Goal: Communication & Community: Participate in discussion

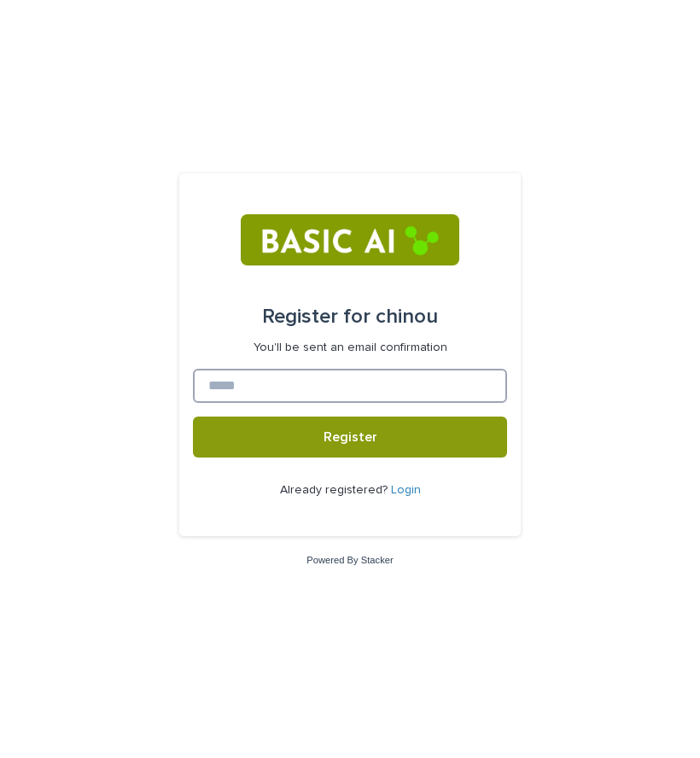
click at [269, 394] on input at bounding box center [350, 386] width 314 height 34
type input "**********"
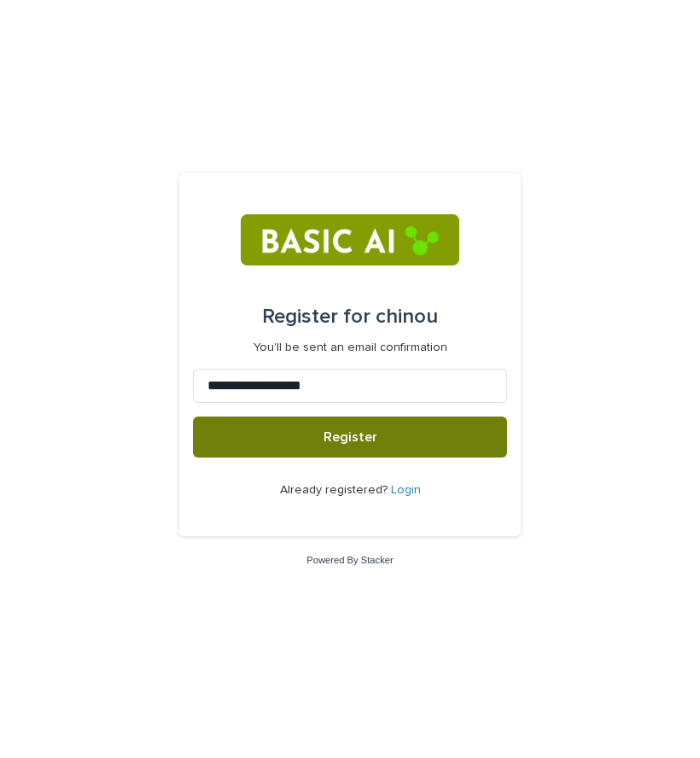
click at [254, 432] on button "Register" at bounding box center [350, 437] width 314 height 41
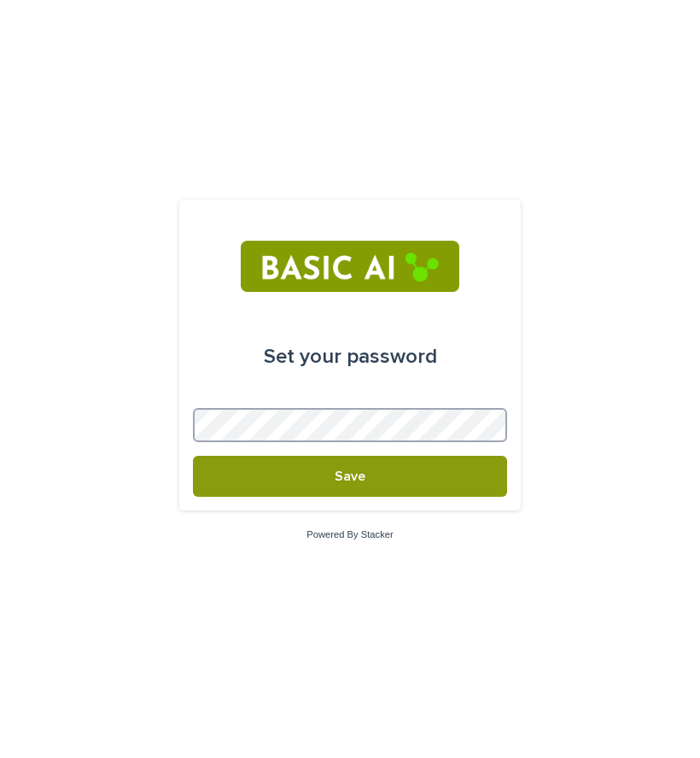
click at [193, 456] on button "Save" at bounding box center [350, 476] width 314 height 41
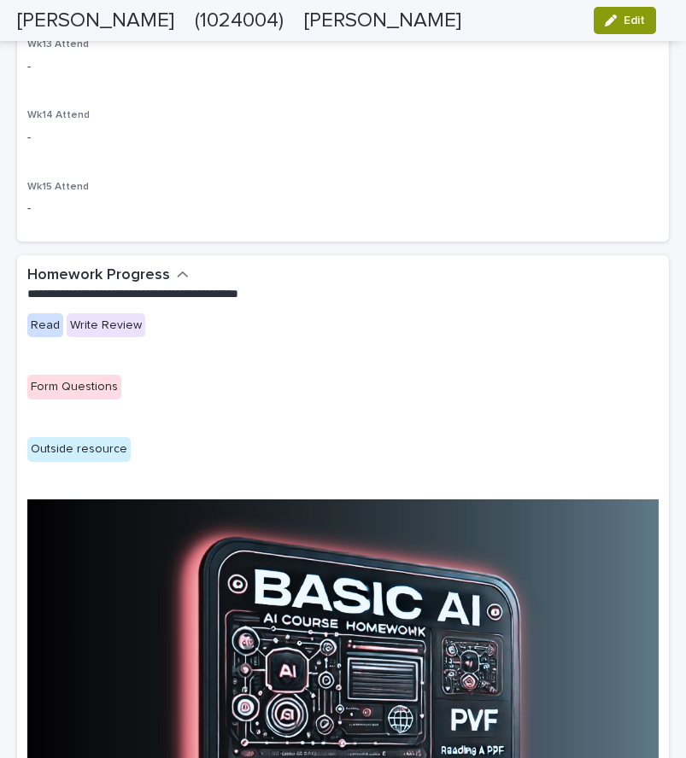
scroll to position [1795, 0]
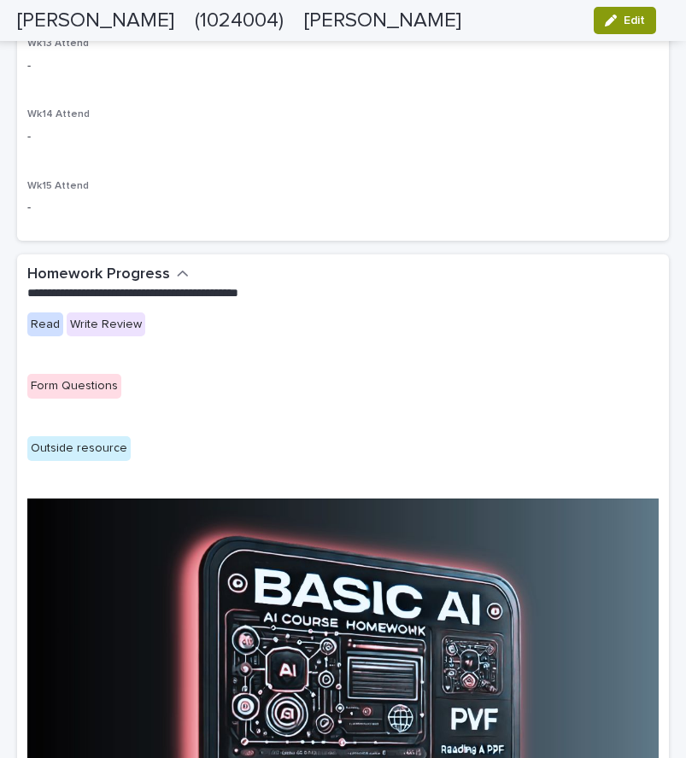
click at [178, 271] on icon "button" at bounding box center [183, 273] width 12 height 15
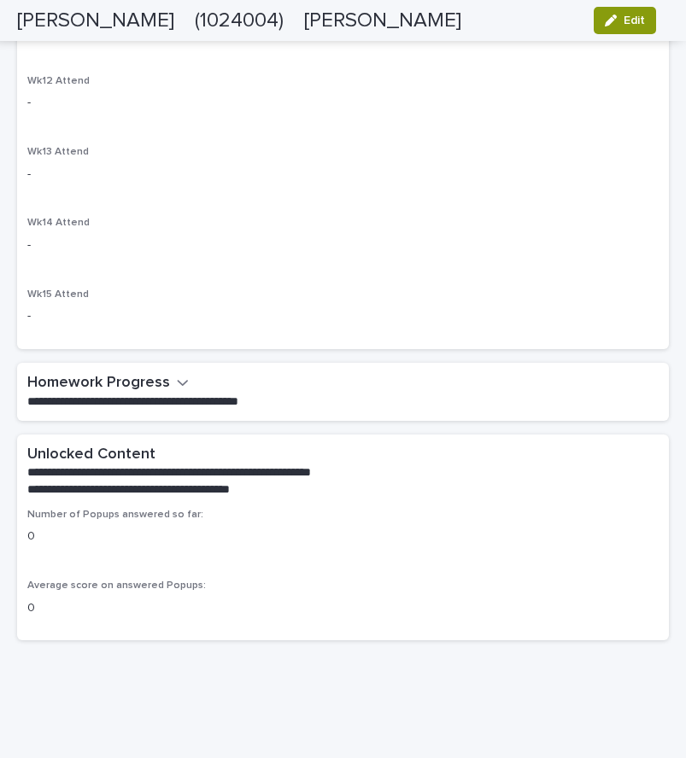
scroll to position [1690, 0]
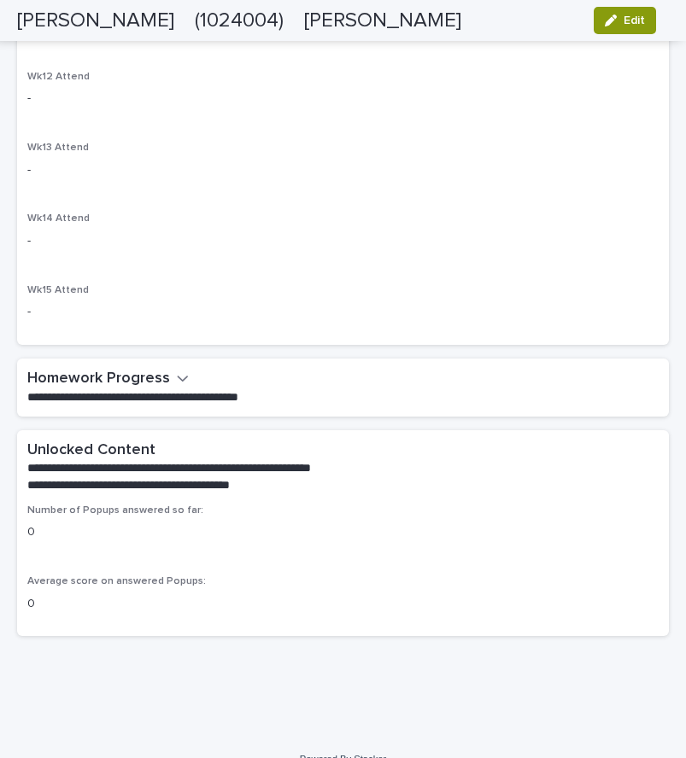
click at [179, 382] on icon "button" at bounding box center [183, 378] width 12 height 15
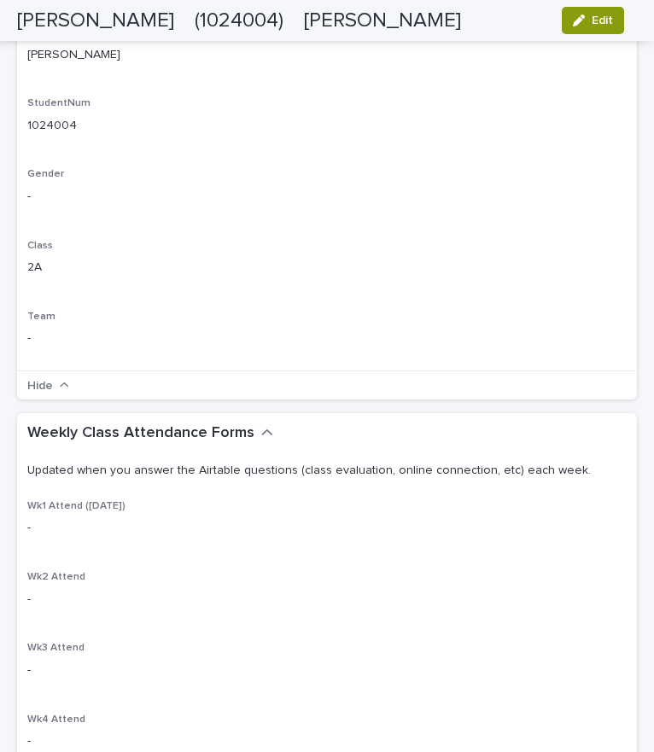
scroll to position [0, 0]
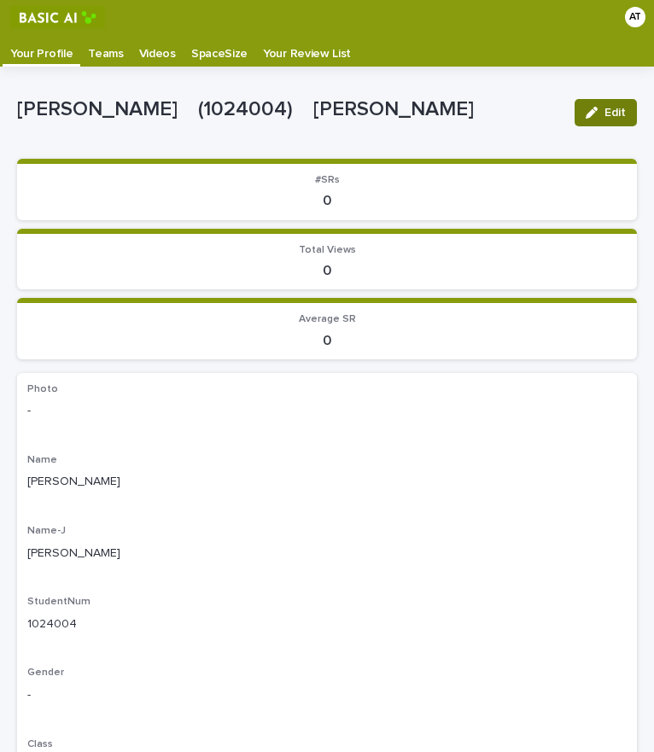
click at [595, 119] on button "Edit" at bounding box center [606, 112] width 62 height 27
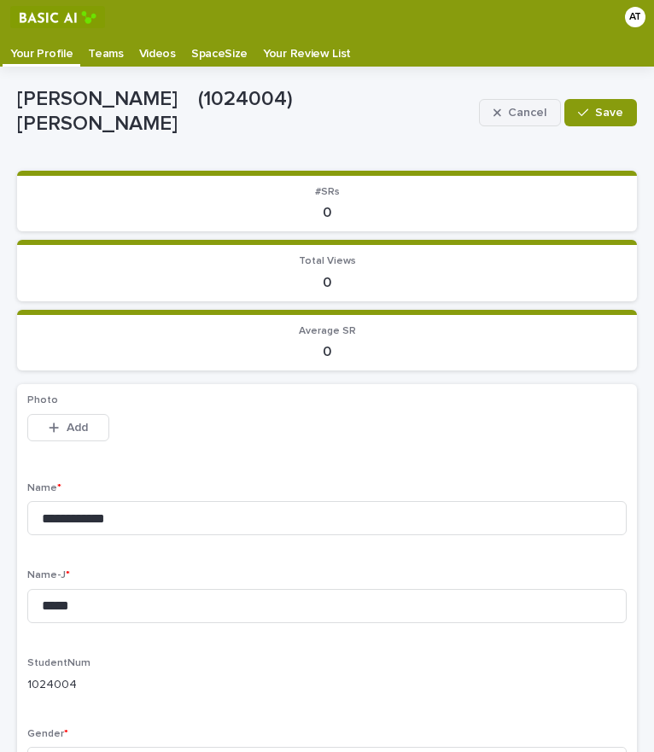
click at [508, 109] on span "Cancel" at bounding box center [527, 113] width 38 height 12
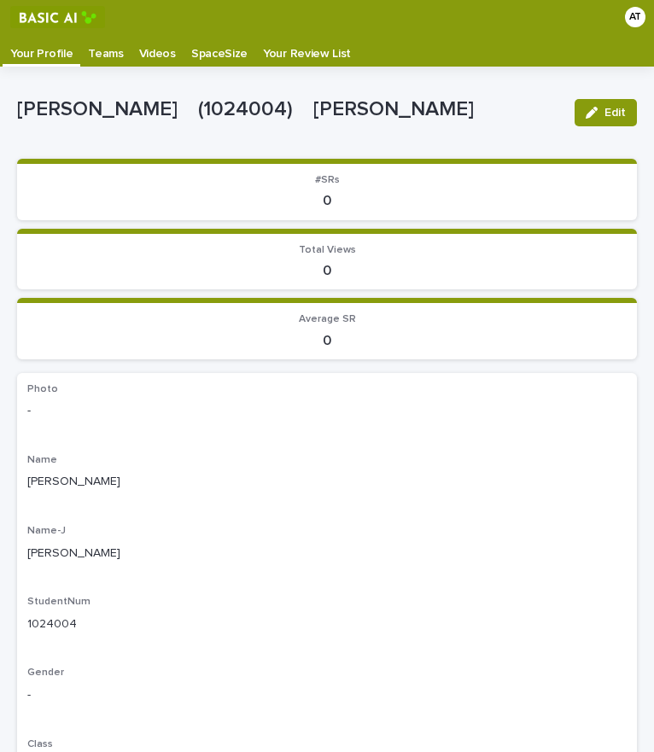
click at [149, 56] on p "Videos" at bounding box center [157, 47] width 37 height 27
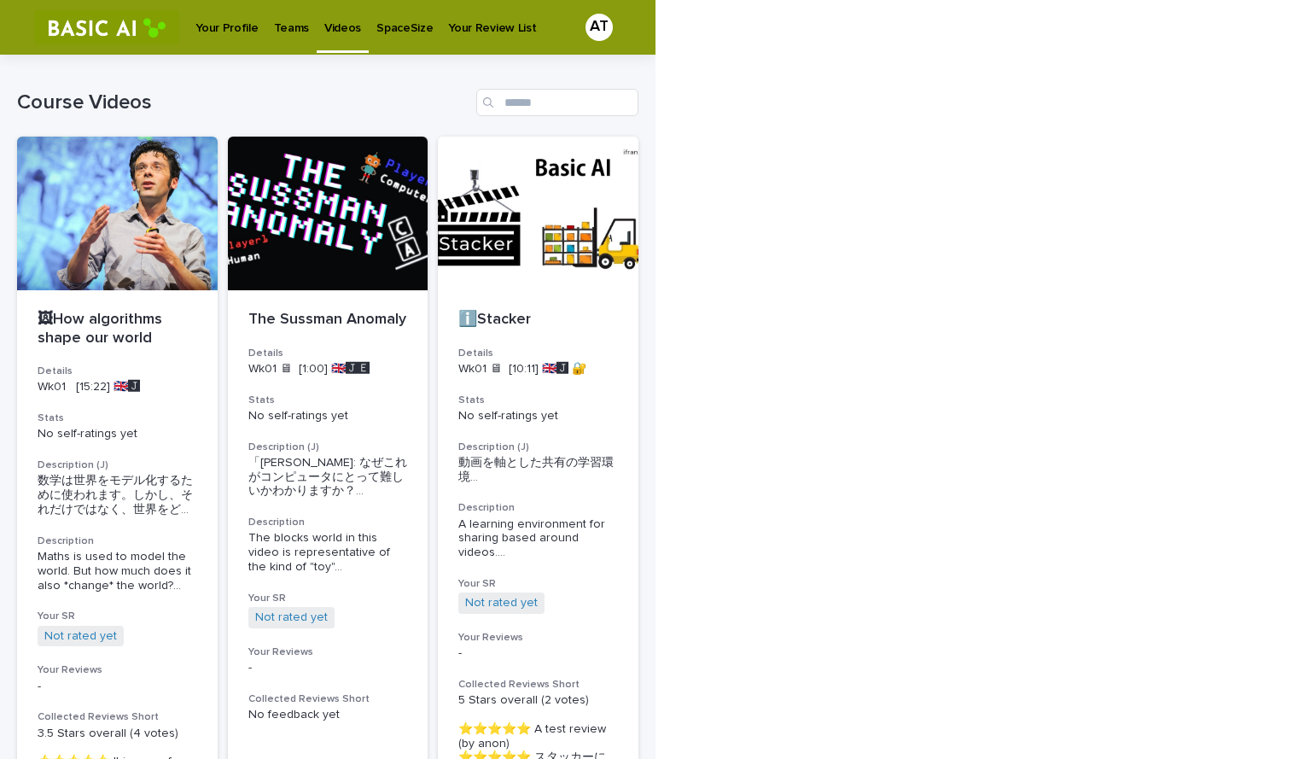
click at [223, 24] on p "Your Profile" at bounding box center [227, 18] width 62 height 36
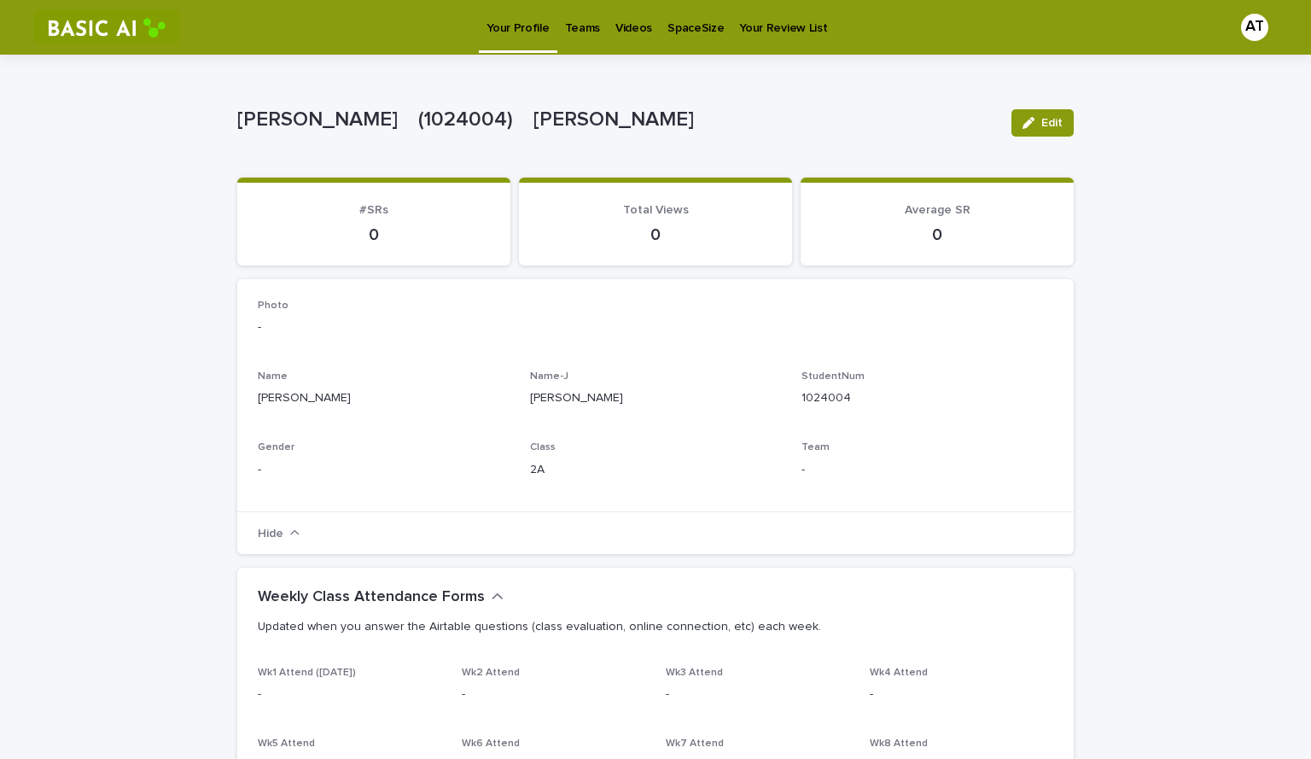
click at [624, 34] on p "Videos" at bounding box center [634, 18] width 37 height 36
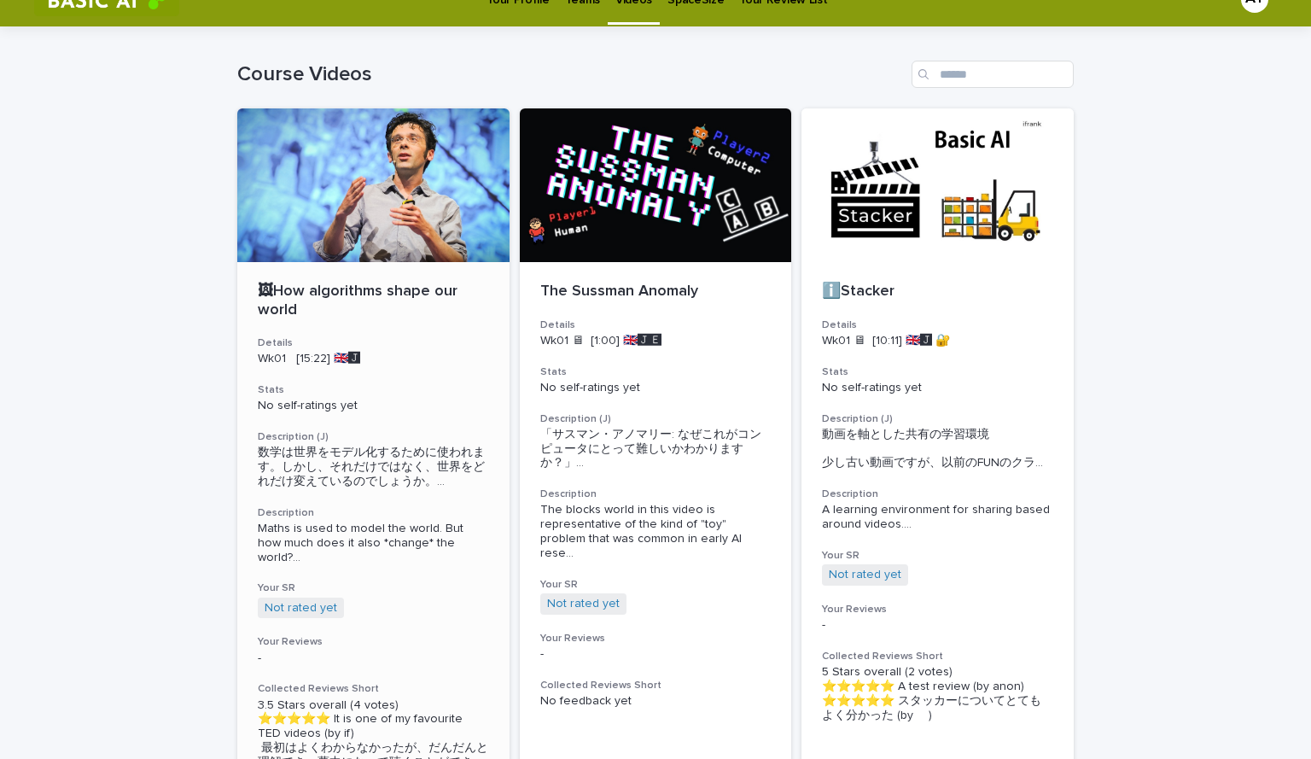
scroll to position [28, 0]
click at [343, 190] on div at bounding box center [373, 185] width 272 height 154
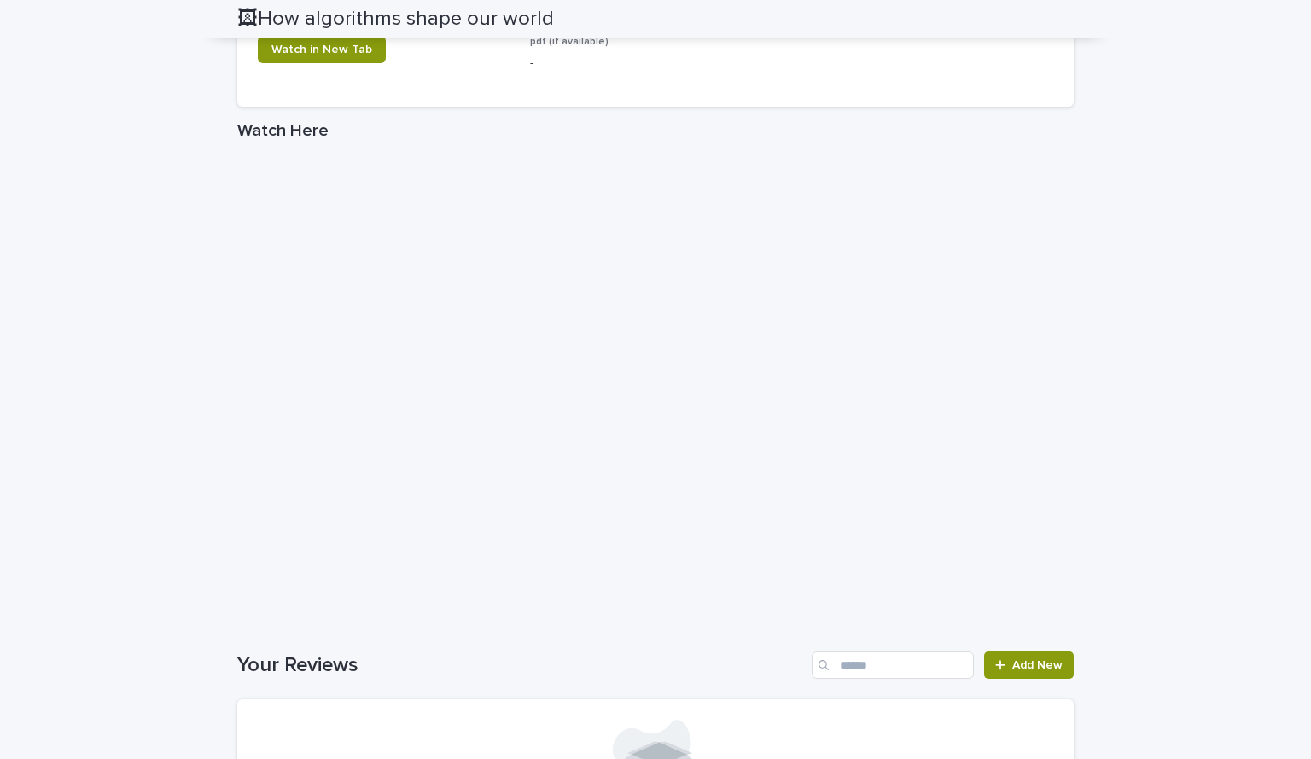
scroll to position [1142, 0]
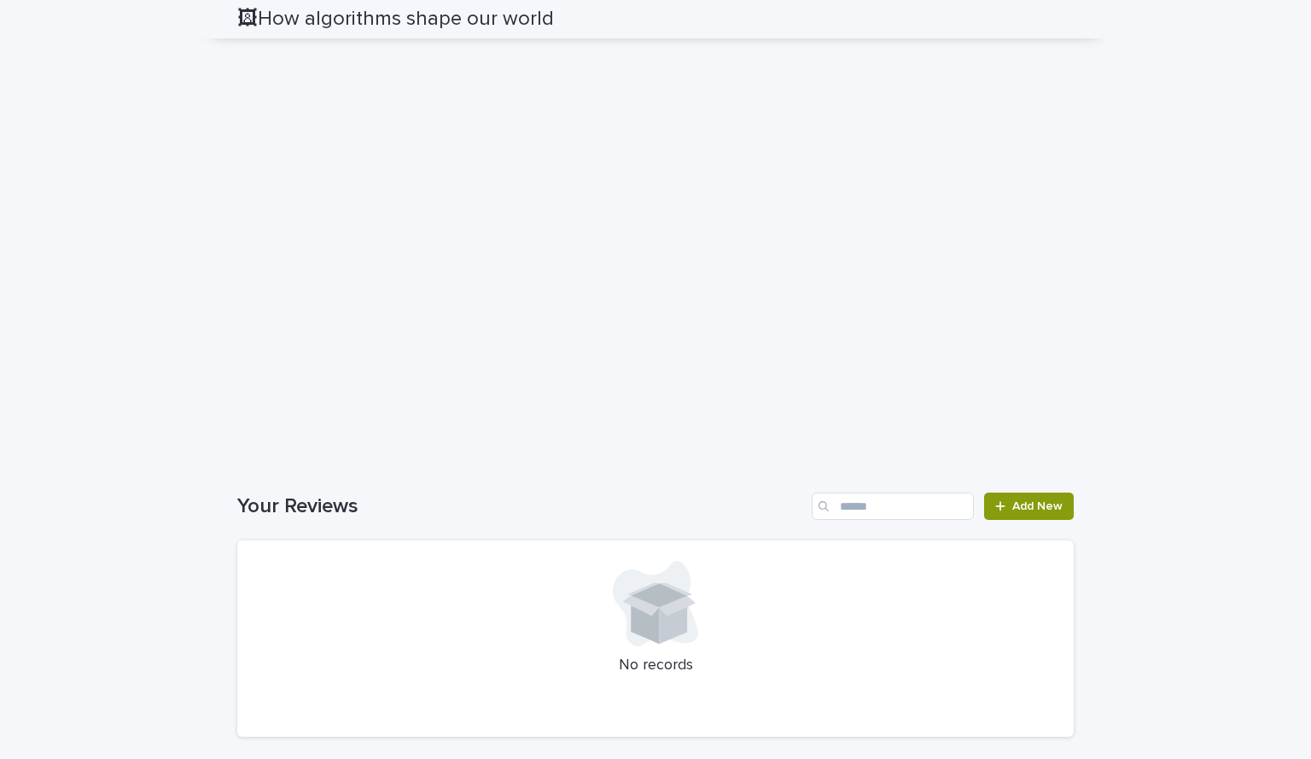
scroll to position [1299, 0]
click at [542, 495] on h1 "Your Reviews" at bounding box center [521, 506] width 568 height 25
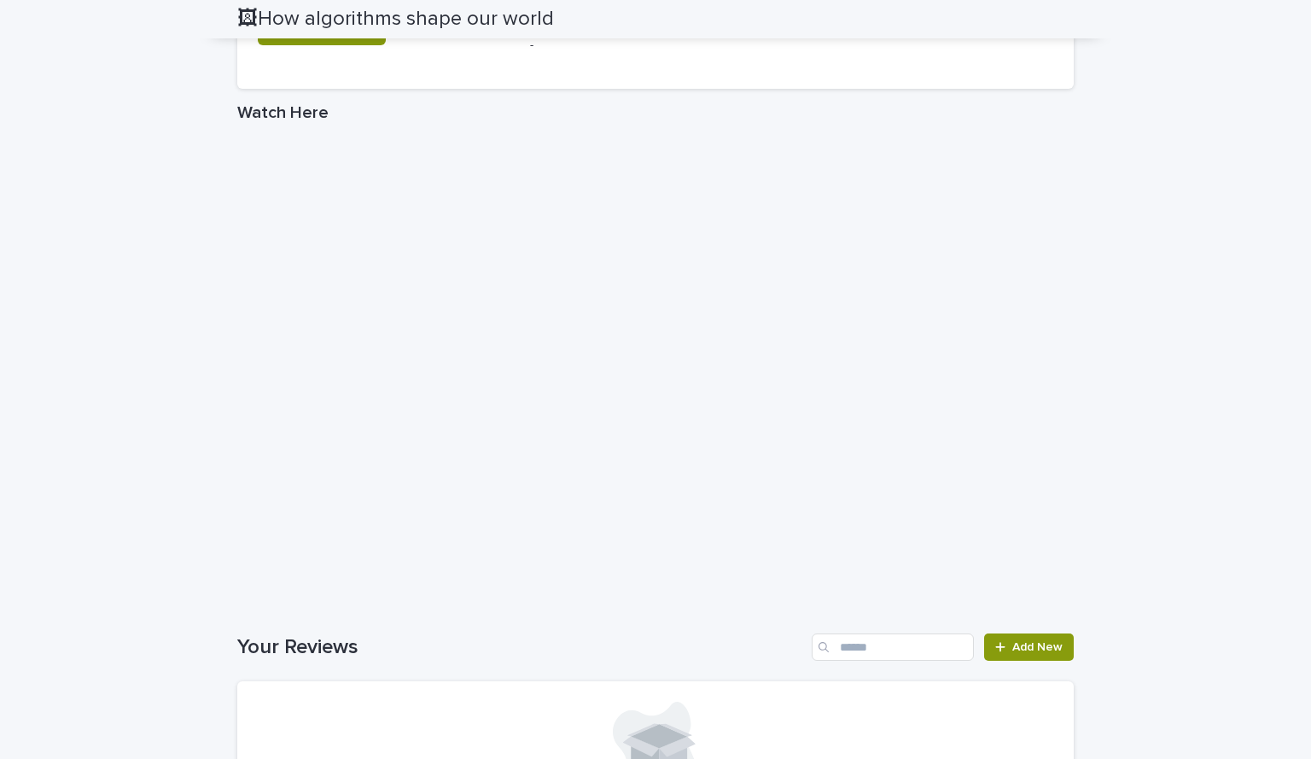
scroll to position [1138, 0]
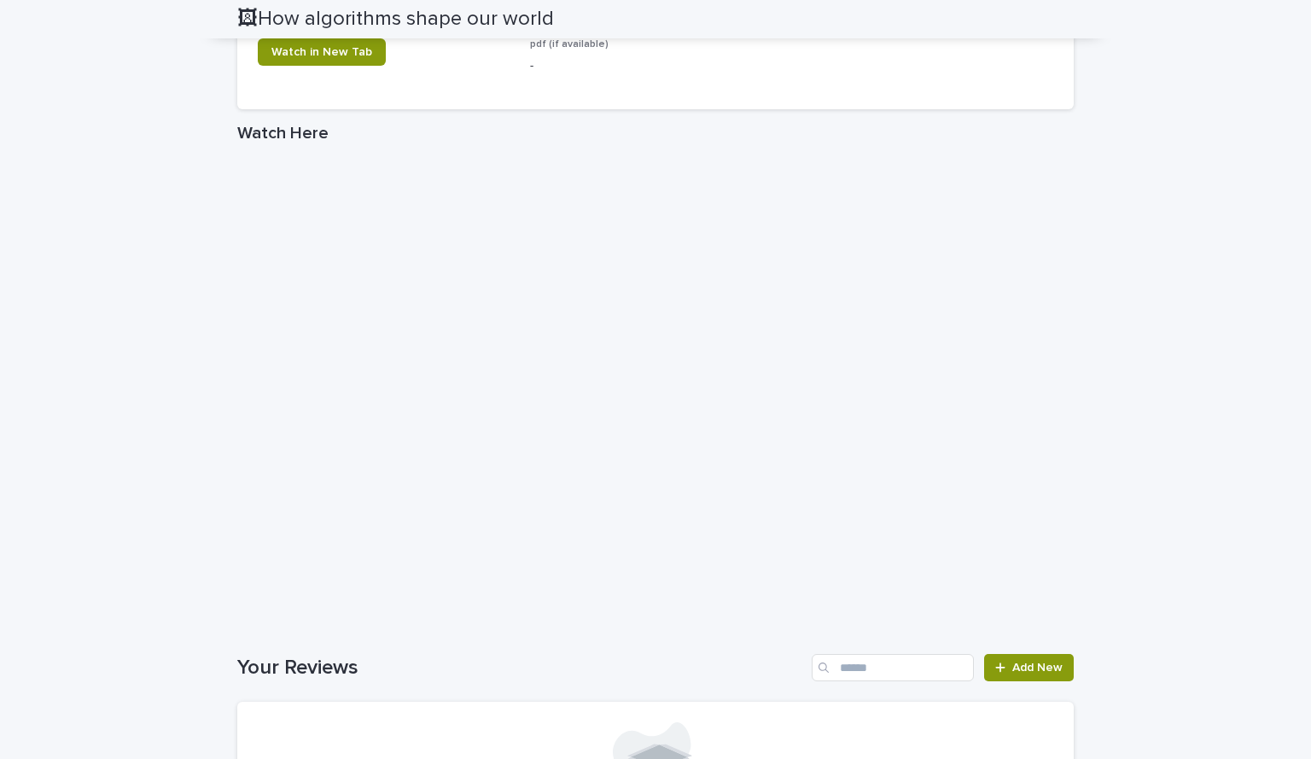
drag, startPoint x: 1147, startPoint y: 431, endPoint x: 1095, endPoint y: 462, distance: 59.7
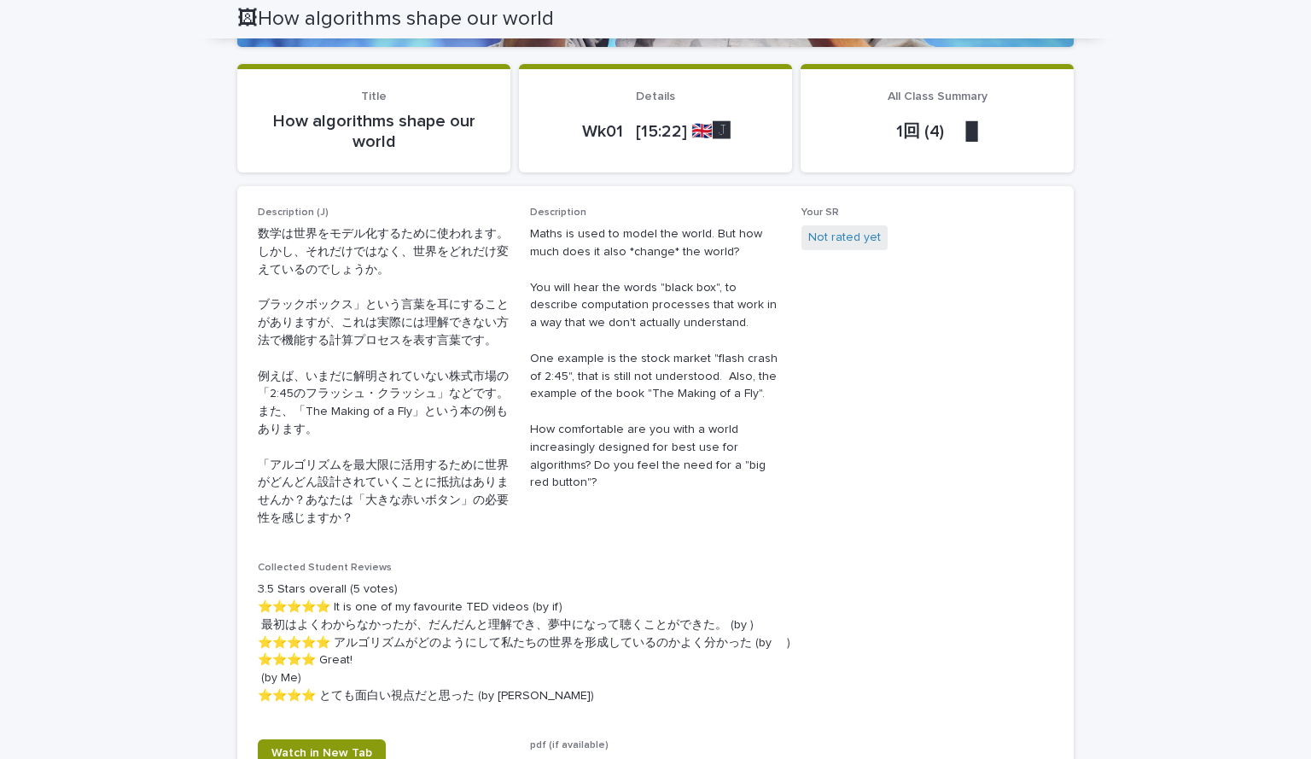
scroll to position [1442, 0]
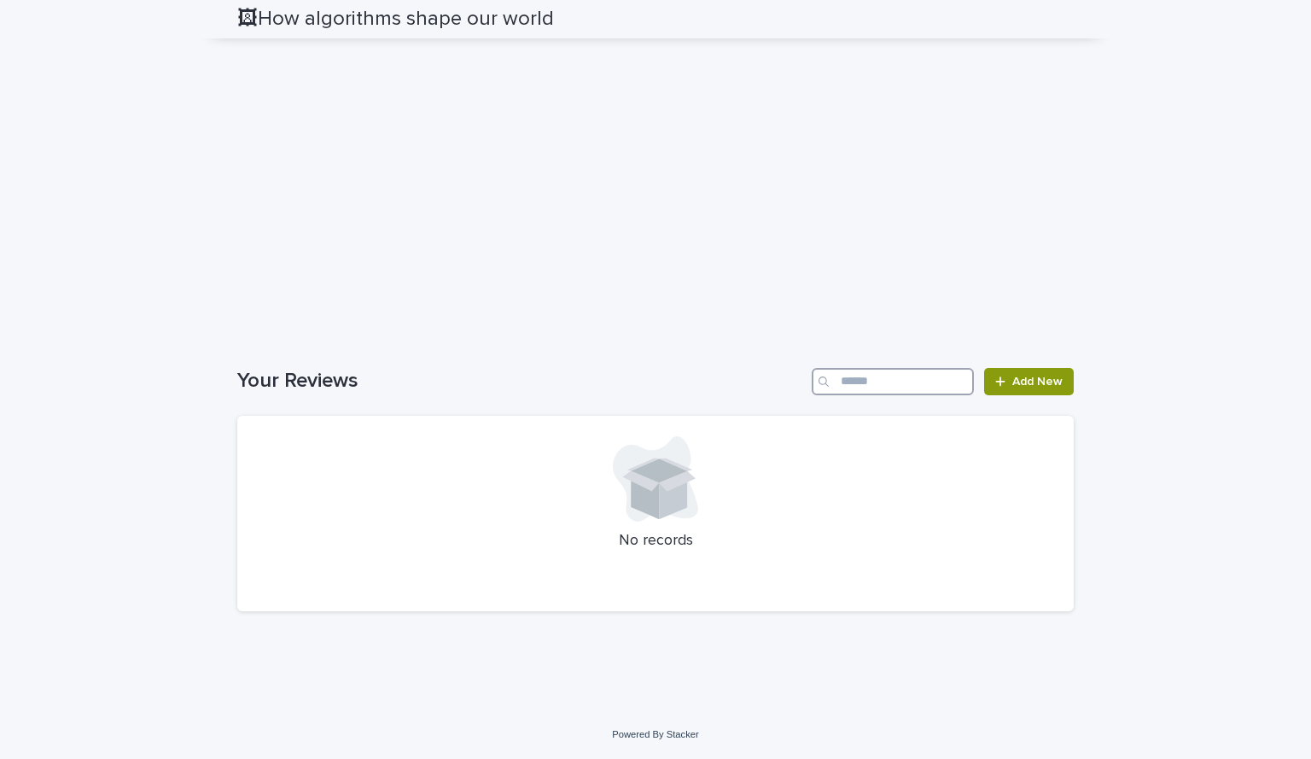
click at [699, 382] on input "Search" at bounding box center [893, 381] width 162 height 27
click at [646, 375] on h1 "Your Reviews" at bounding box center [521, 381] width 568 height 25
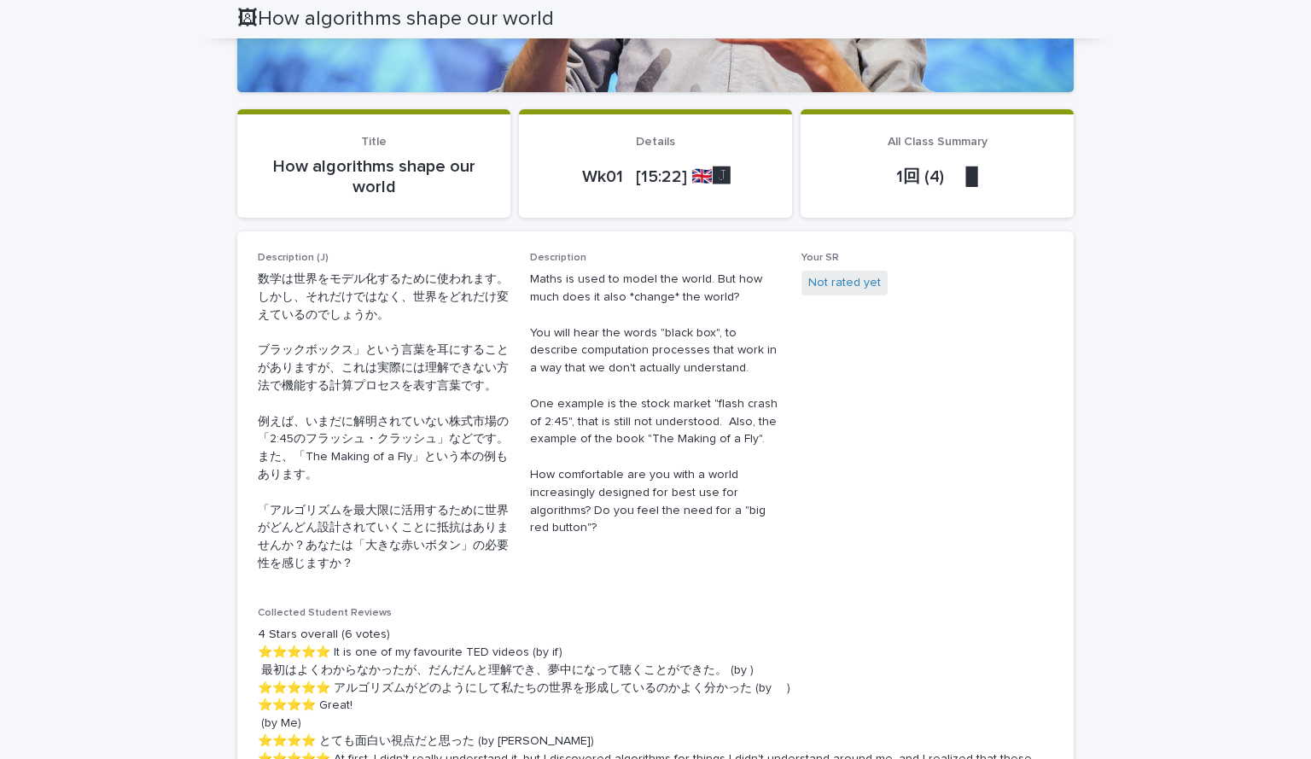
scroll to position [411, 0]
click at [406, 442] on p "数学は世界をモデル化するために使われます。しかし、それだけではなく、世界をどれだけ変えているのでしょうか。 ブラックボックス」という言葉を耳にすることがありま…" at bounding box center [384, 421] width 252 height 302
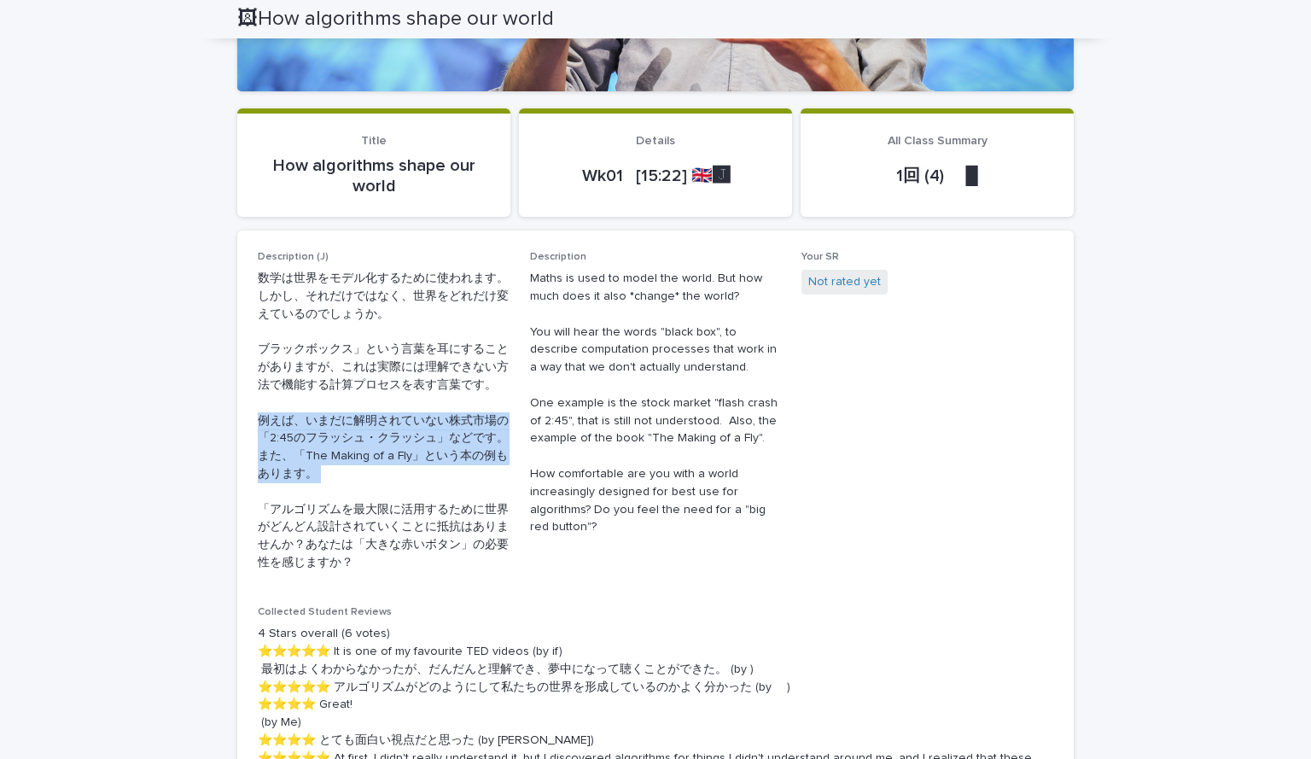
click at [406, 442] on p "数学は世界をモデル化するために使われます。しかし、それだけではなく、世界をどれだけ変えているのでしょうか。 ブラックボックス」という言葉を耳にすることがありま…" at bounding box center [384, 421] width 252 height 302
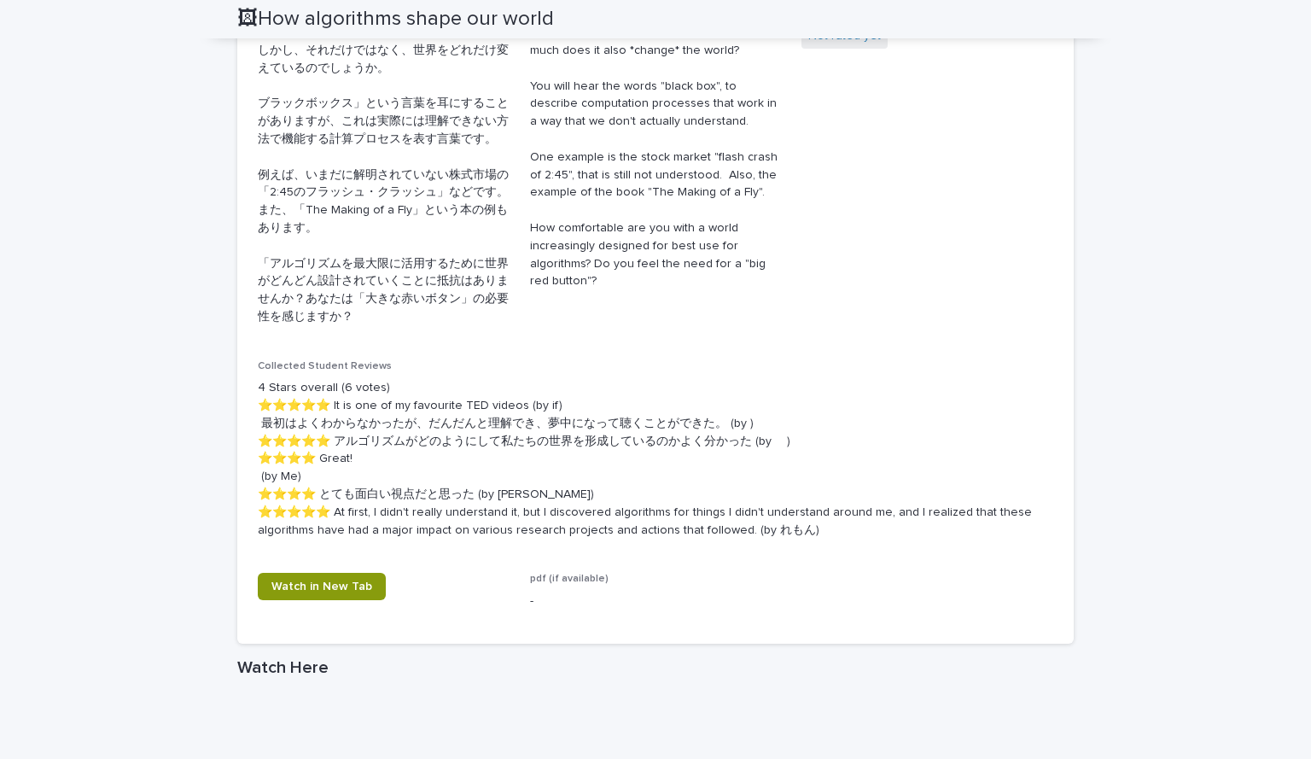
scroll to position [657, 0]
click at [351, 498] on p "4 Stars overall (6 votes) ⭐️⭐️⭐️⭐️⭐️ It is one of my favourite TED videos (by i…" at bounding box center [656, 458] width 796 height 160
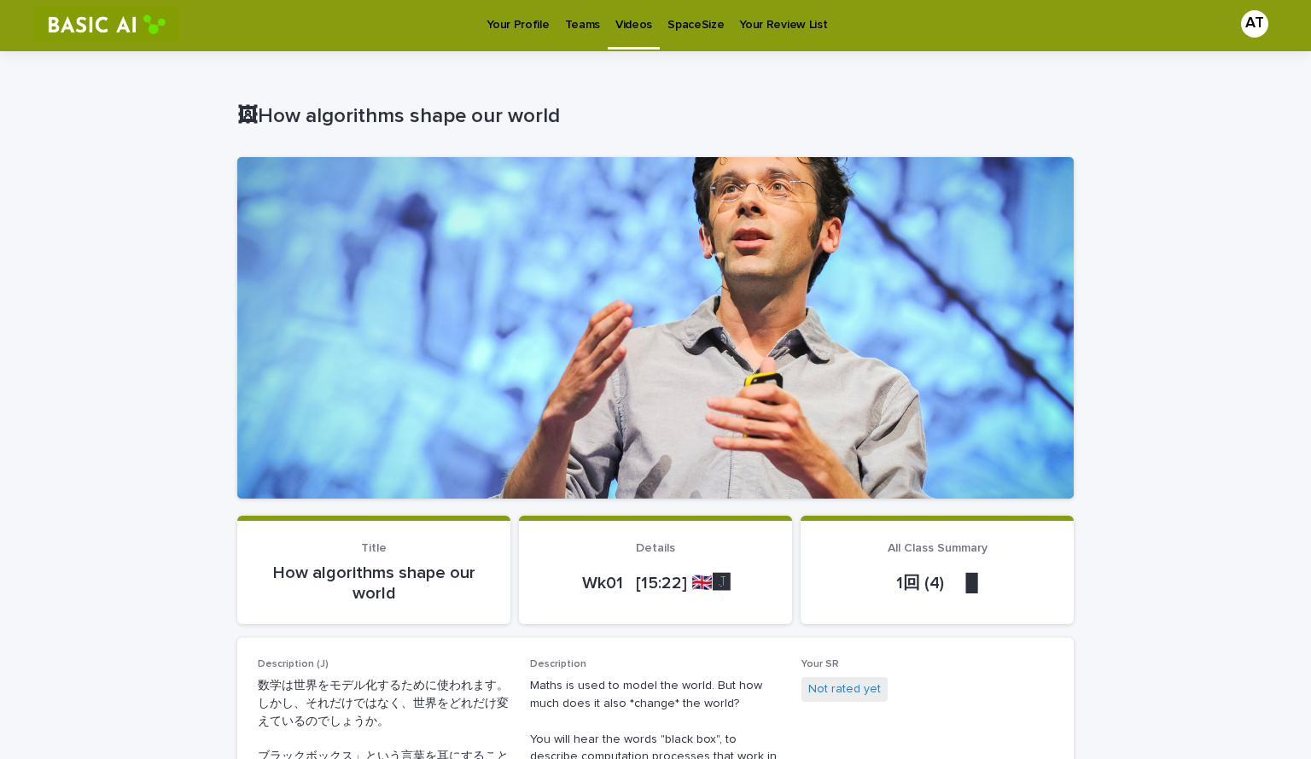
scroll to position [0, 0]
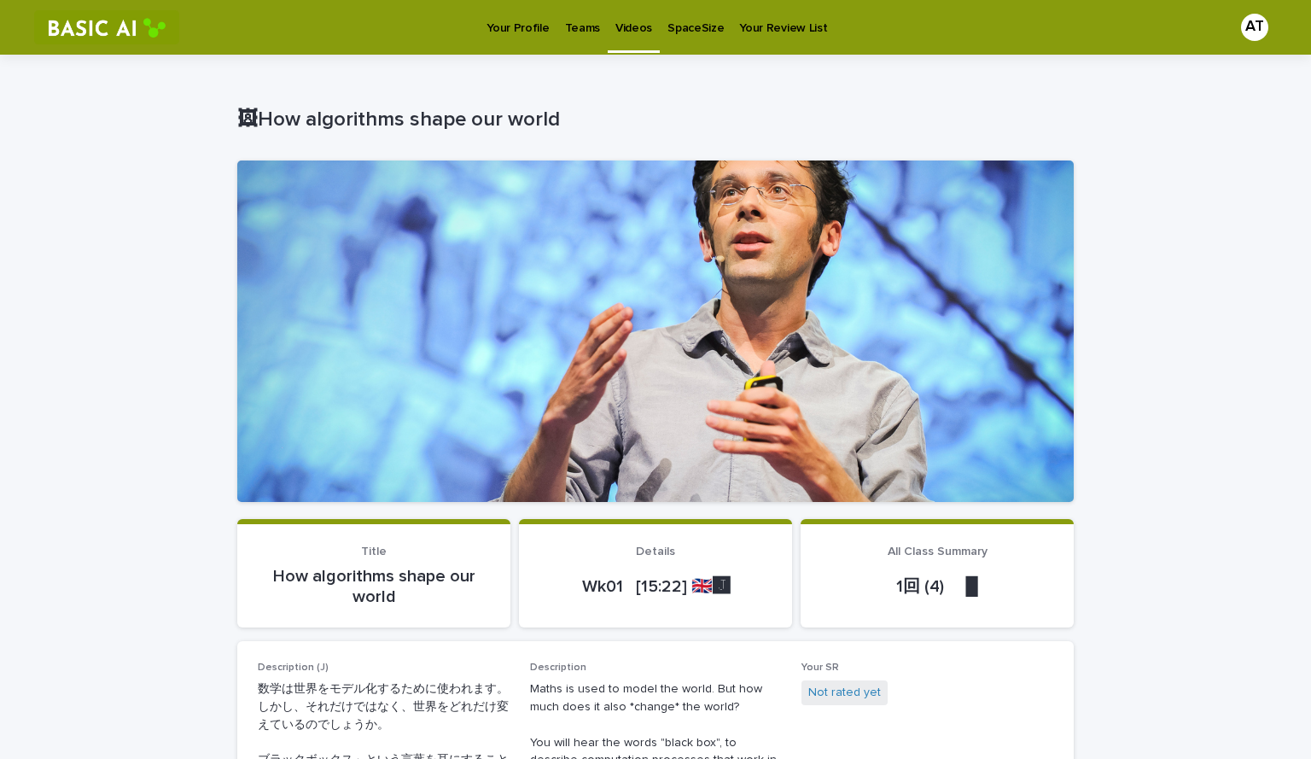
click at [699, 22] on div "AT" at bounding box center [1254, 27] width 27 height 27
drag, startPoint x: 514, startPoint y: 25, endPoint x: 478, endPoint y: 65, distance: 53.8
drag, startPoint x: 513, startPoint y: 27, endPoint x: 481, endPoint y: 81, distance: 62.8
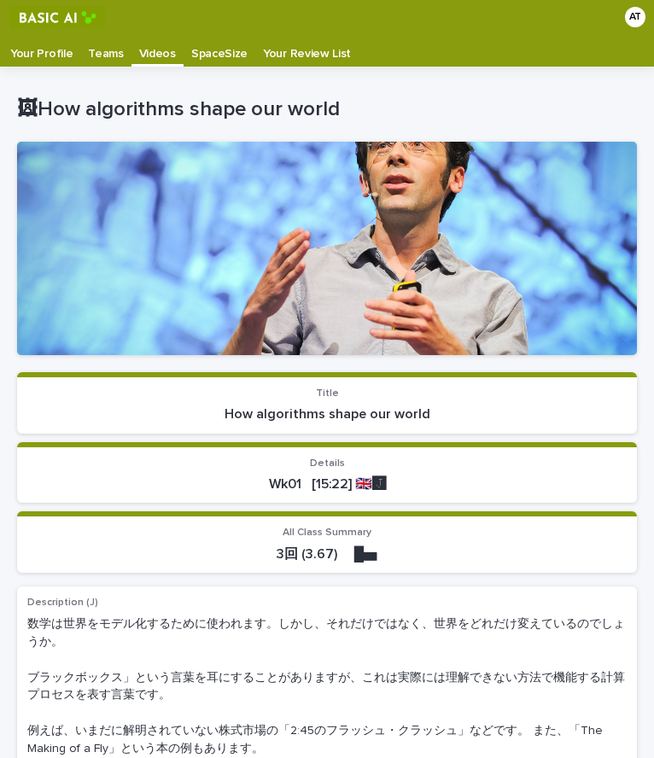
click at [142, 51] on p "Videos" at bounding box center [157, 47] width 37 height 27
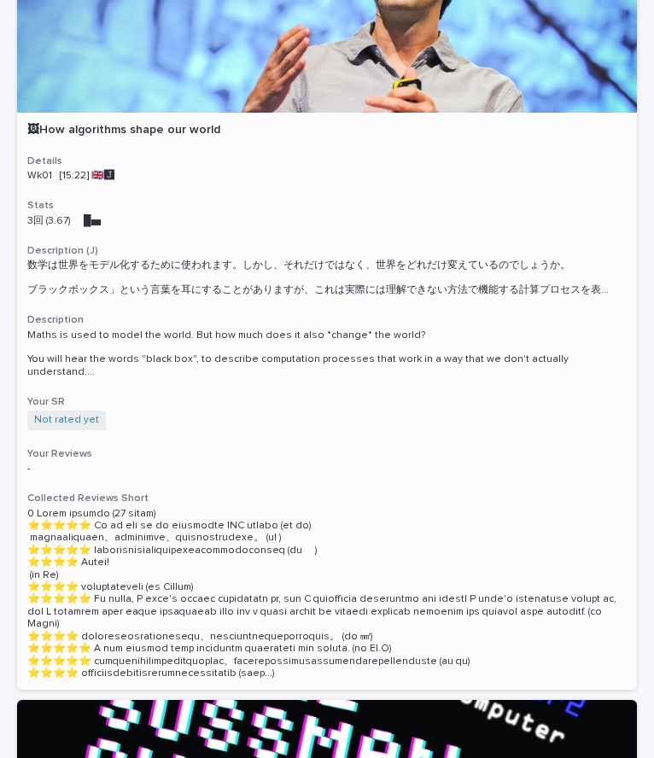
scroll to position [191, 0]
click at [116, 144] on div "🖼How algorithms shape our world Details Wk01 [15:22] 🇬🇧🅹️ Stats 3回 (3.67) 　█▅　　…" at bounding box center [327, 401] width 620 height 577
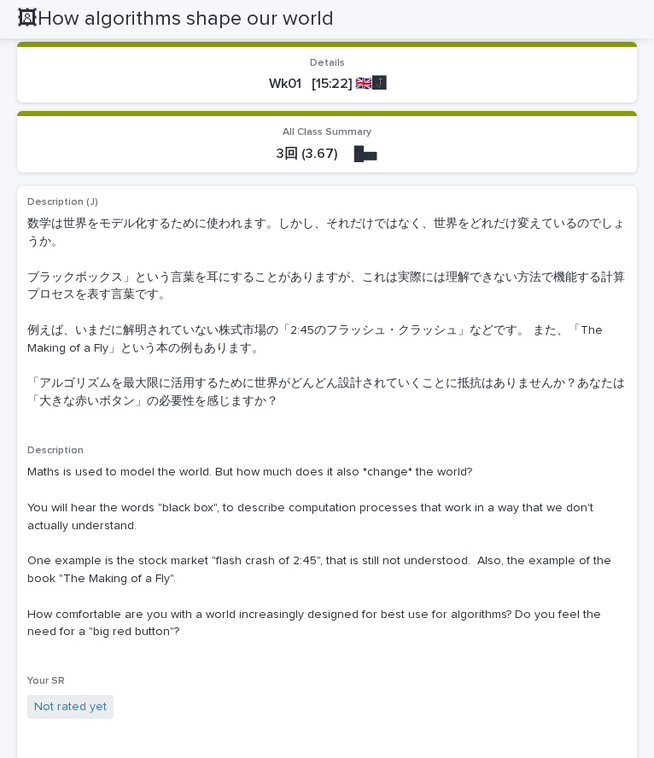
scroll to position [400, 0]
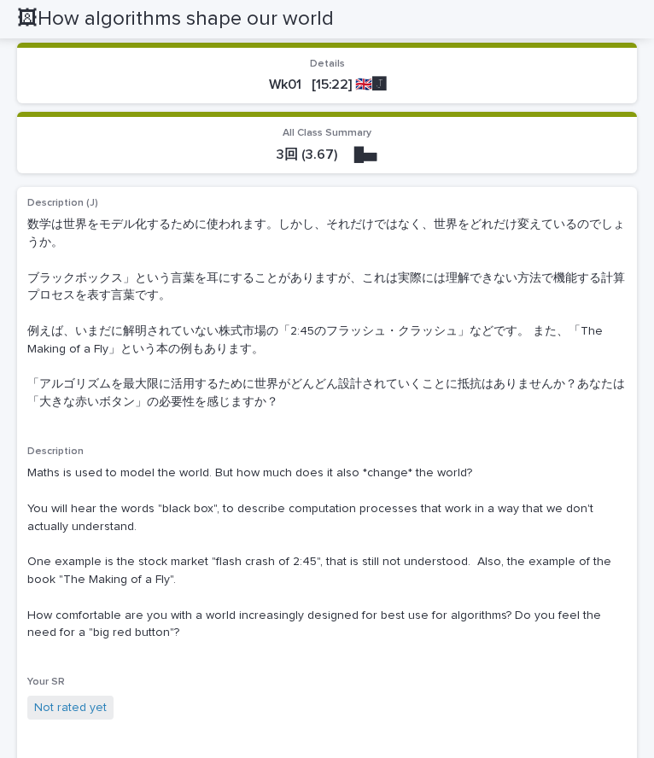
click at [320, 131] on span "All Class Summary" at bounding box center [327, 133] width 89 height 10
click at [347, 207] on p "Description (J)" at bounding box center [326, 203] width 599 height 12
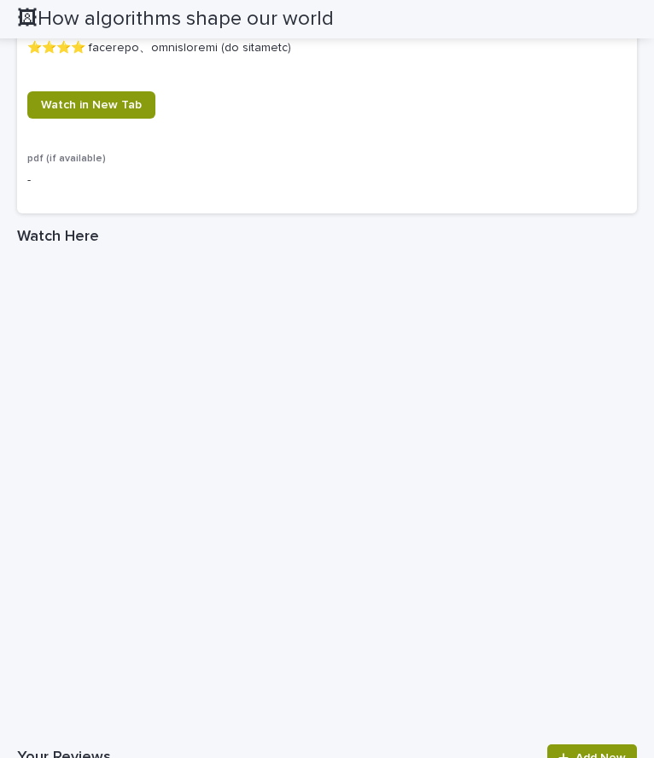
scroll to position [1971, 0]
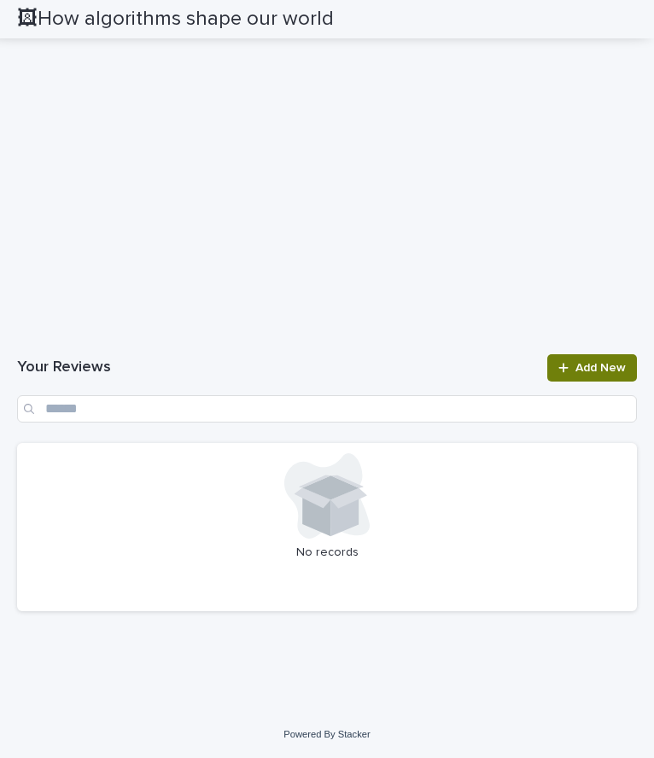
click at [559, 377] on link "Add New" at bounding box center [592, 367] width 90 height 27
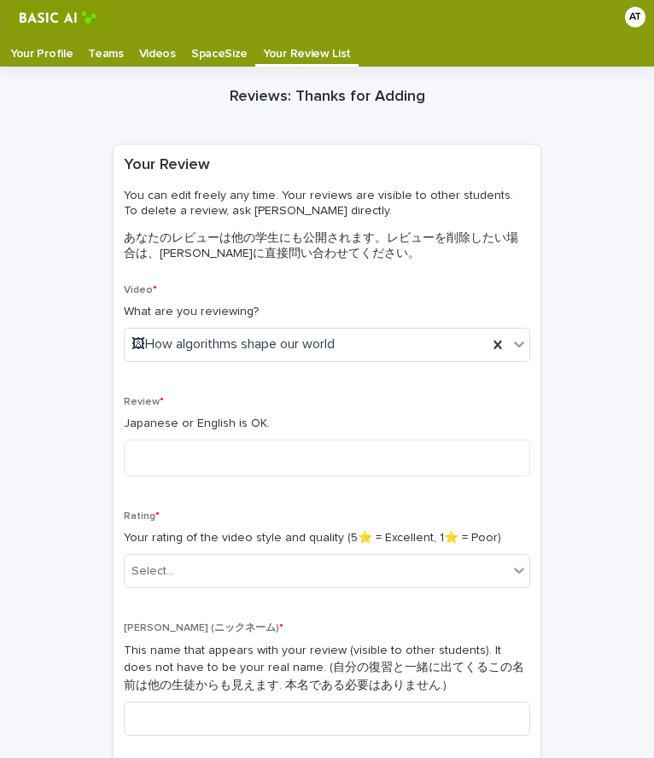
click at [258, 209] on p "You can edit freely any time. Your reviews are visible to other students. To de…" at bounding box center [324, 203] width 400 height 31
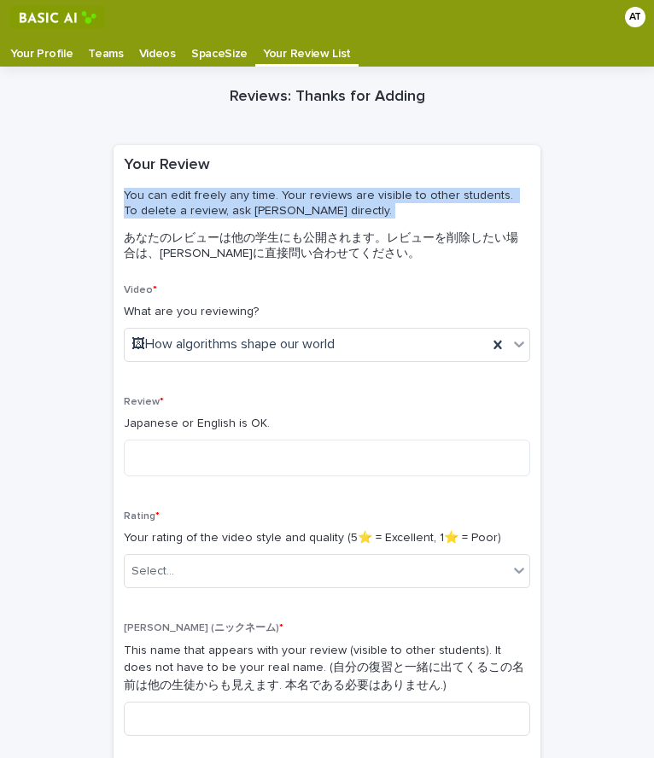
click at [258, 209] on p "You can edit freely any time. Your reviews are visible to other students. To de…" at bounding box center [324, 203] width 400 height 31
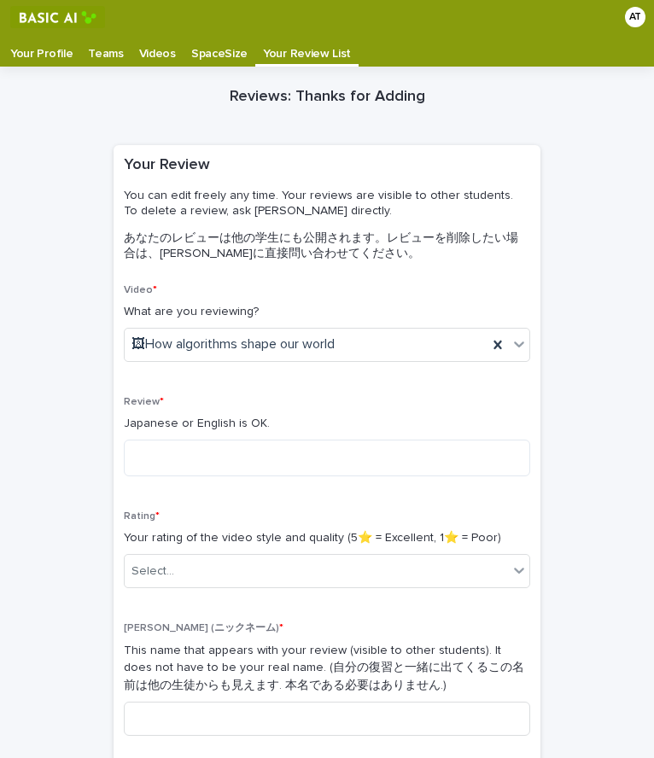
click at [180, 314] on p "What are you reviewing?" at bounding box center [327, 312] width 406 height 18
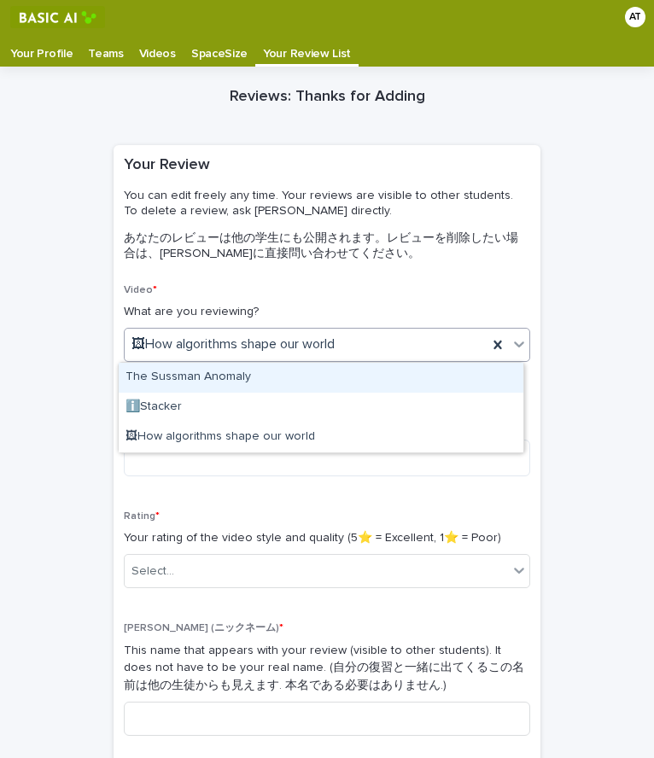
click at [514, 345] on icon at bounding box center [519, 345] width 10 height 6
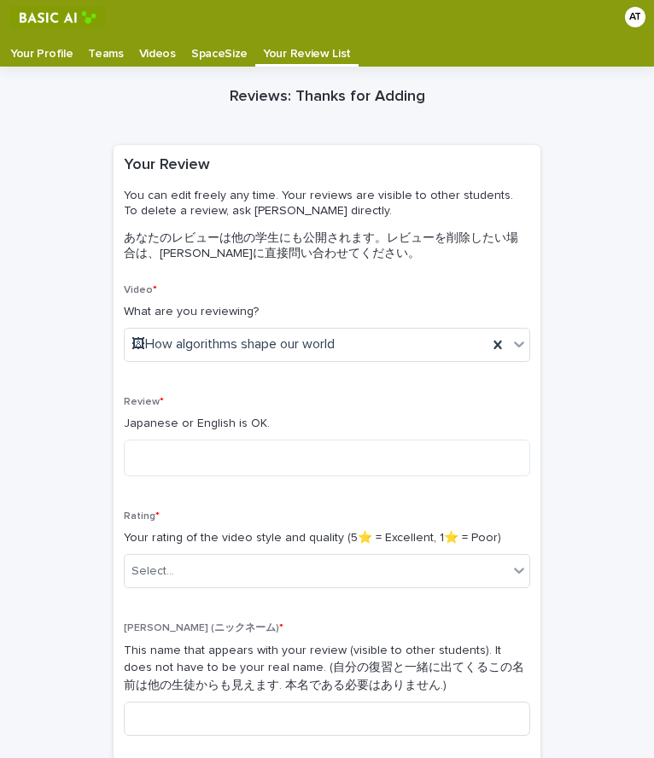
click at [453, 271] on p "You can edit freely any time. Your reviews are visible to other students. To de…" at bounding box center [324, 225] width 400 height 98
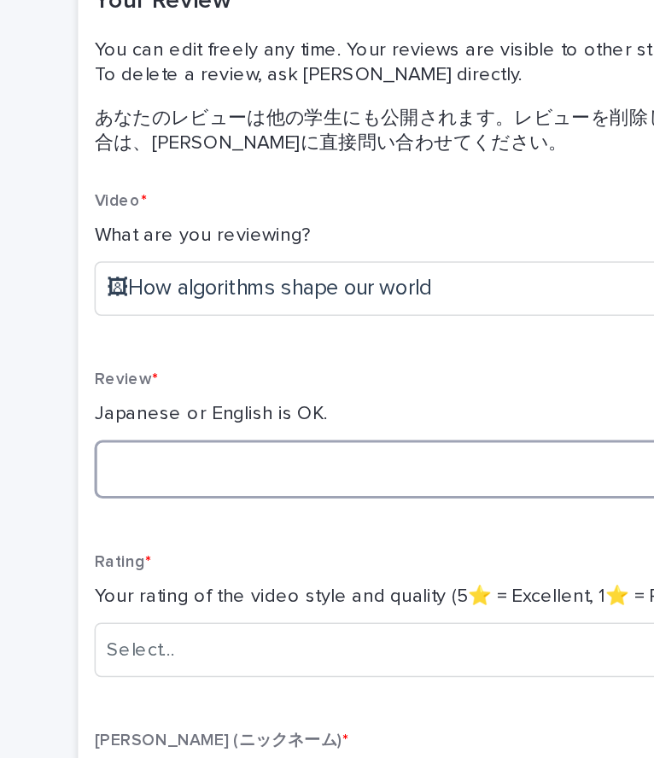
click at [176, 447] on textarea at bounding box center [327, 458] width 406 height 37
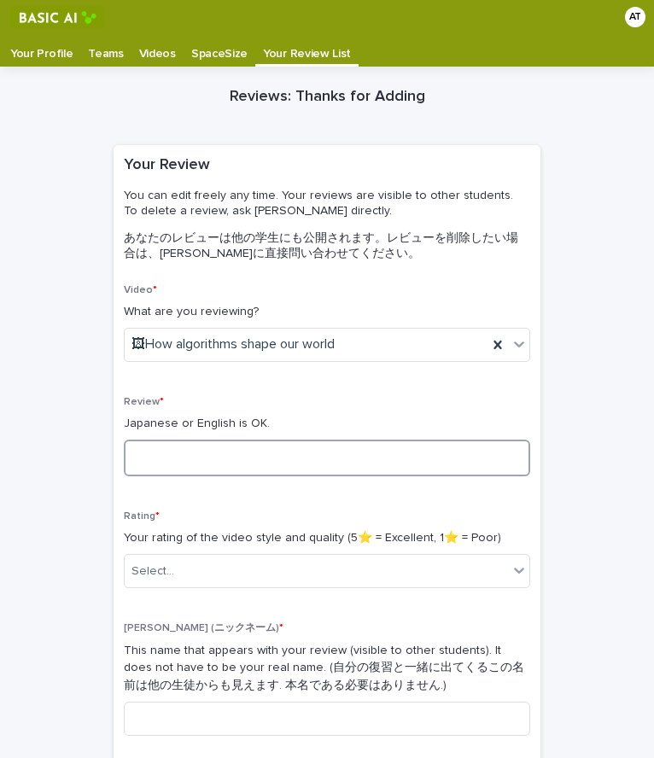
scroll to position [95, 0]
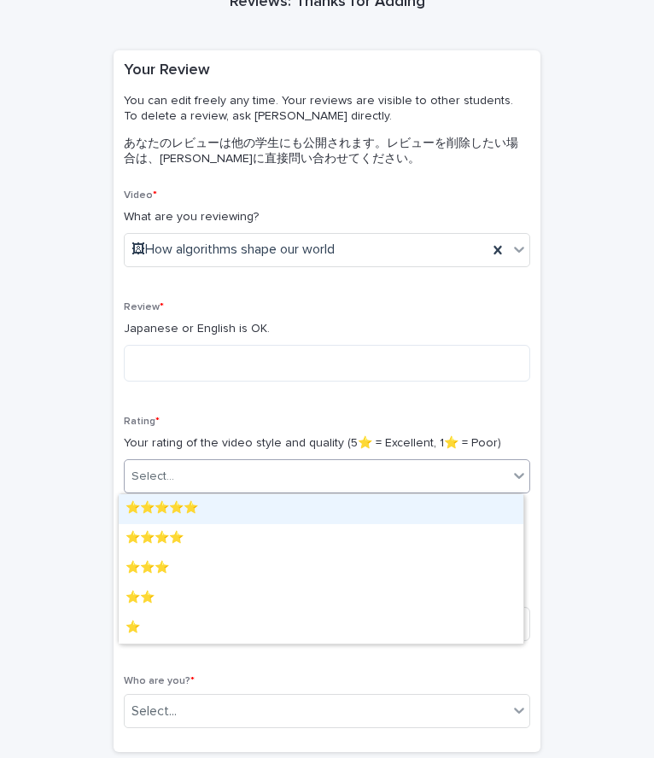
click at [138, 493] on div "Select..." at bounding box center [327, 476] width 406 height 34
click at [58, 495] on div "Reviews: Thanks for Adding Loading... Saving… Loading... Saving… Loading... Sav…" at bounding box center [327, 382] width 620 height 821
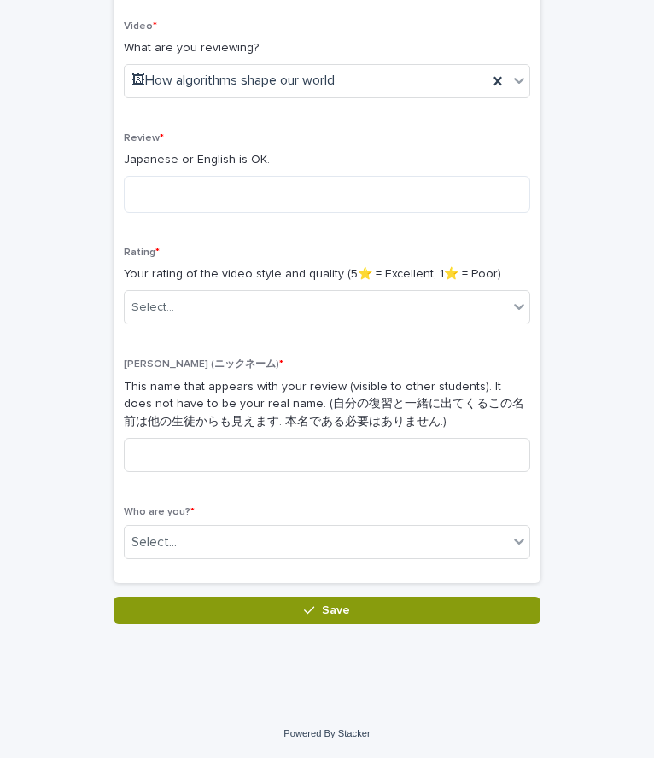
scroll to position [263, 0]
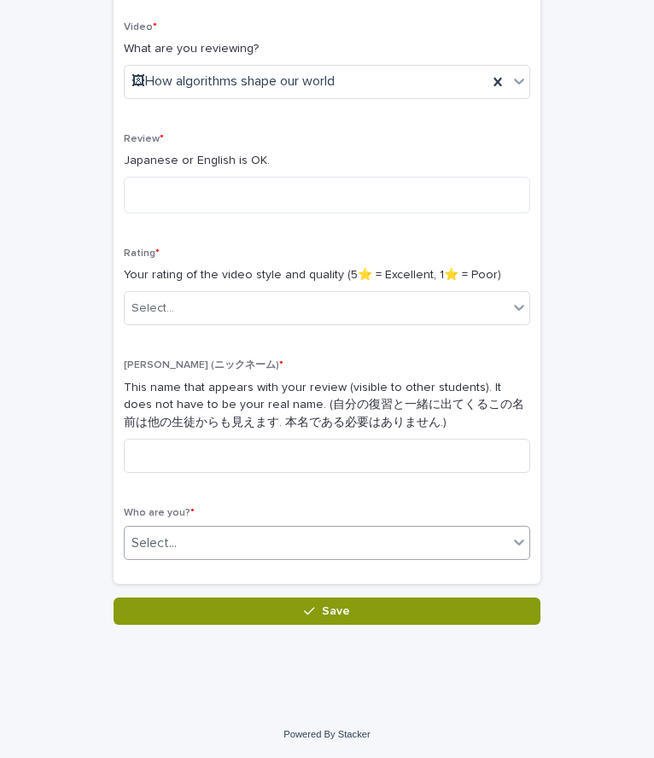
click at [191, 542] on div "Select..." at bounding box center [316, 543] width 383 height 28
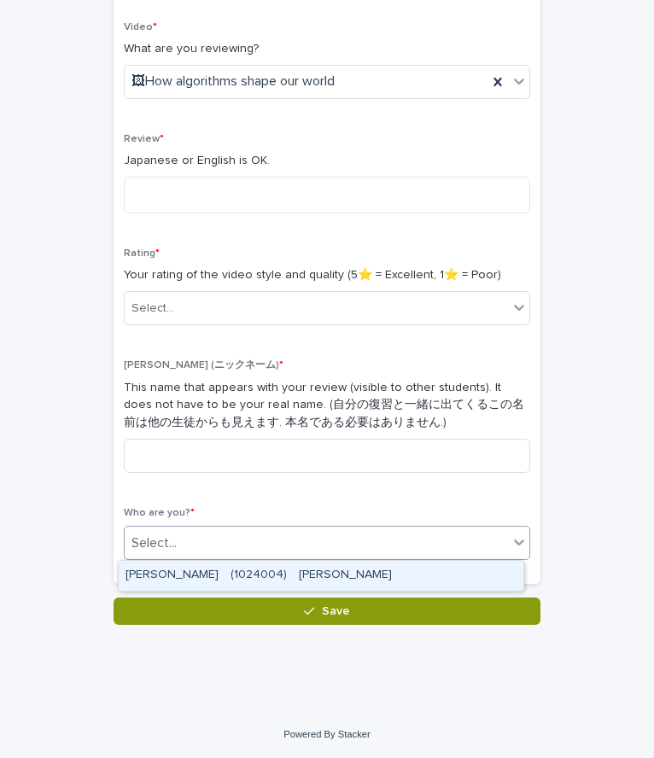
click at [166, 580] on div "[PERSON_NAME]　(1024004)　[PERSON_NAME]" at bounding box center [321, 576] width 405 height 30
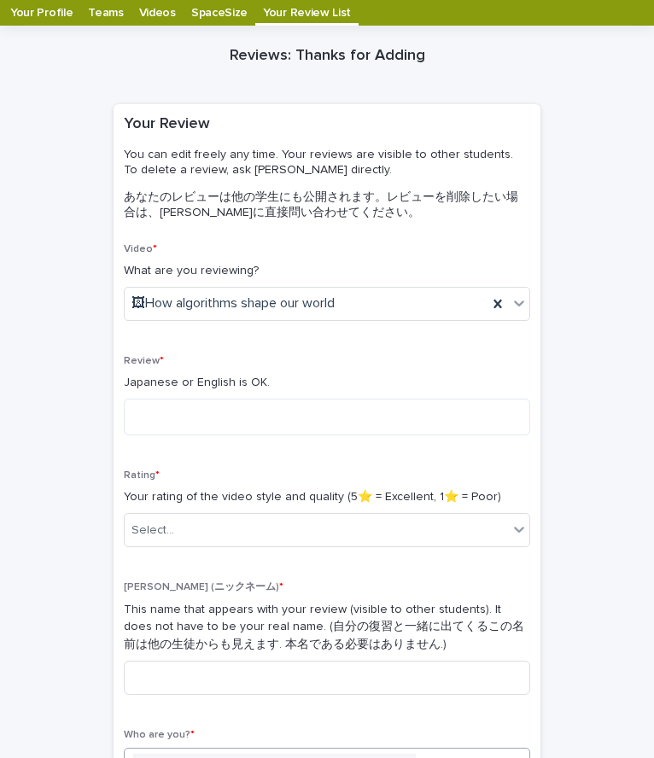
scroll to position [0, 0]
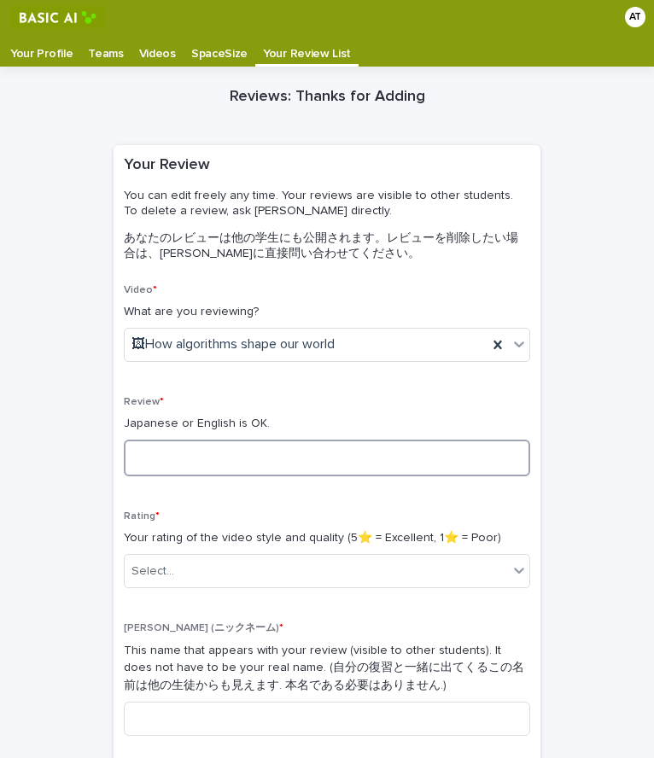
click at [221, 468] on textarea at bounding box center [327, 458] width 406 height 37
click at [200, 463] on textarea at bounding box center [327, 458] width 406 height 37
drag, startPoint x: 133, startPoint y: 455, endPoint x: 157, endPoint y: 489, distance: 41.7
click at [157, 489] on div "Review * Japanese or English is OK." at bounding box center [327, 443] width 406 height 94
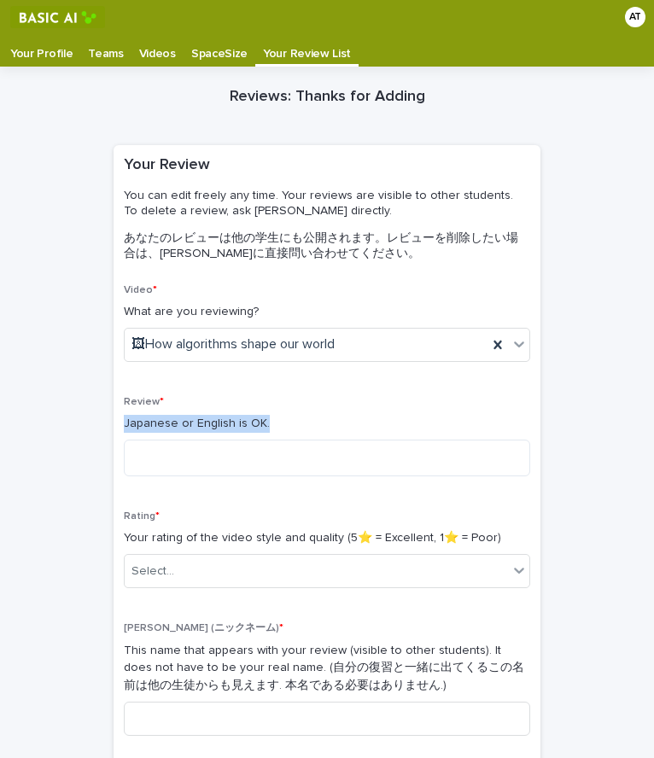
drag, startPoint x: 262, startPoint y: 426, endPoint x: 114, endPoint y: 423, distance: 147.7
click at [114, 423] on div "Video * What are you reviewing? 🖼How algorithms shape our world Review * Japane…" at bounding box center [327, 565] width 427 height 563
click at [124, 423] on p "Japanese or English is OK." at bounding box center [327, 424] width 406 height 18
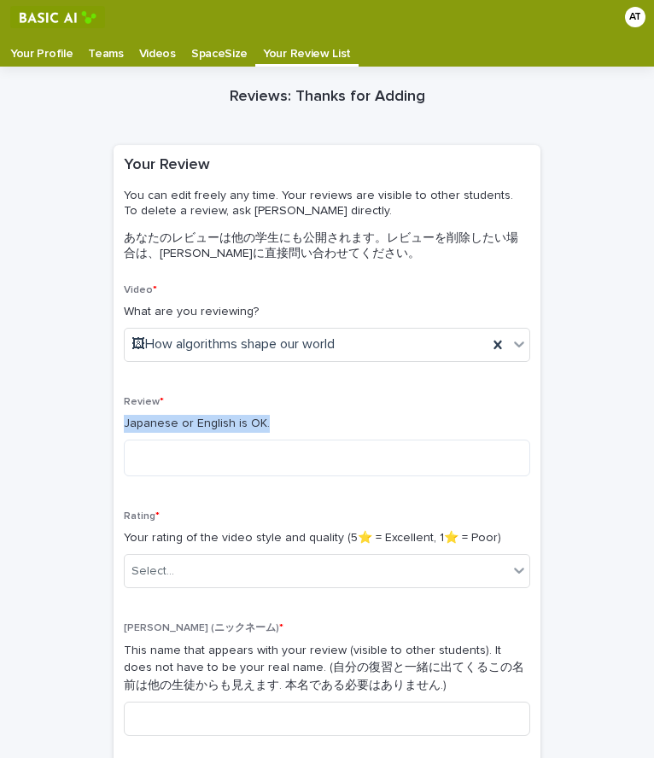
click at [124, 423] on p "Japanese or English is OK." at bounding box center [327, 424] width 406 height 18
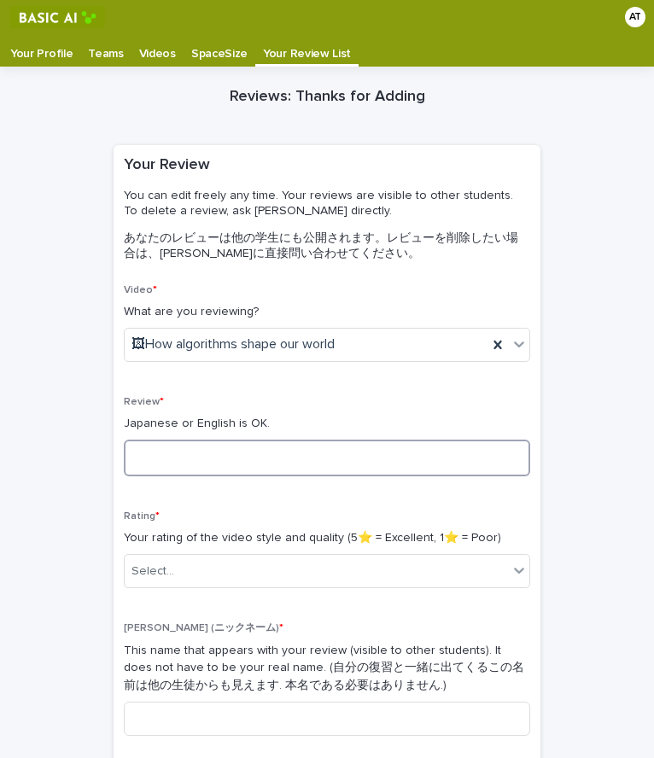
click at [175, 453] on textarea at bounding box center [327, 458] width 406 height 37
click at [190, 569] on div "Select..." at bounding box center [316, 572] width 383 height 28
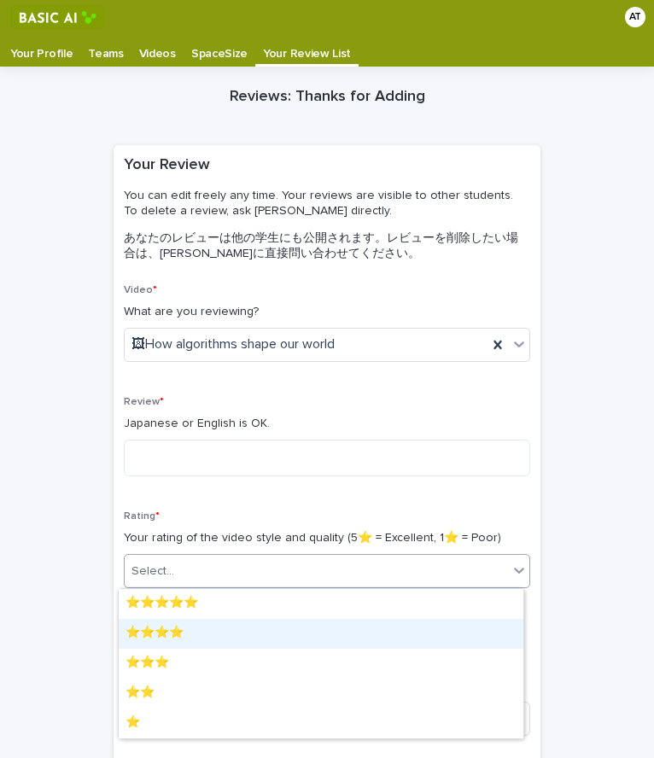
click at [170, 631] on div "⭐️⭐️⭐️⭐️" at bounding box center [321, 634] width 405 height 30
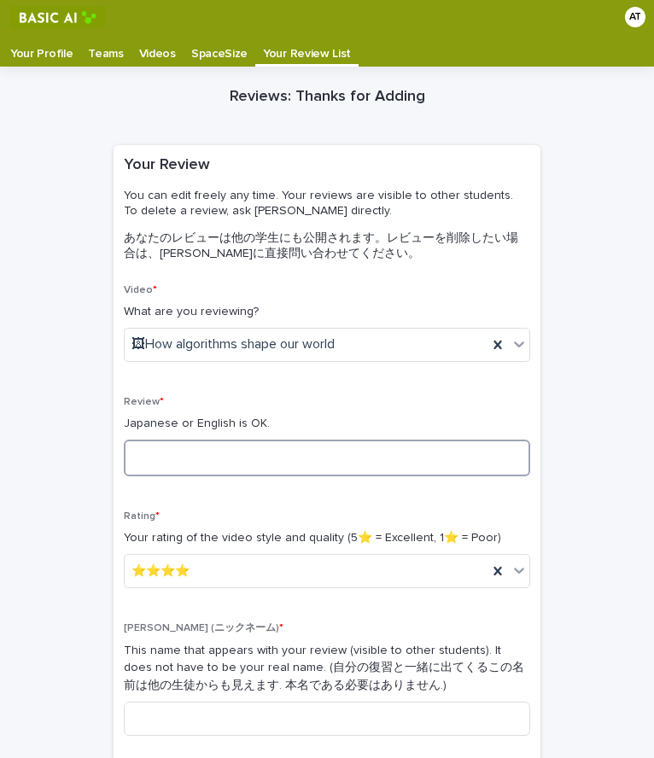
click at [211, 447] on textarea at bounding box center [327, 458] width 406 height 37
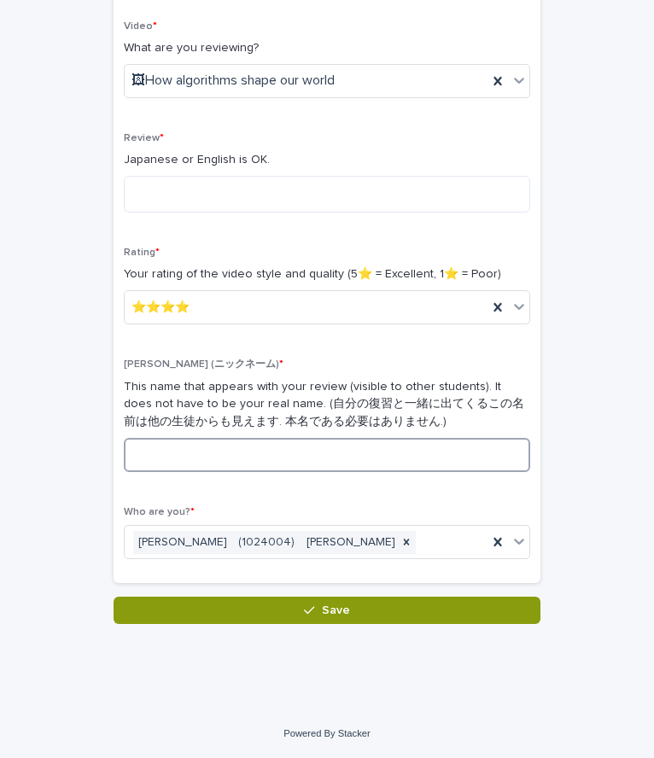
click at [177, 458] on input at bounding box center [327, 455] width 406 height 34
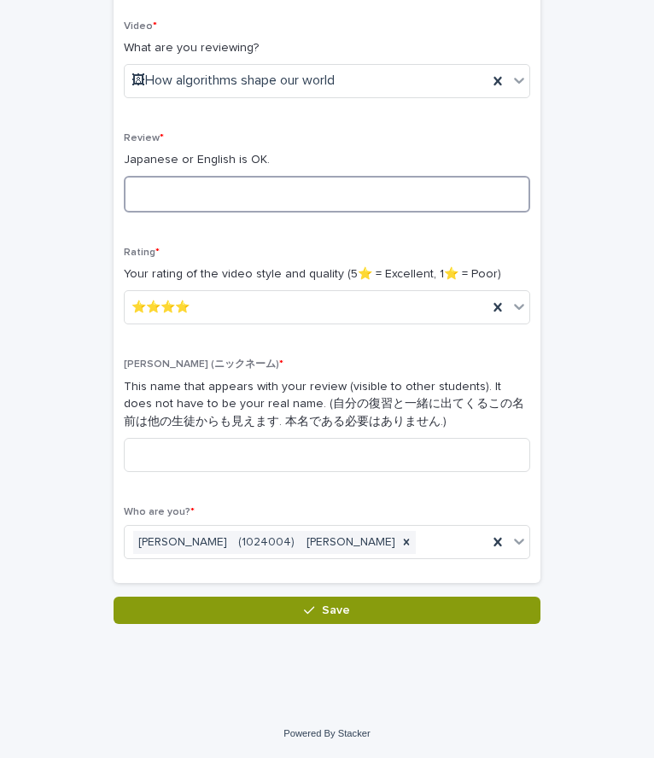
click at [219, 196] on textarea at bounding box center [327, 194] width 406 height 37
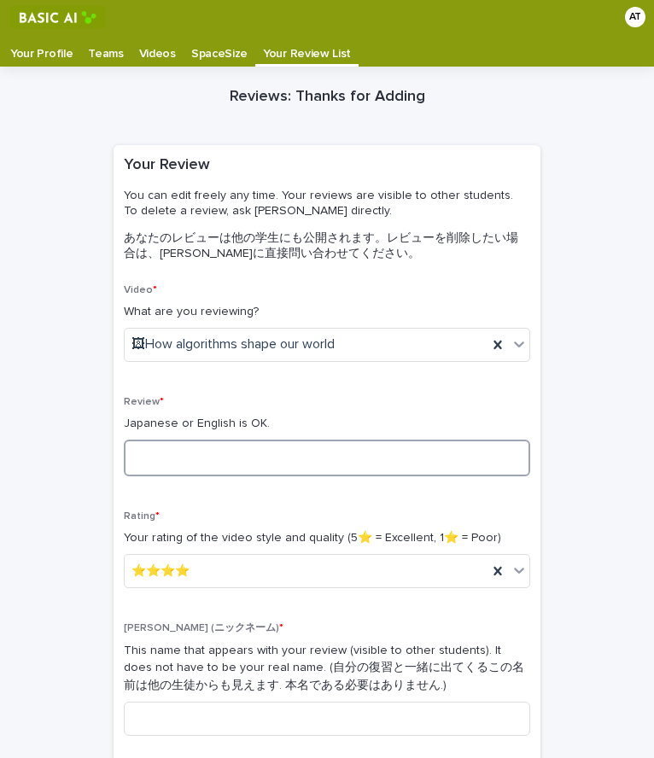
scroll to position [1, 0]
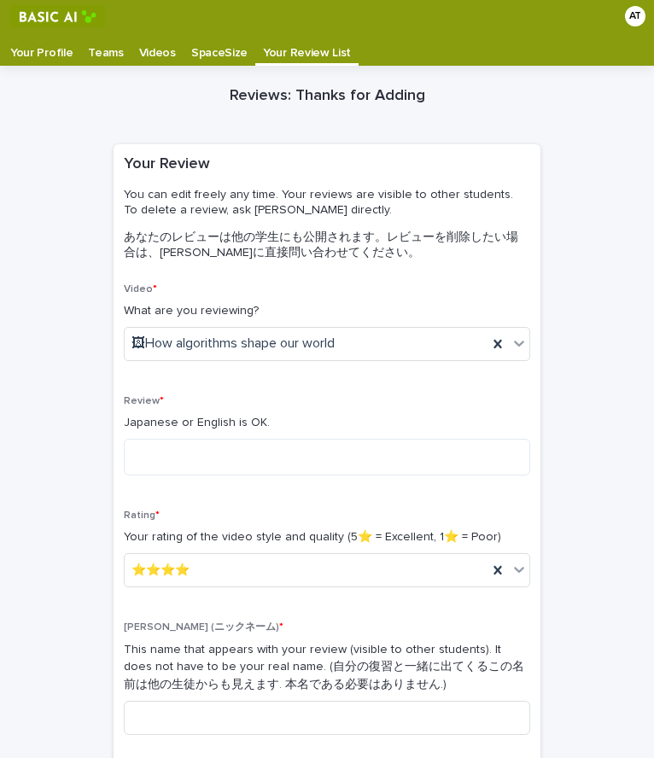
click at [171, 427] on p "Japanese or English is OK." at bounding box center [327, 423] width 406 height 18
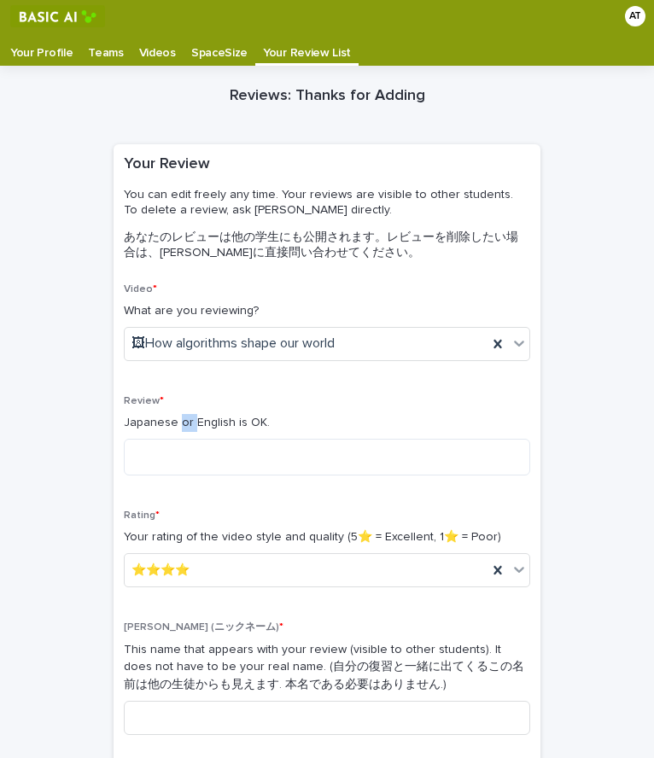
click at [171, 427] on p "Japanese or English is OK." at bounding box center [327, 423] width 406 height 18
click at [142, 423] on p "Japanese or English is OK." at bounding box center [327, 423] width 406 height 18
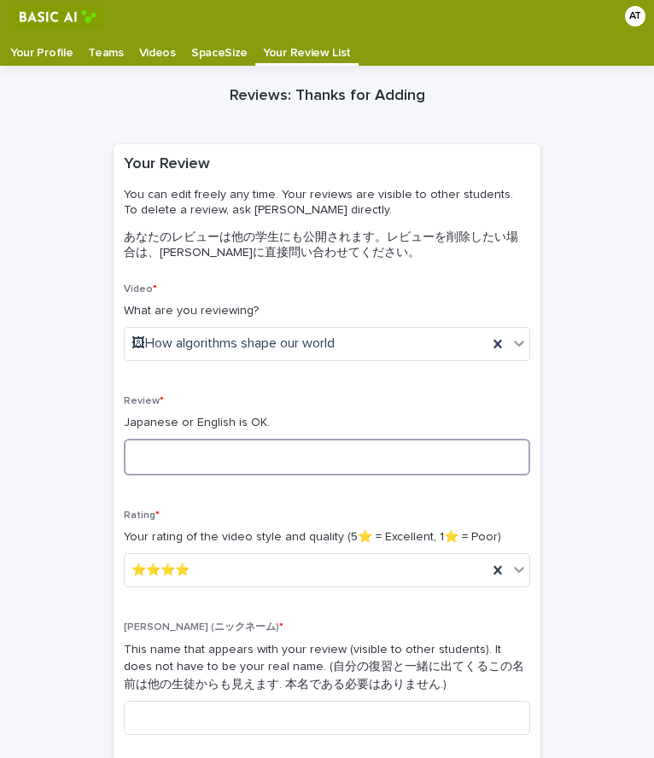
click at [192, 454] on textarea at bounding box center [327, 457] width 406 height 37
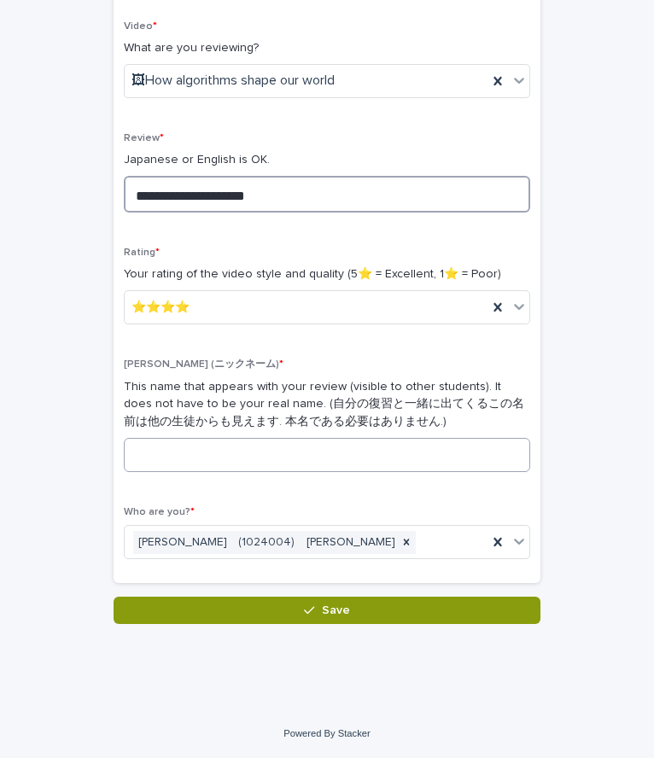
type textarea "**********"
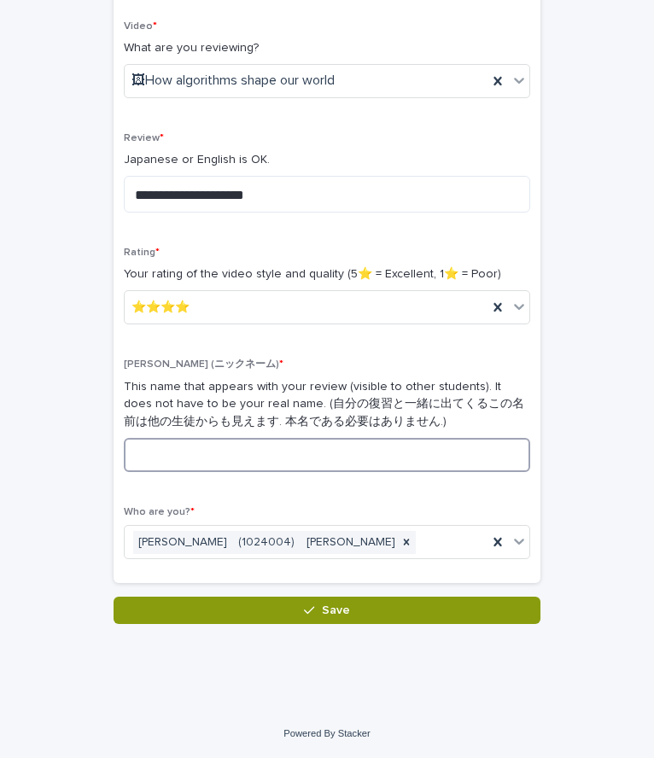
click at [187, 472] on input at bounding box center [327, 455] width 406 height 34
click at [208, 466] on input at bounding box center [327, 455] width 406 height 34
paste input "****"
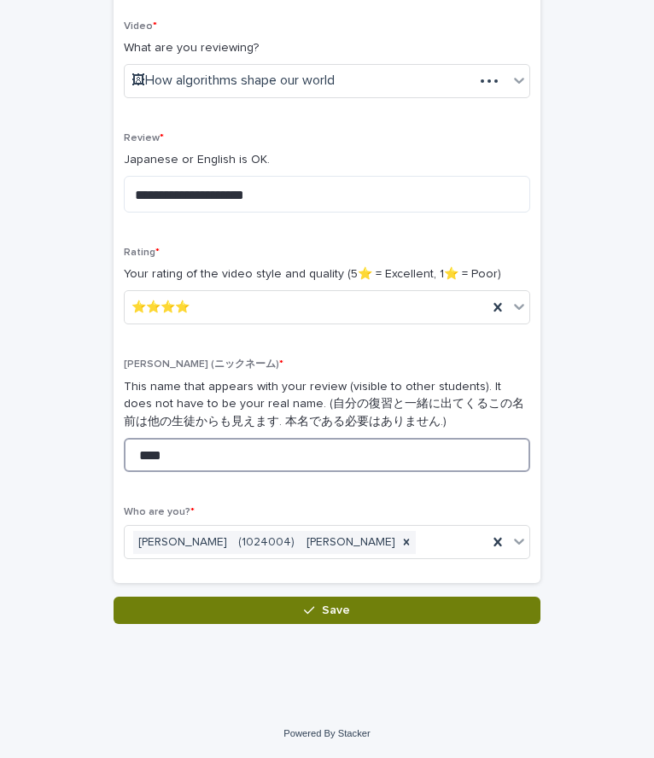
scroll to position [263, 0]
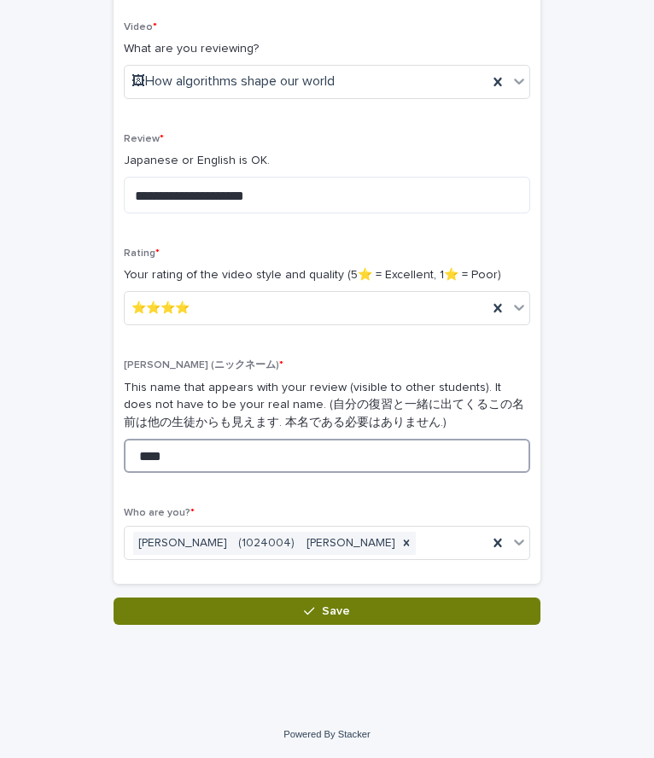
type input "****"
click at [254, 617] on button "Save" at bounding box center [327, 611] width 427 height 27
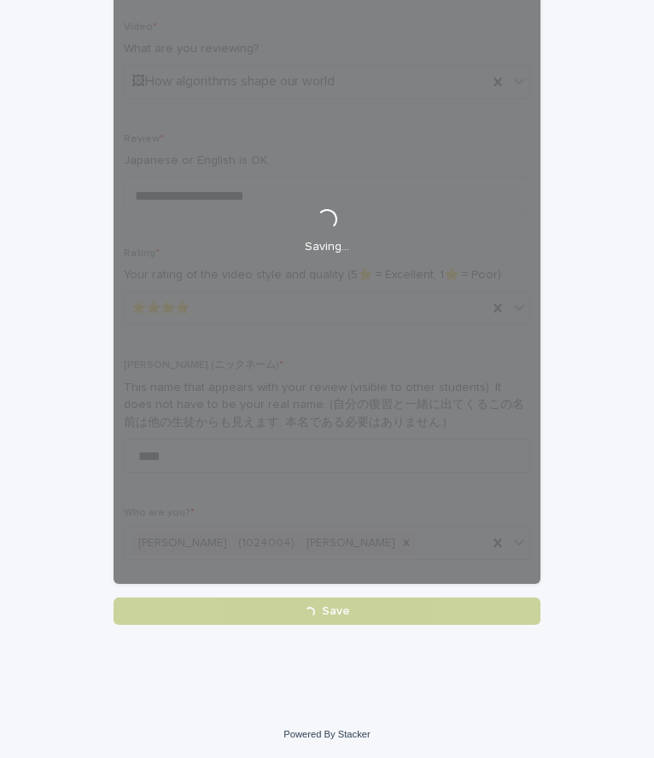
scroll to position [0, 0]
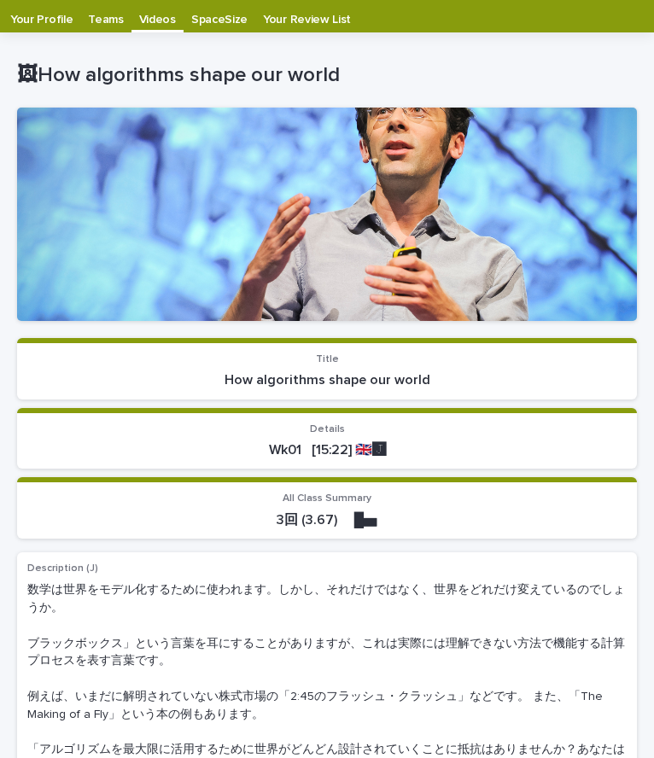
click at [384, 102] on div "🖼How algorithms shape our world" at bounding box center [327, 78] width 620 height 51
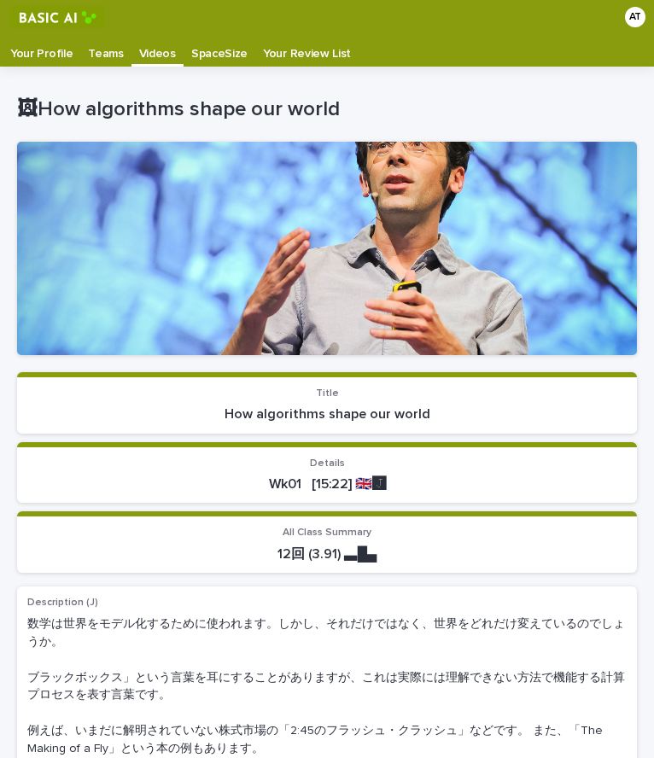
click at [155, 60] on p "Videos" at bounding box center [157, 47] width 37 height 27
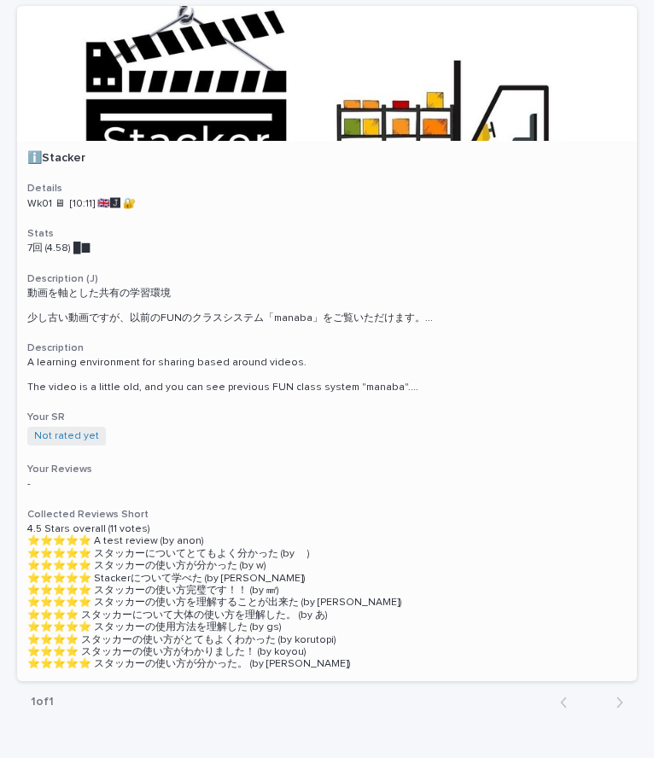
scroll to position [1414, 0]
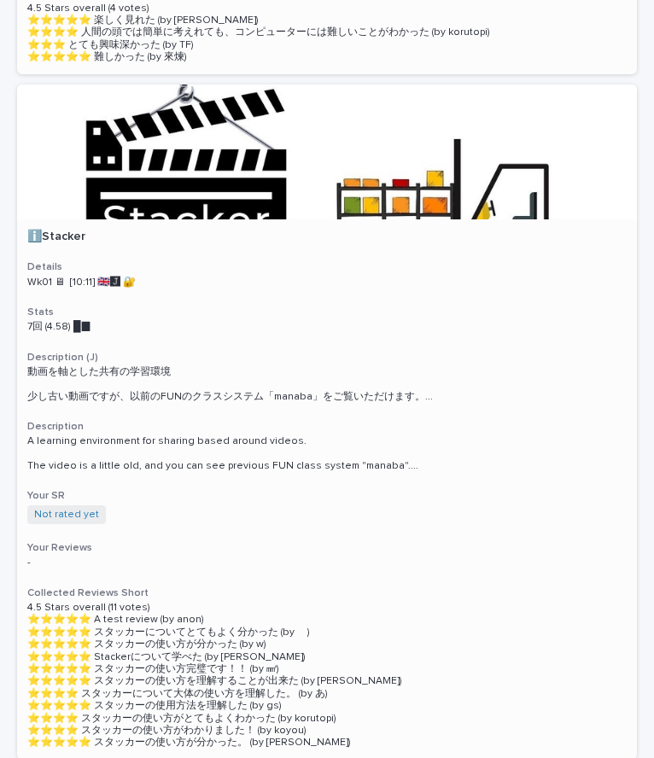
click at [52, 230] on p "ℹ️Stacker" at bounding box center [326, 237] width 599 height 15
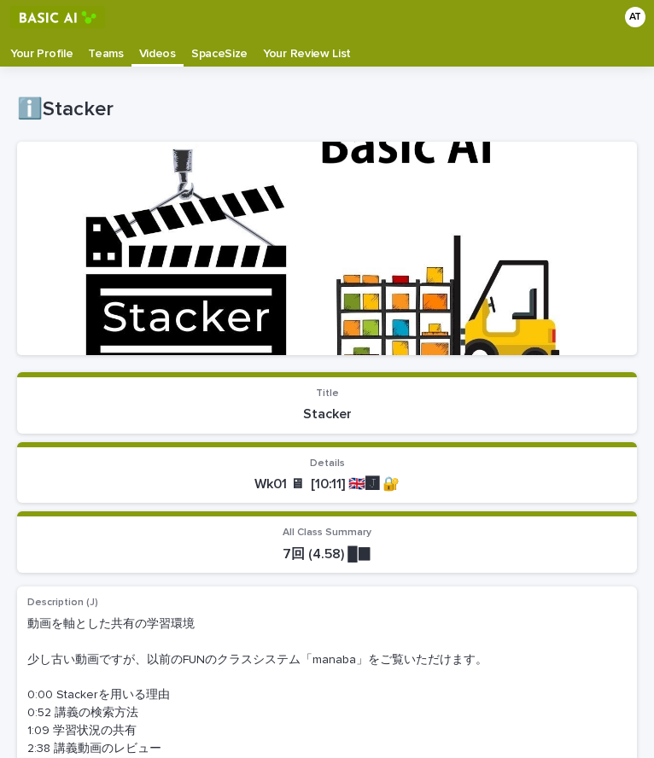
click at [147, 55] on p "Videos" at bounding box center [157, 47] width 37 height 27
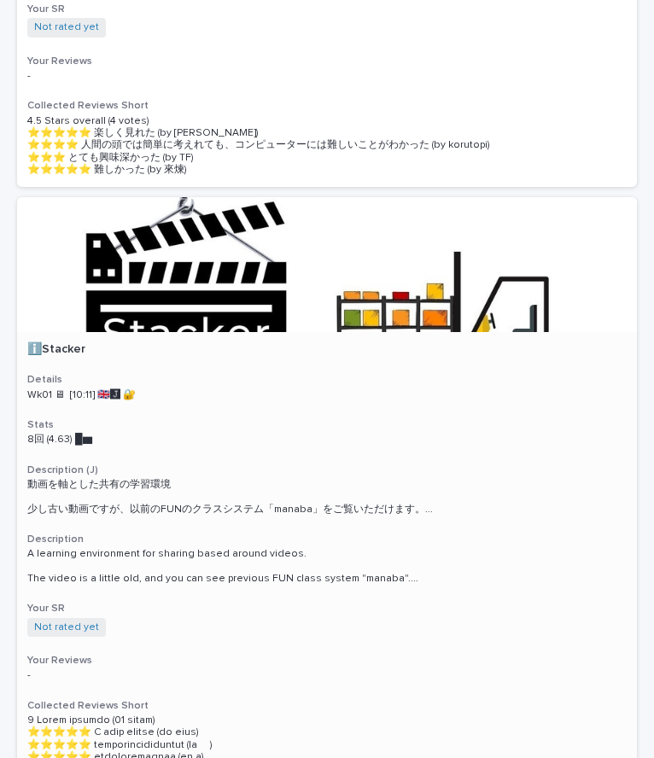
click at [249, 418] on h3 "Stats" at bounding box center [326, 425] width 599 height 14
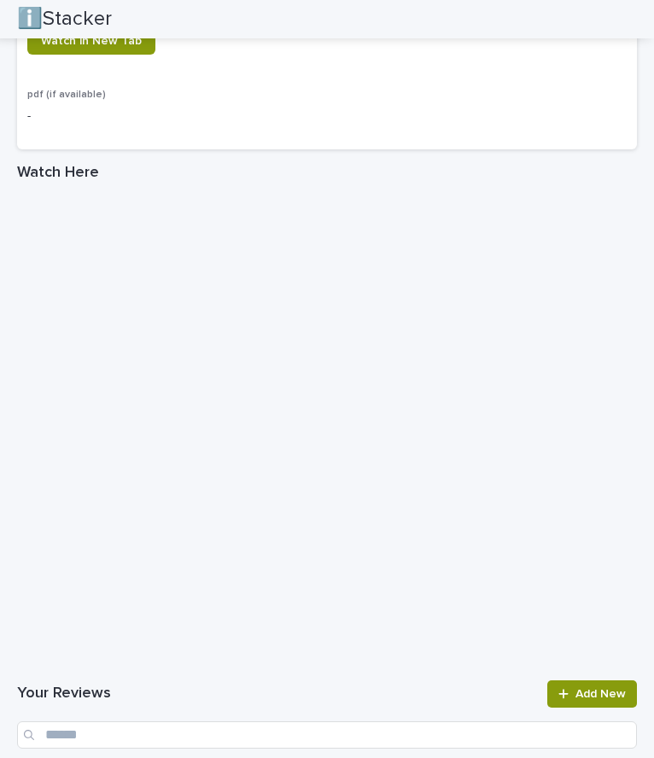
scroll to position [1631, 0]
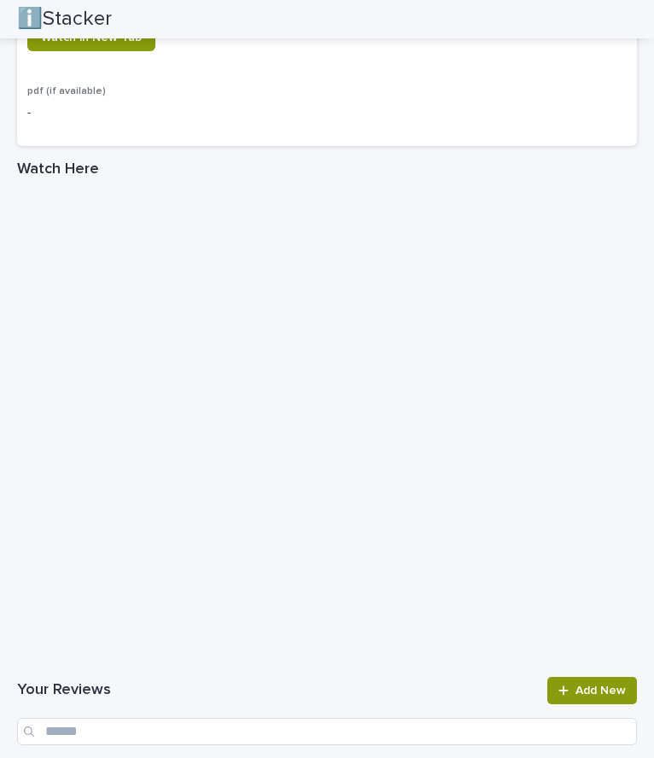
click at [73, 162] on h1 "Watch Here" at bounding box center [327, 170] width 620 height 20
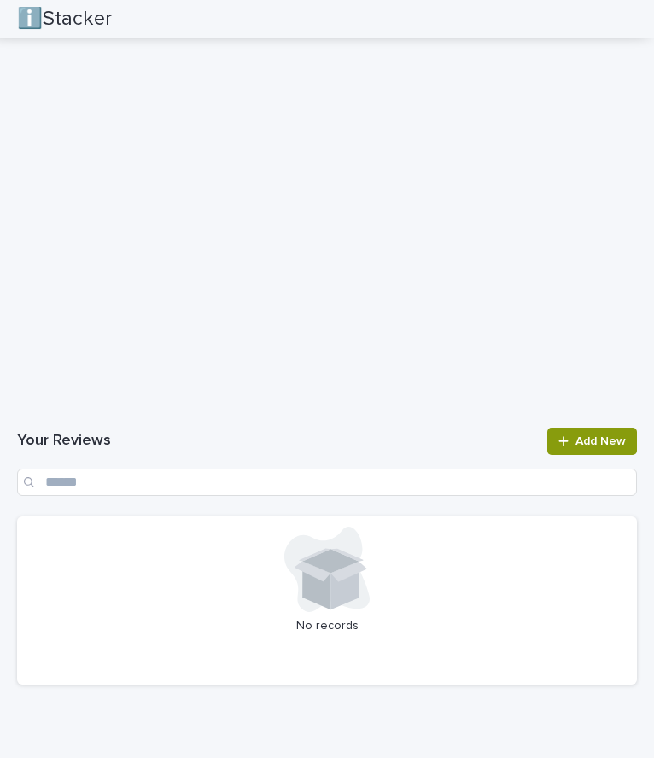
scroll to position [1953, 0]
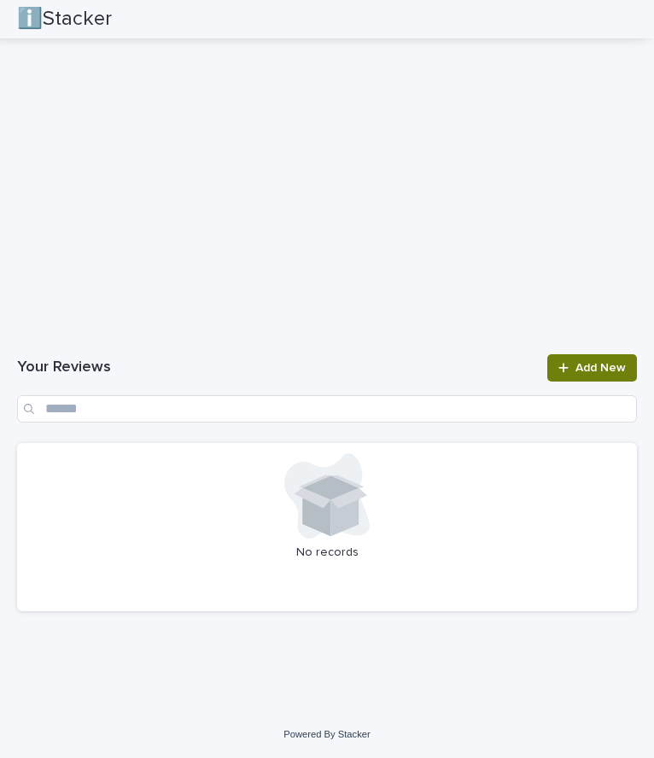
click at [558, 366] on icon at bounding box center [563, 368] width 10 height 12
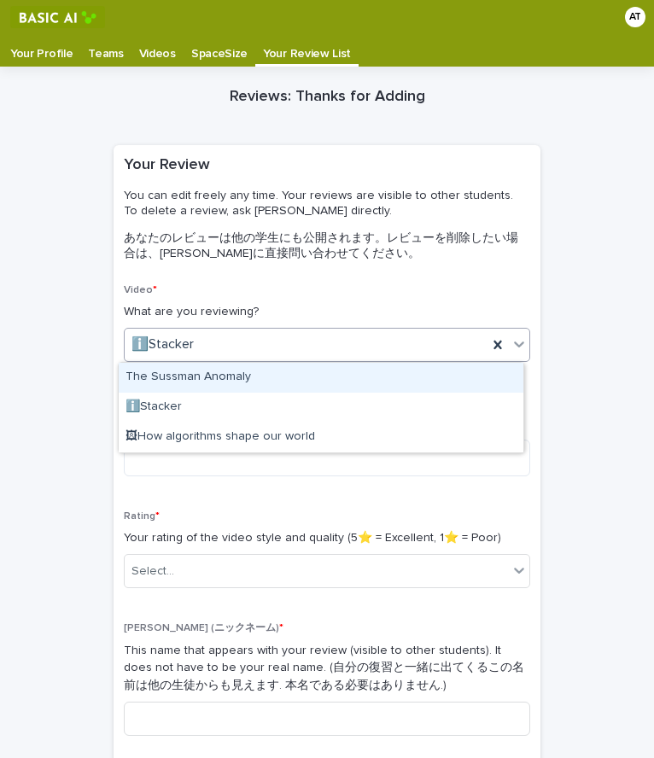
click at [252, 342] on div "ℹ️Stacker" at bounding box center [306, 344] width 363 height 28
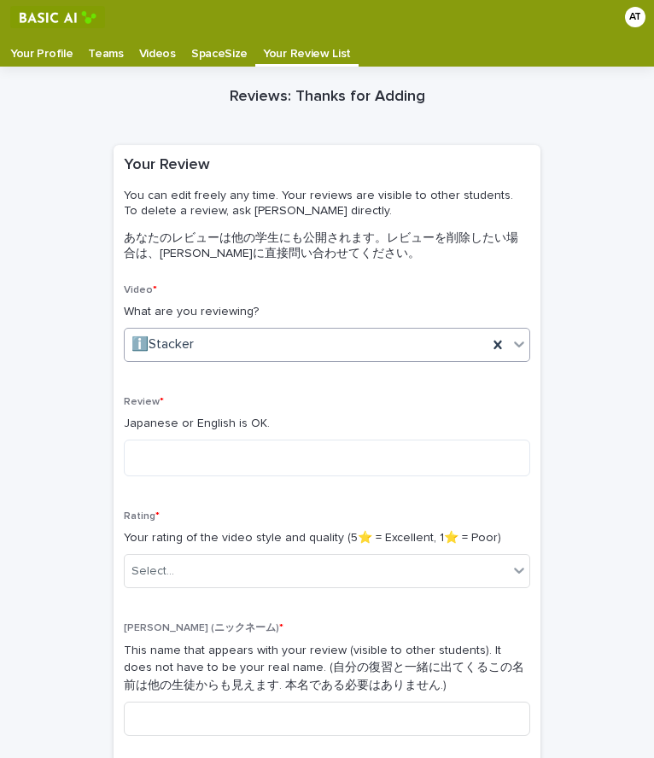
click at [252, 342] on div "ℹ️Stacker" at bounding box center [306, 344] width 363 height 28
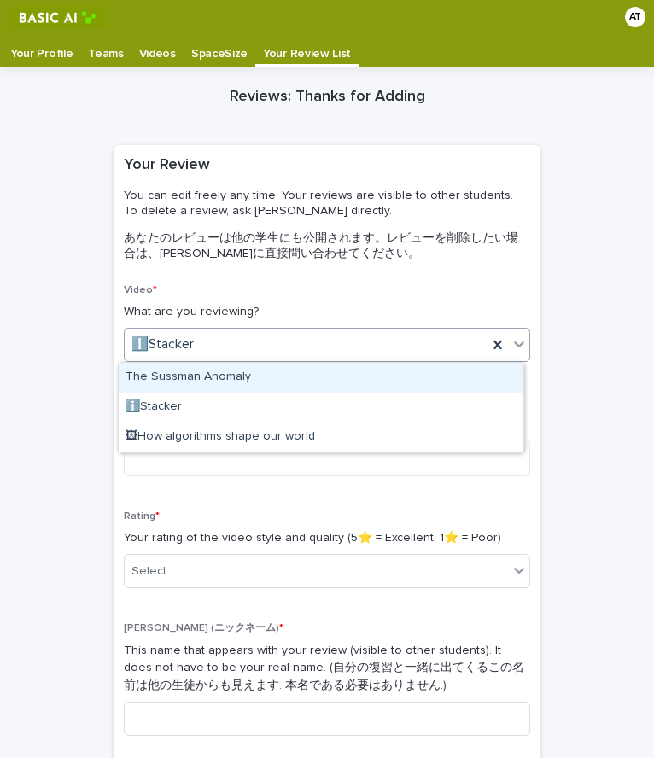
click at [252, 342] on div "ℹ️Stacker" at bounding box center [306, 344] width 363 height 28
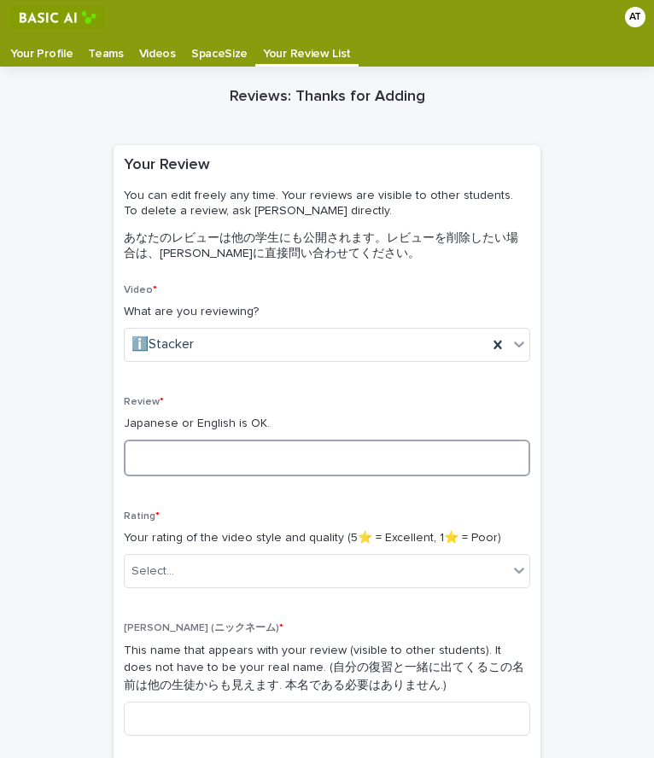
click at [194, 458] on textarea at bounding box center [327, 458] width 406 height 37
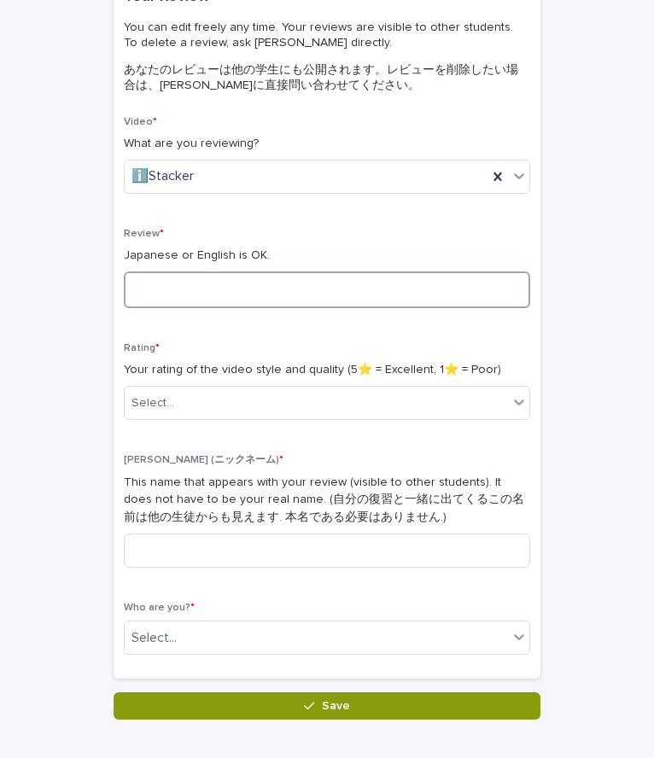
scroll to position [169, 0]
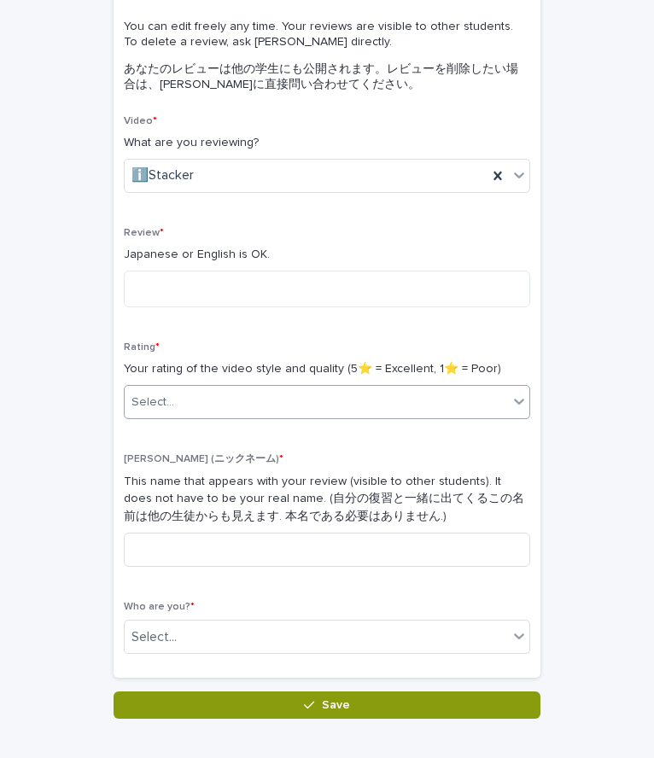
click at [355, 398] on div "Select..." at bounding box center [316, 402] width 383 height 28
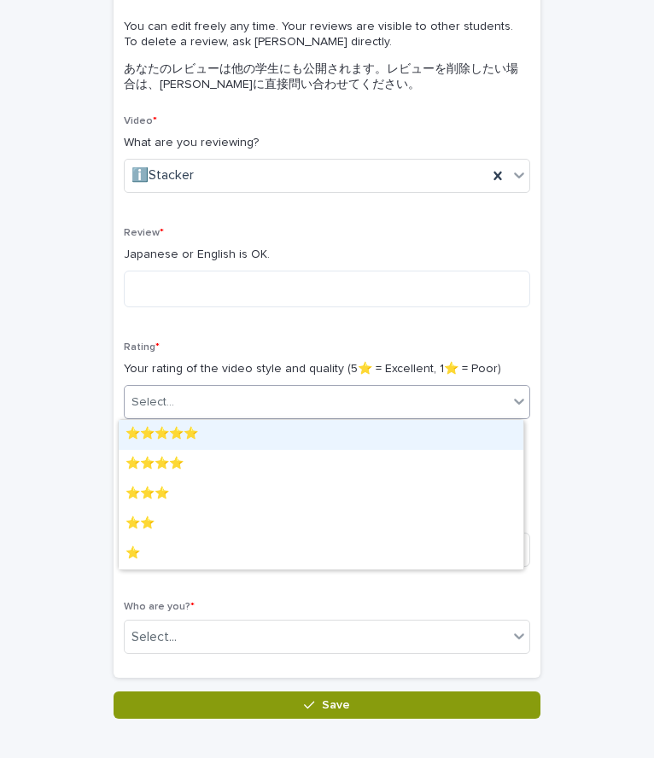
click at [230, 443] on div "⭐️⭐️⭐️⭐️⭐️" at bounding box center [321, 435] width 405 height 30
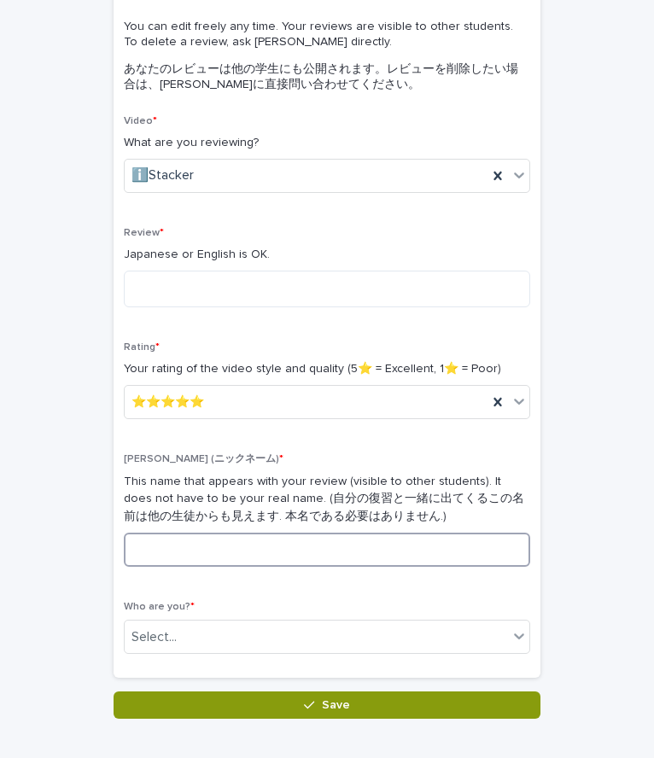
click at [221, 539] on input at bounding box center [327, 550] width 406 height 34
paste input "****"
type input "****"
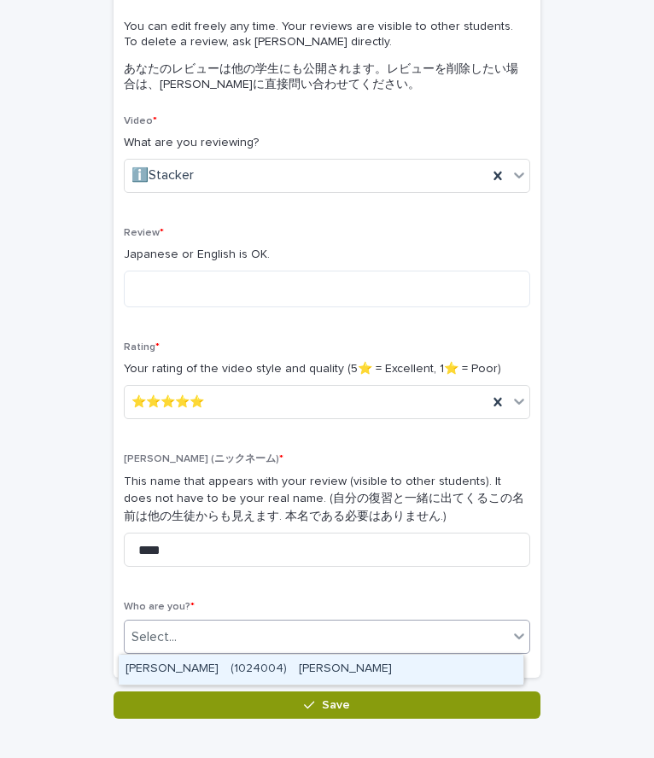
click at [164, 642] on div "Select..." at bounding box center [153, 637] width 45 height 18
click at [213, 669] on div "[PERSON_NAME]　(1024004)　[PERSON_NAME]" at bounding box center [321, 670] width 405 height 30
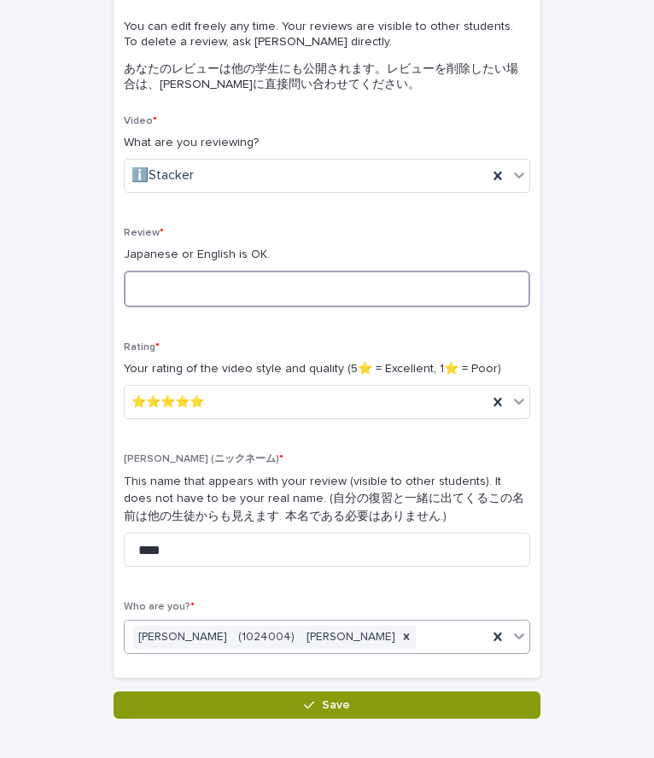
click at [190, 284] on textarea at bounding box center [327, 289] width 406 height 37
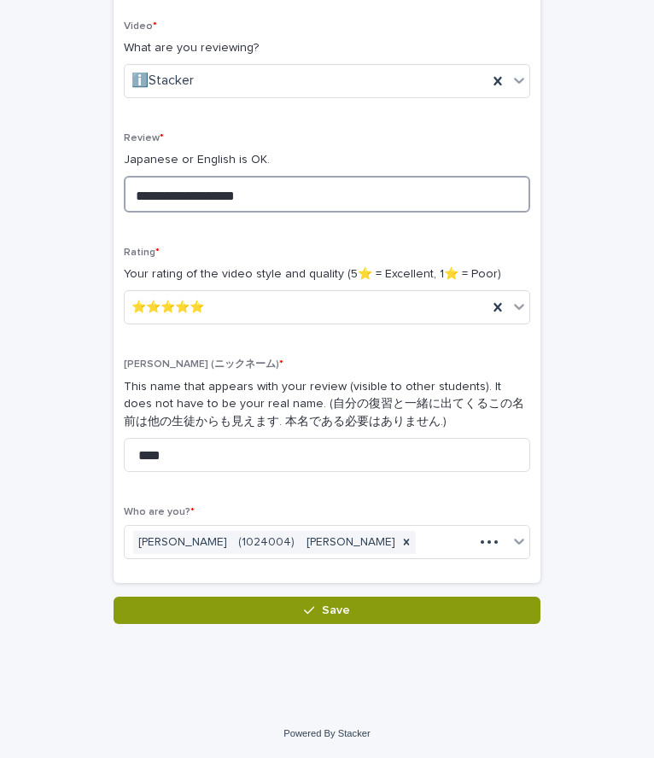
scroll to position [263, 0]
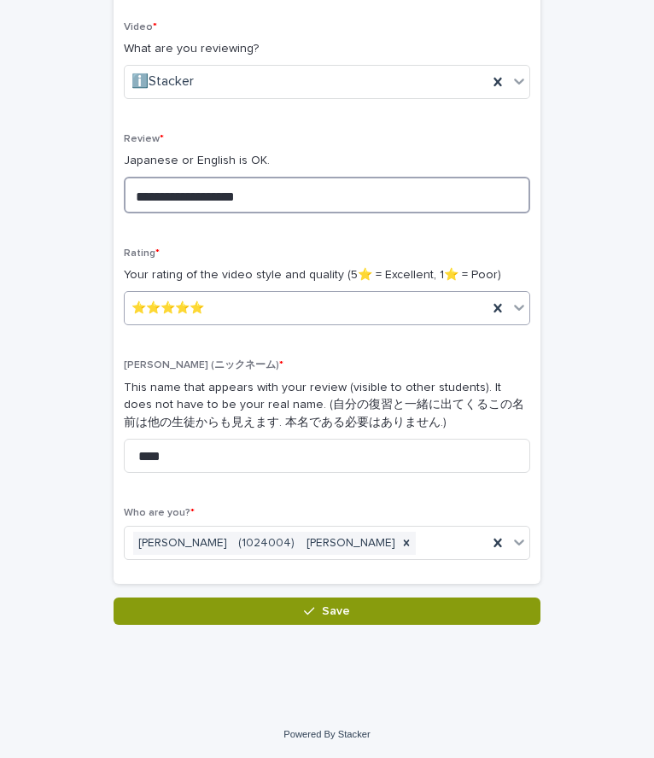
type textarea "**********"
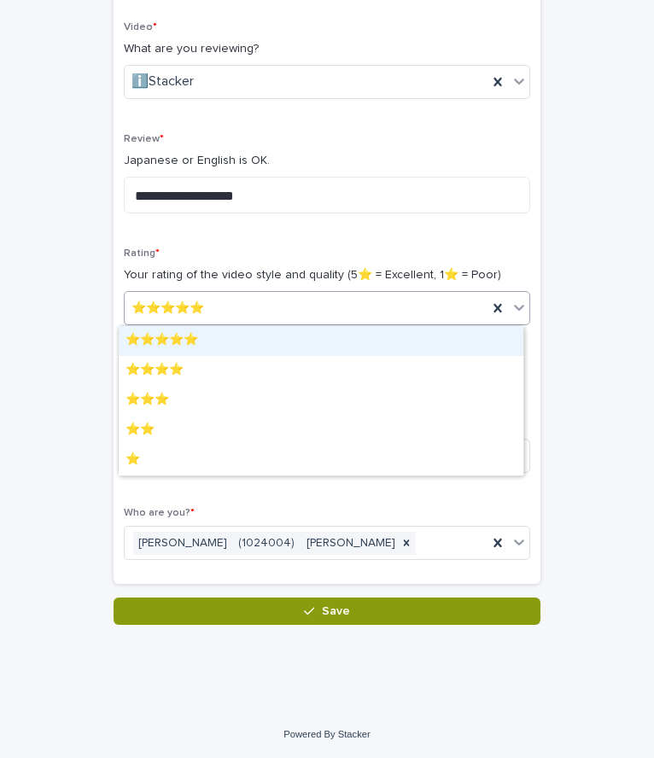
click at [257, 318] on div "⭐️⭐️⭐️⭐️⭐️" at bounding box center [306, 309] width 363 height 28
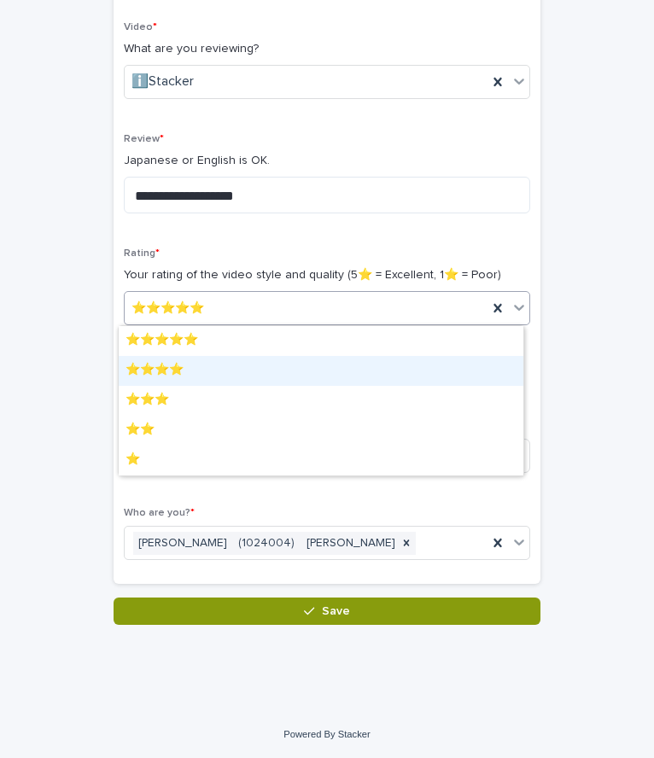
click at [190, 367] on div "⭐️⭐️⭐️⭐️" at bounding box center [321, 371] width 405 height 30
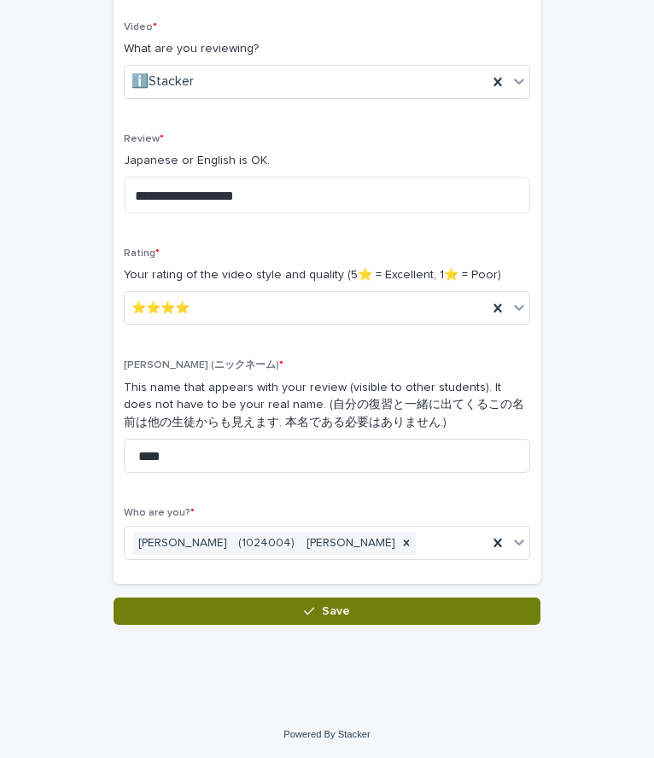
click at [193, 604] on button "Save" at bounding box center [327, 611] width 427 height 27
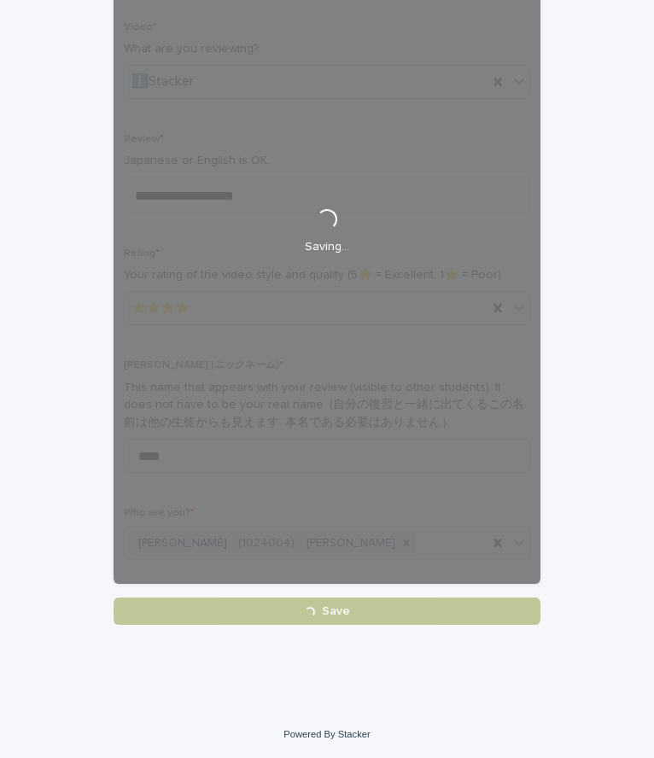
scroll to position [0, 0]
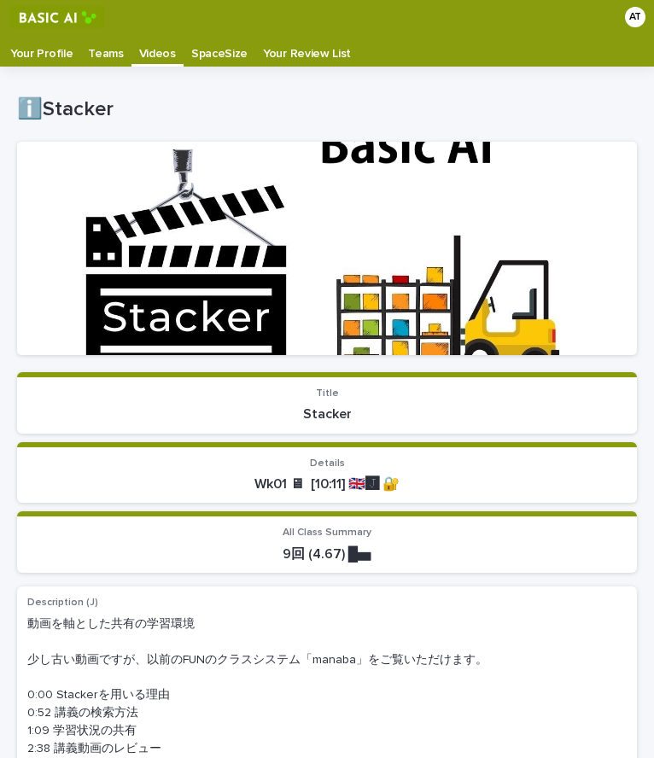
click at [154, 53] on p "Videos" at bounding box center [157, 47] width 37 height 27
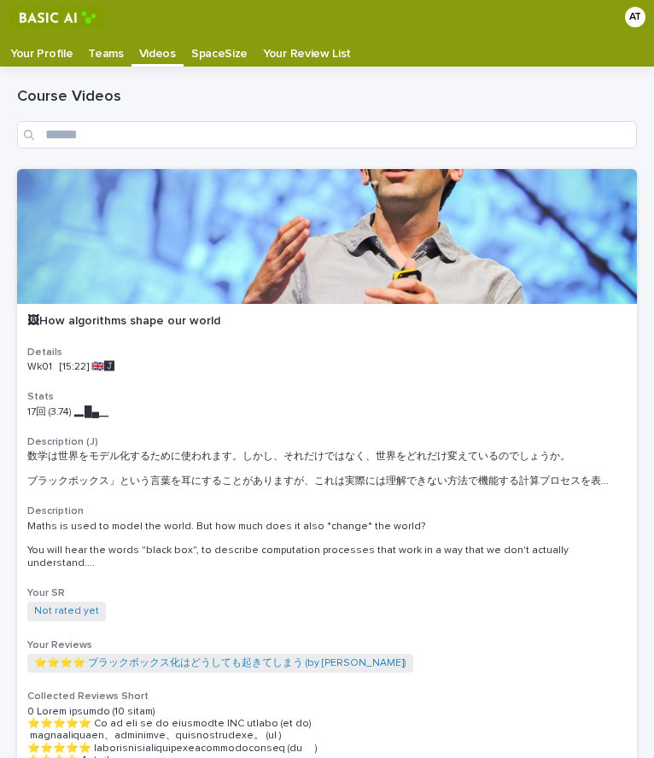
click at [26, 67] on div "Course Videos" at bounding box center [327, 118] width 620 height 102
click at [31, 61] on link "Your Profile" at bounding box center [42, 50] width 78 height 32
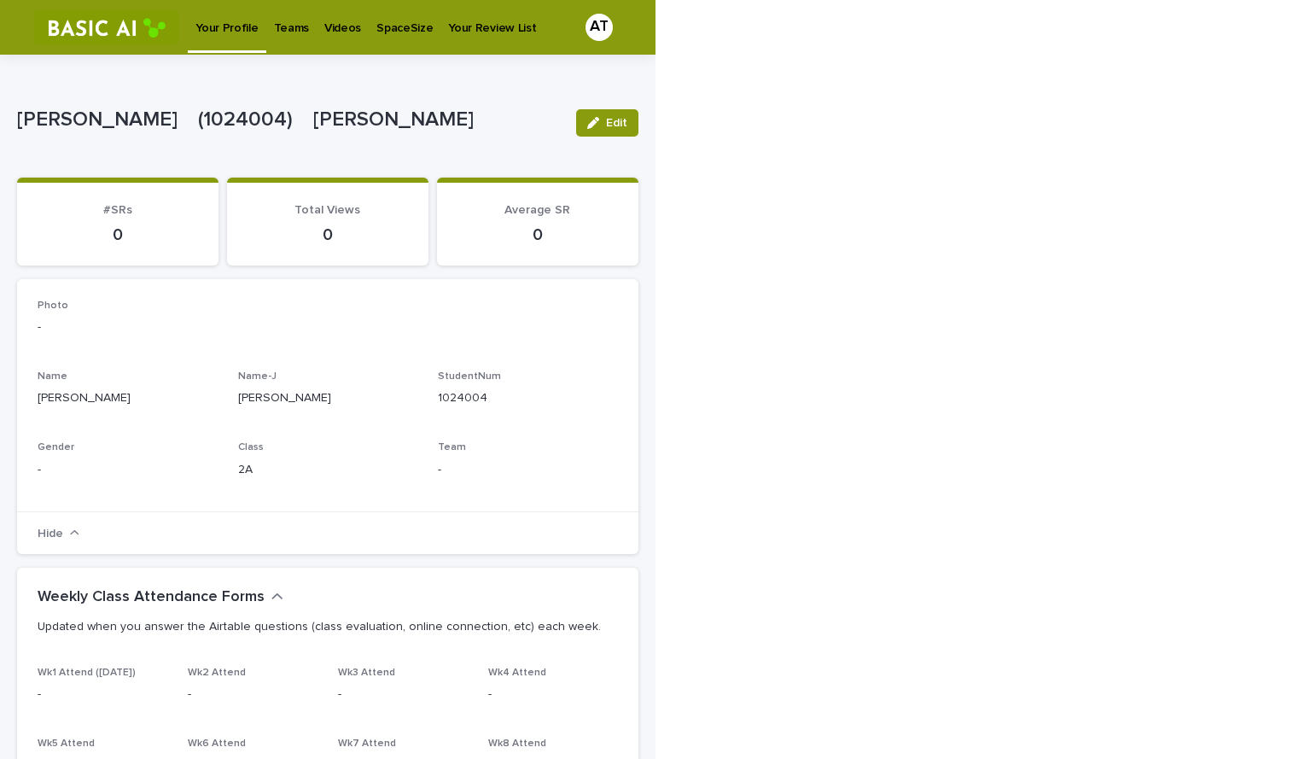
click at [326, 45] on link "Videos" at bounding box center [343, 26] width 52 height 53
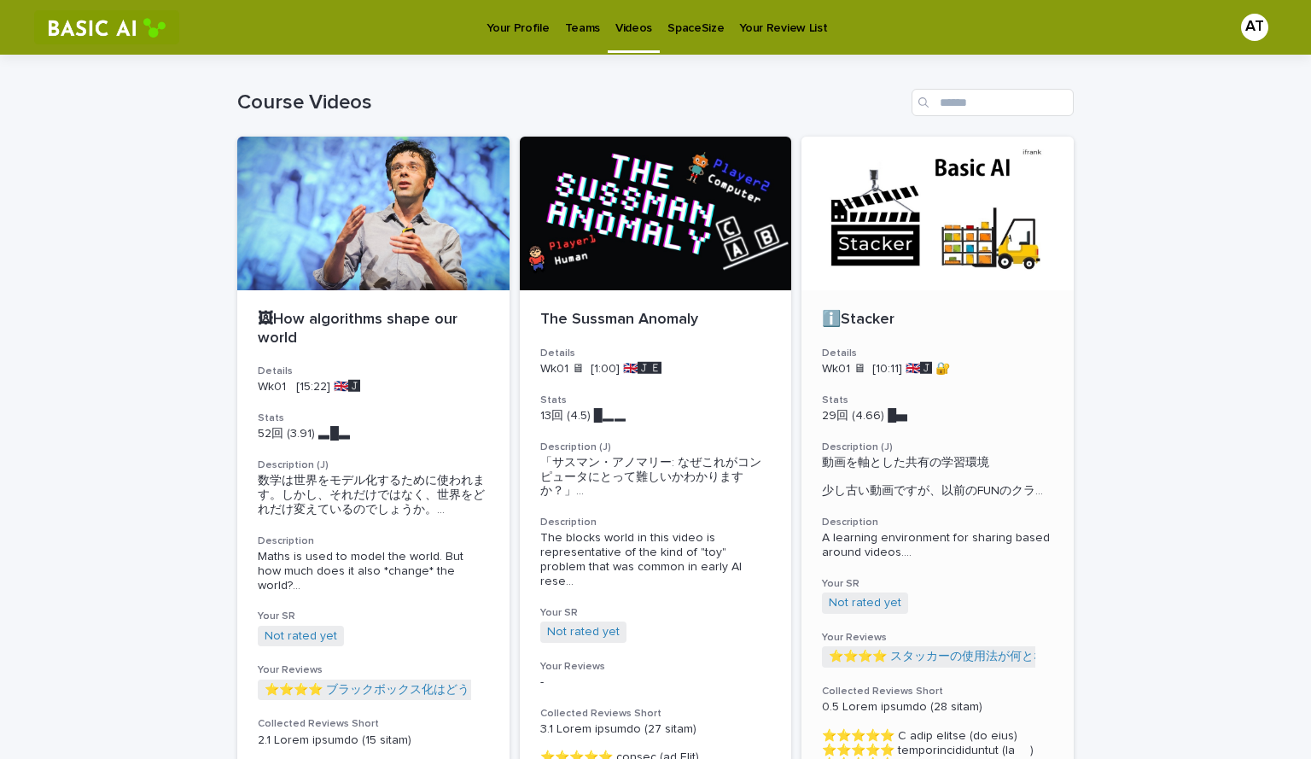
scroll to position [1, 0]
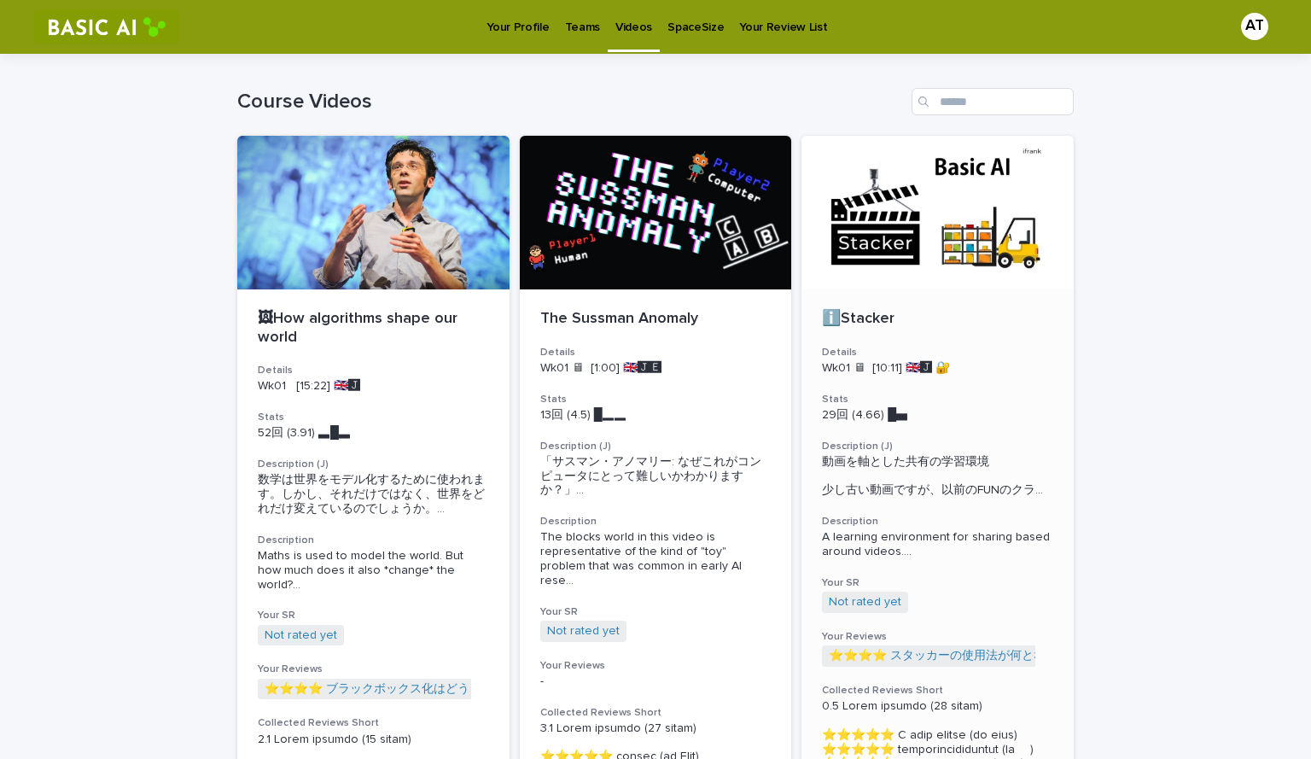
click at [699, 344] on div "ℹ️Stacker Details Wk01 🖥 [10:11] 🇬🇧🅹️ 🔐 Stats 29回 (4.66) █▅　　　 Description (J) …" at bounding box center [938, 705] width 272 height 832
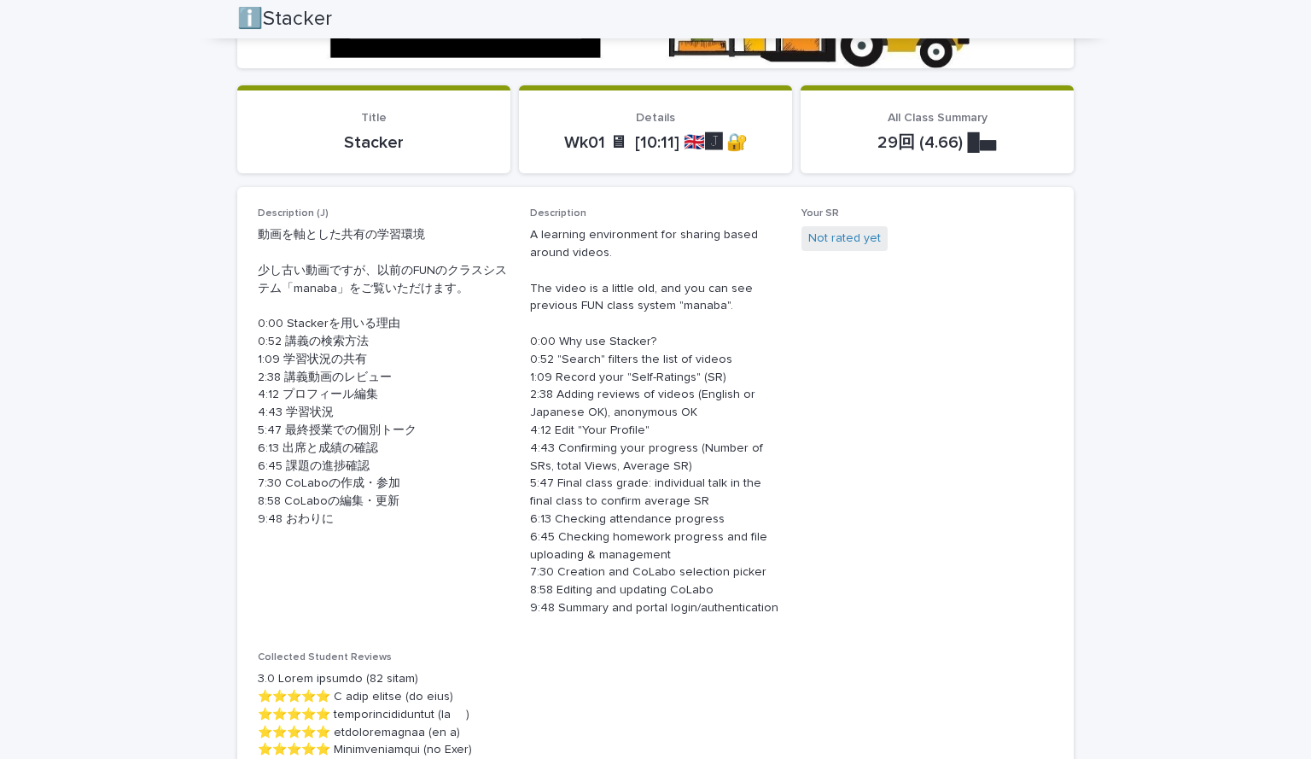
scroll to position [435, 0]
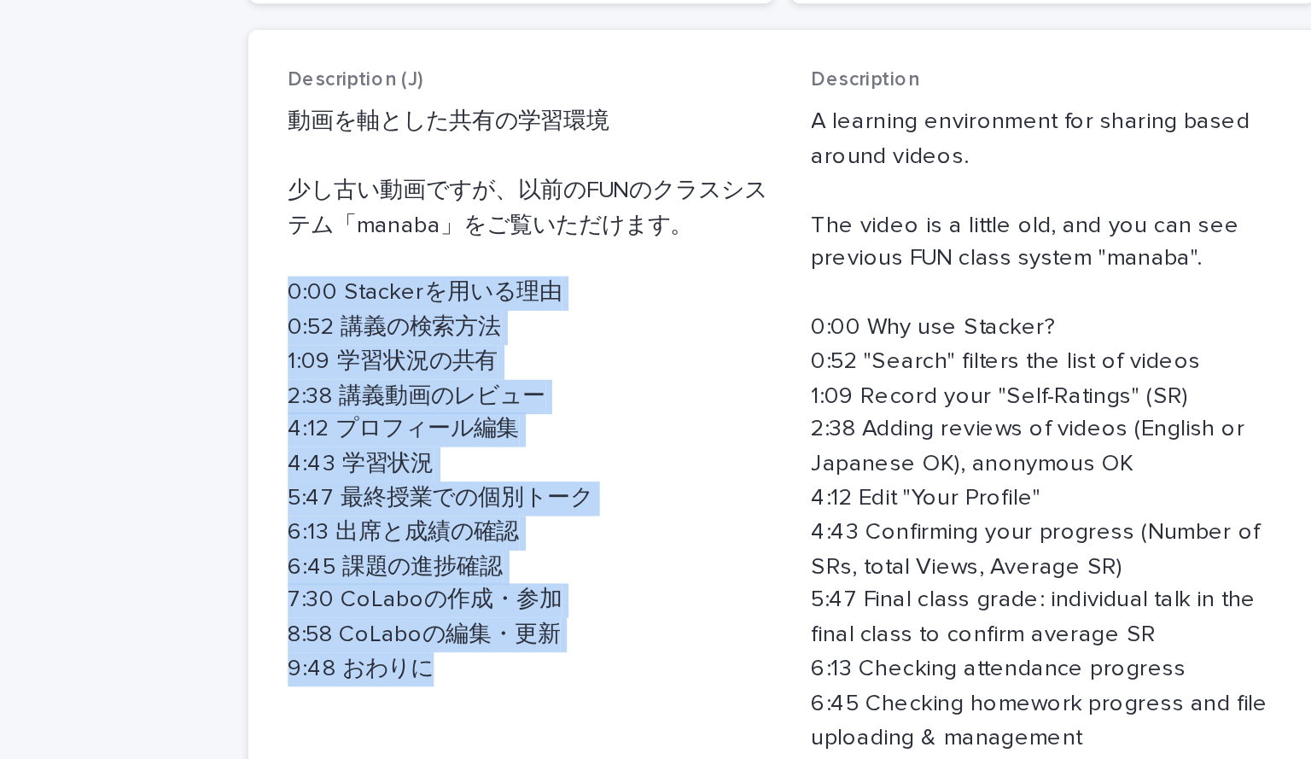
drag, startPoint x: 328, startPoint y: 522, endPoint x: 246, endPoint y: 323, distance: 215.2
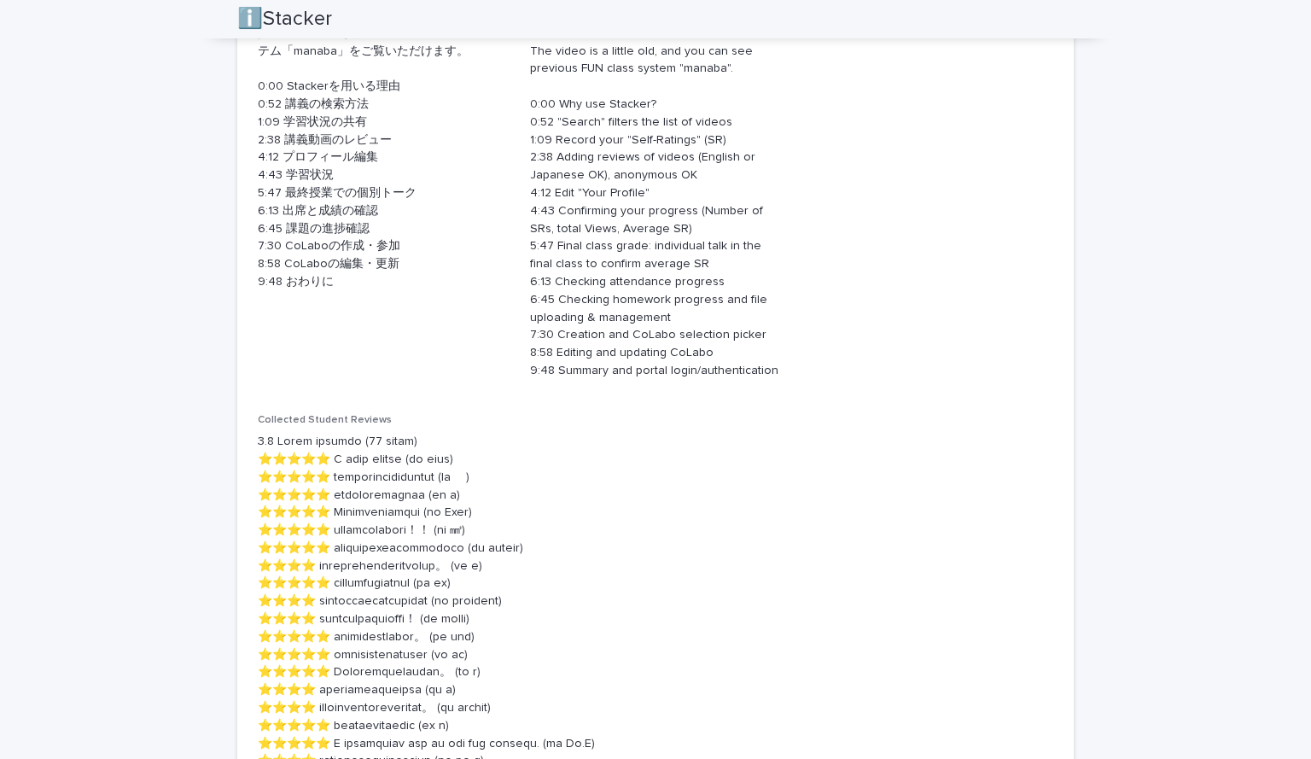
scroll to position [0, 0]
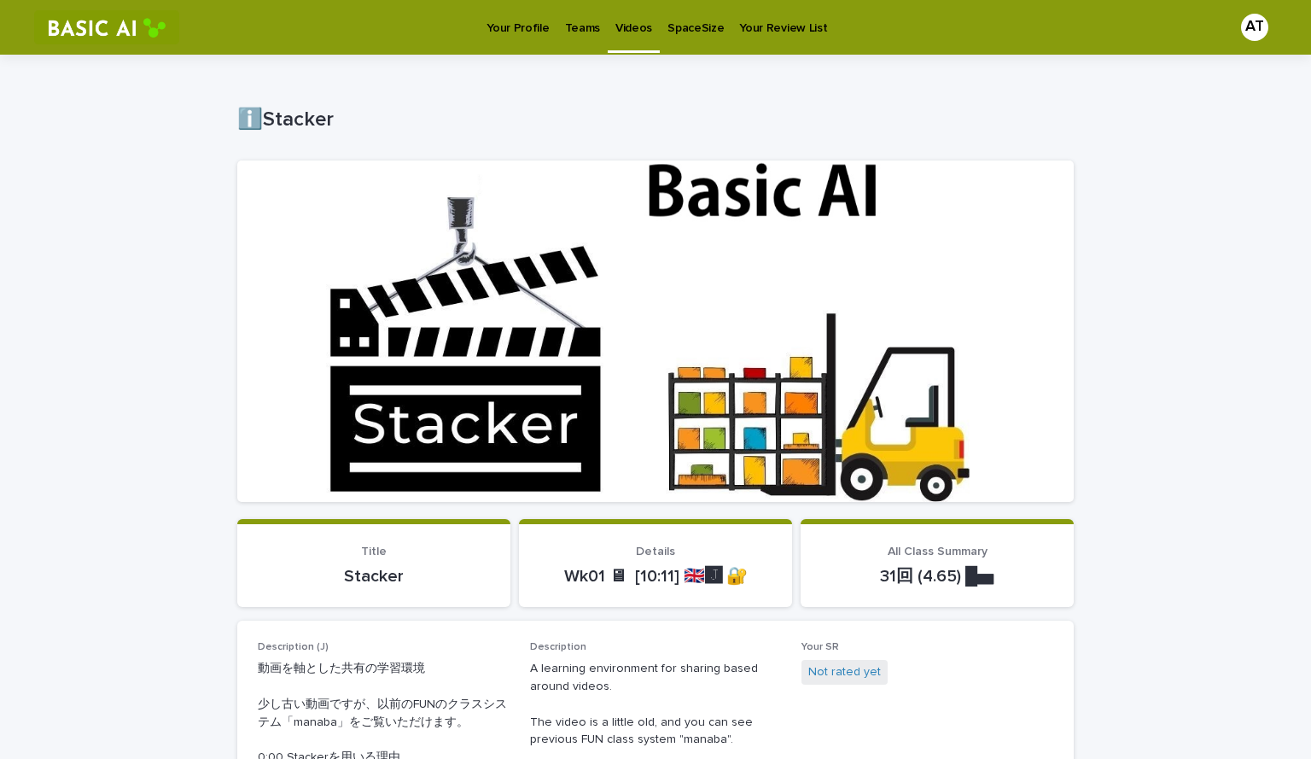
click at [511, 32] on p "Your Profile" at bounding box center [518, 18] width 62 height 36
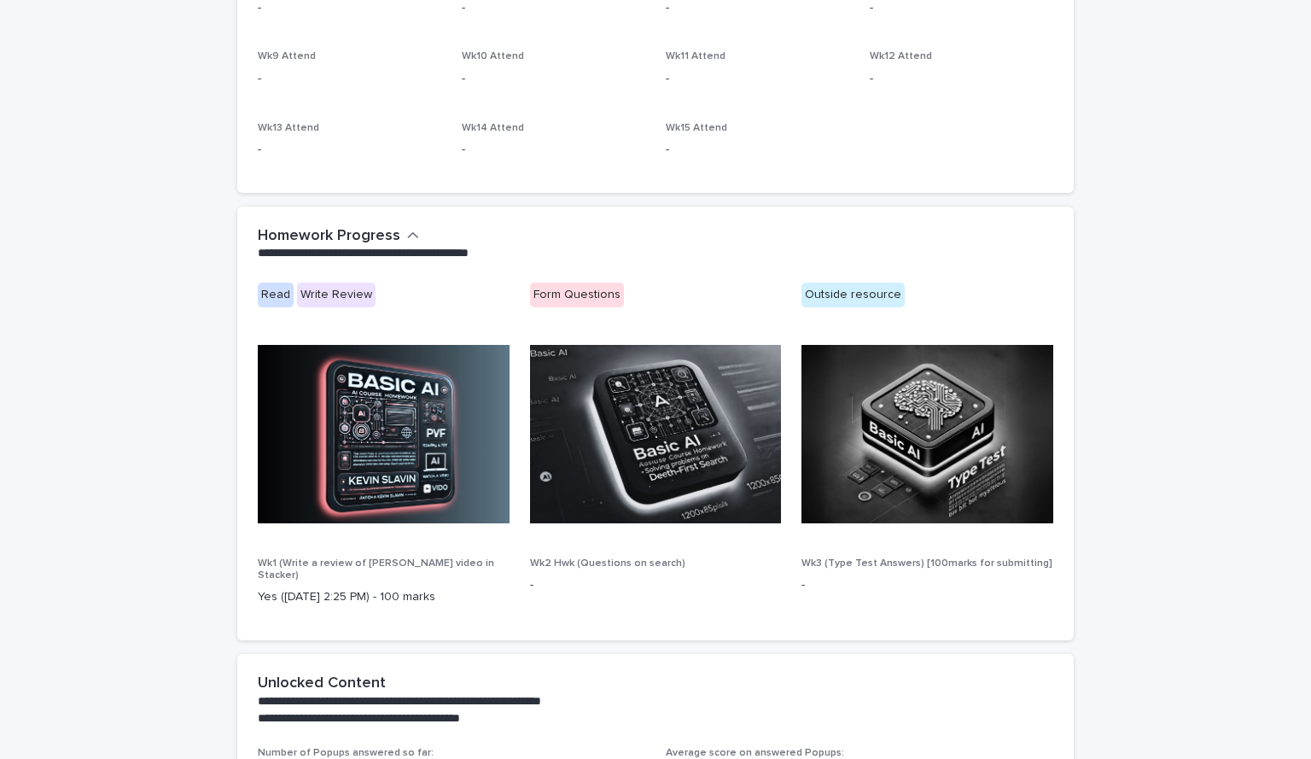
scroll to position [953, 0]
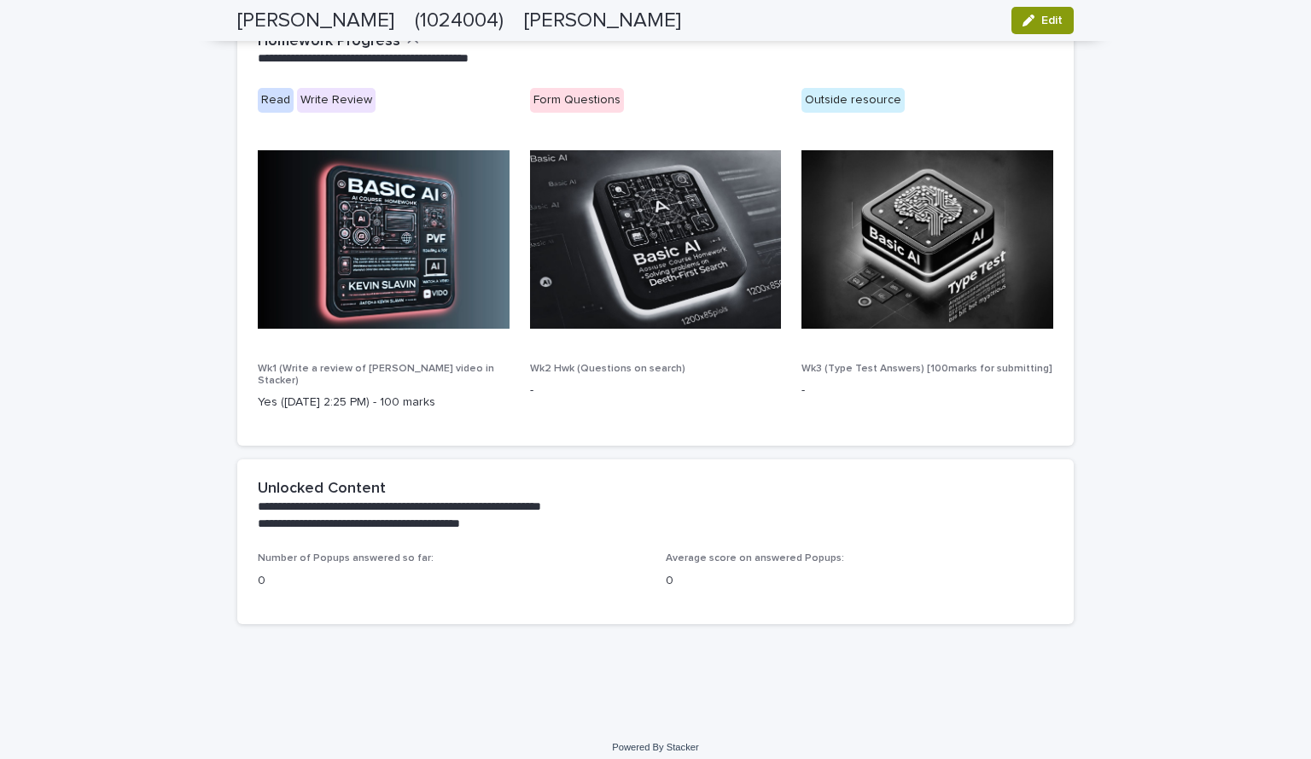
click at [372, 516] on p "**********" at bounding box center [652, 524] width 789 height 17
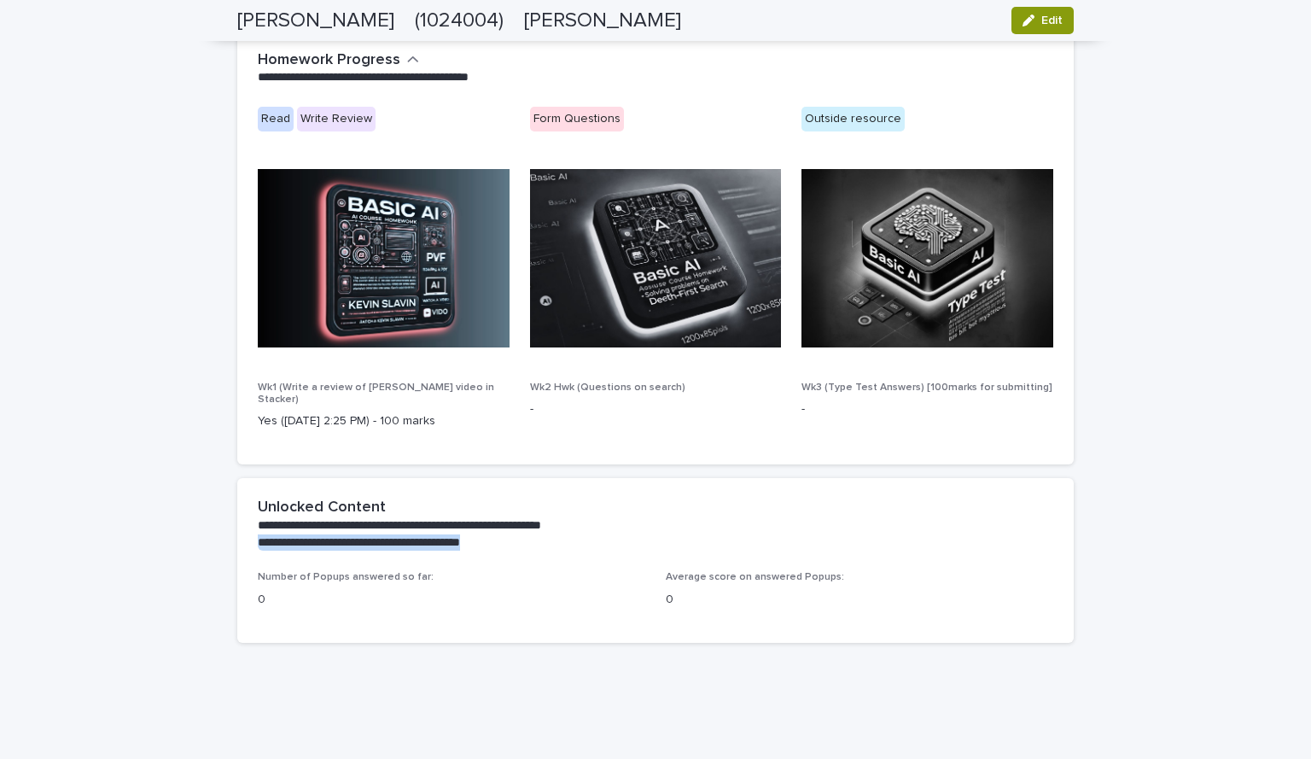
click at [439, 534] on p "**********" at bounding box center [652, 542] width 789 height 17
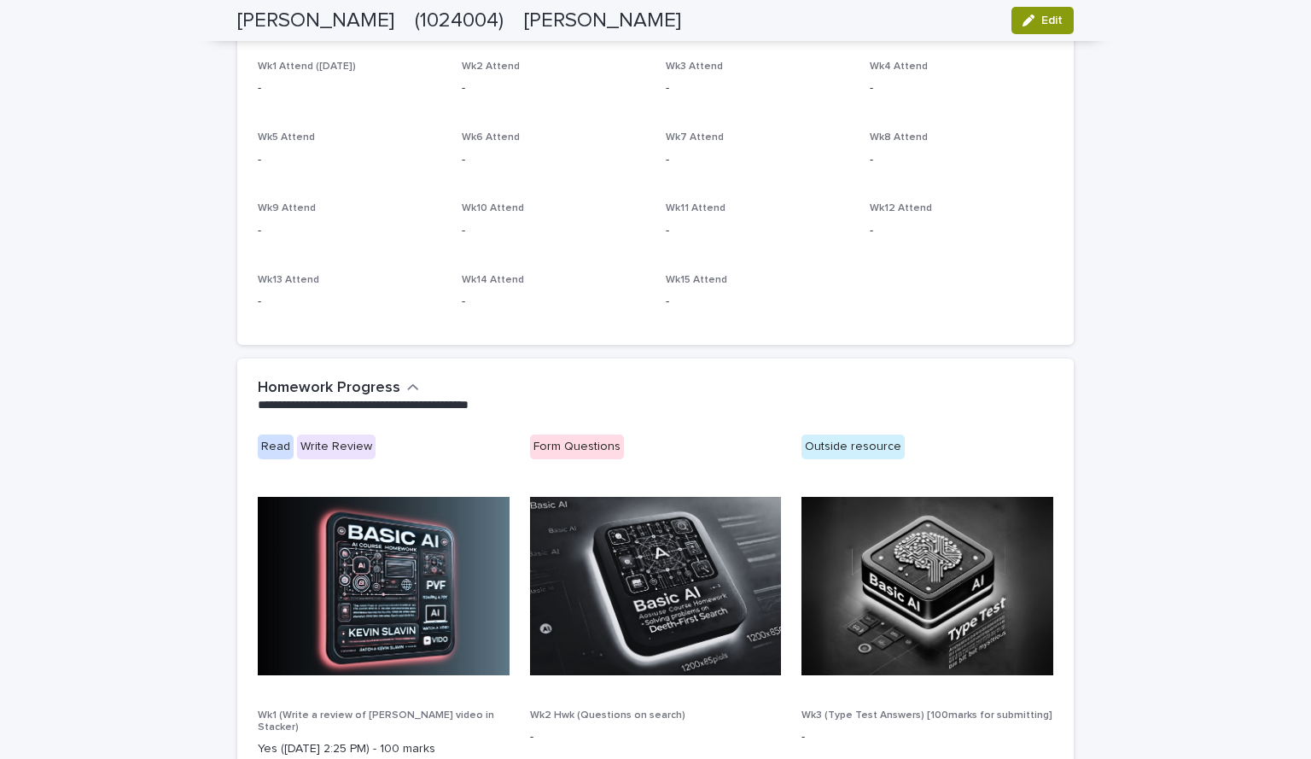
scroll to position [244, 0]
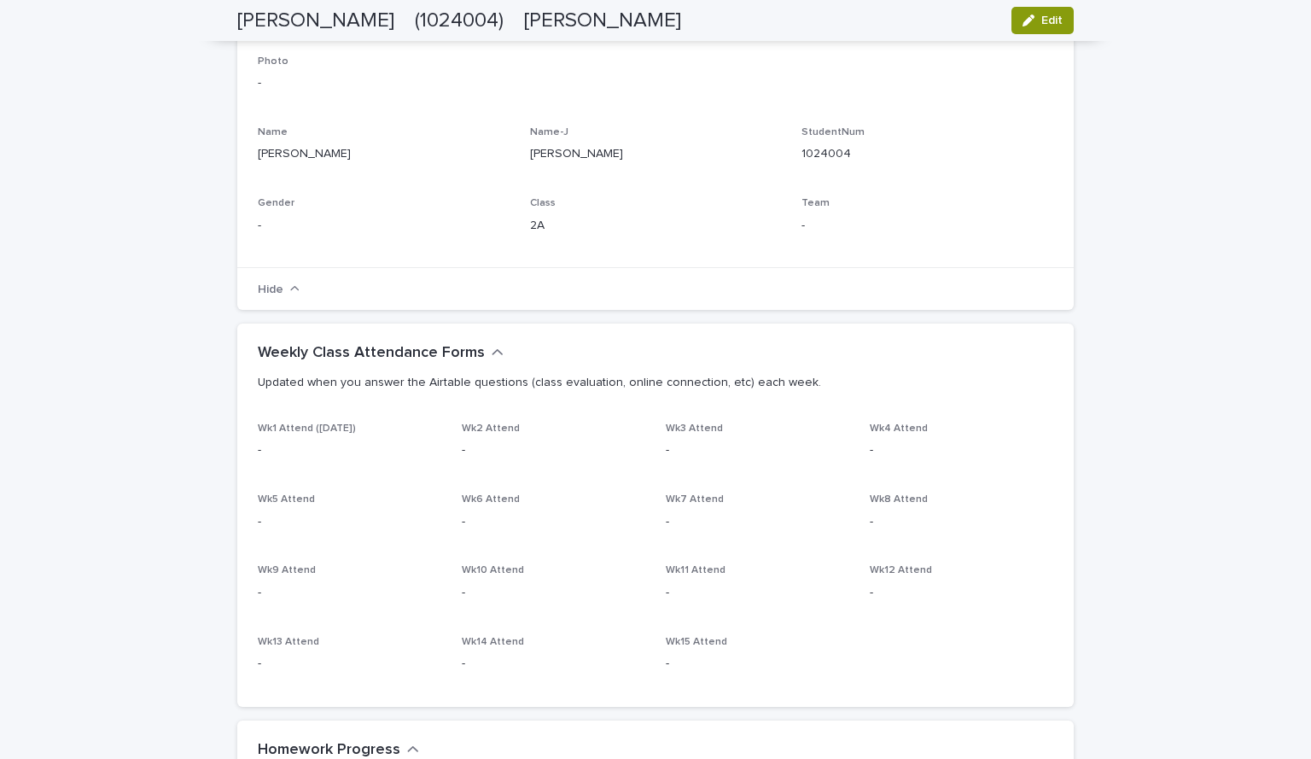
click at [322, 382] on p "Updated when you answer the Airtable questions (class evaluation, online connec…" at bounding box center [652, 382] width 789 height 15
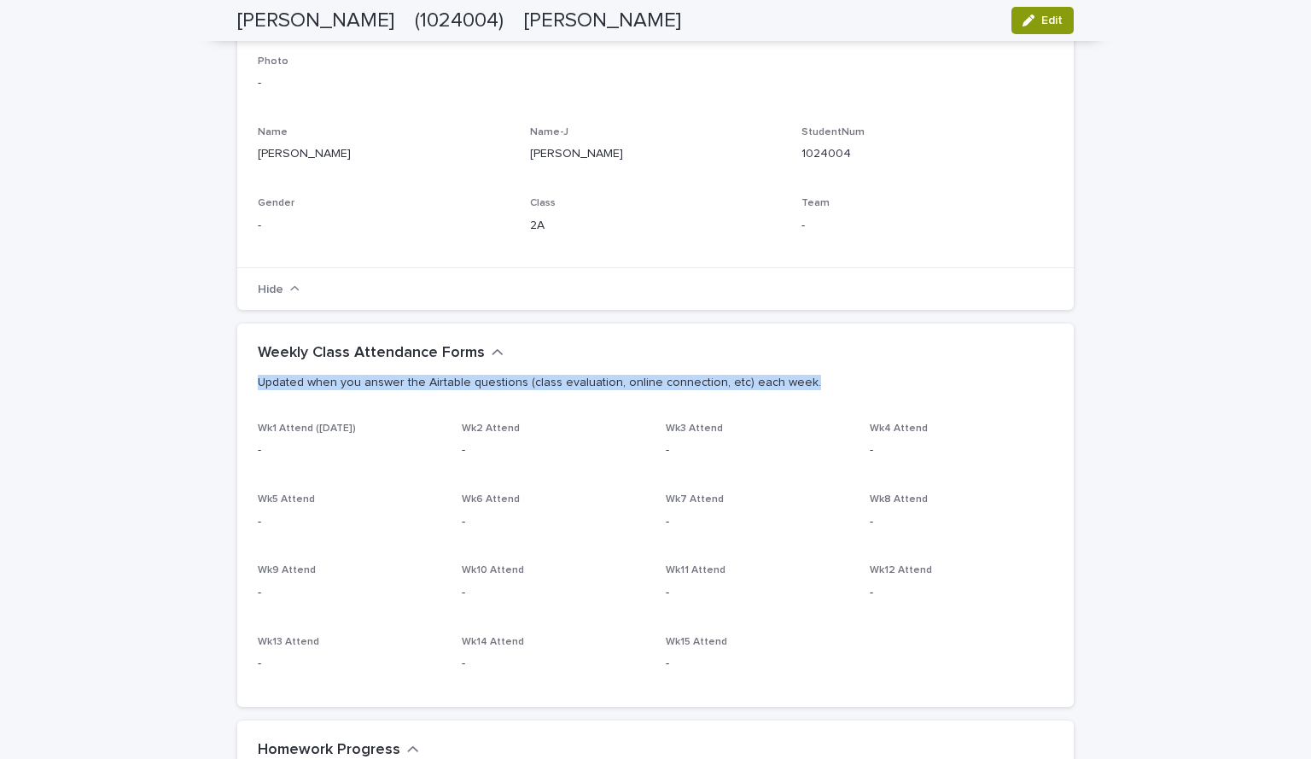
click at [322, 382] on p "Updated when you answer the Airtable questions (class evaluation, online connec…" at bounding box center [652, 382] width 789 height 15
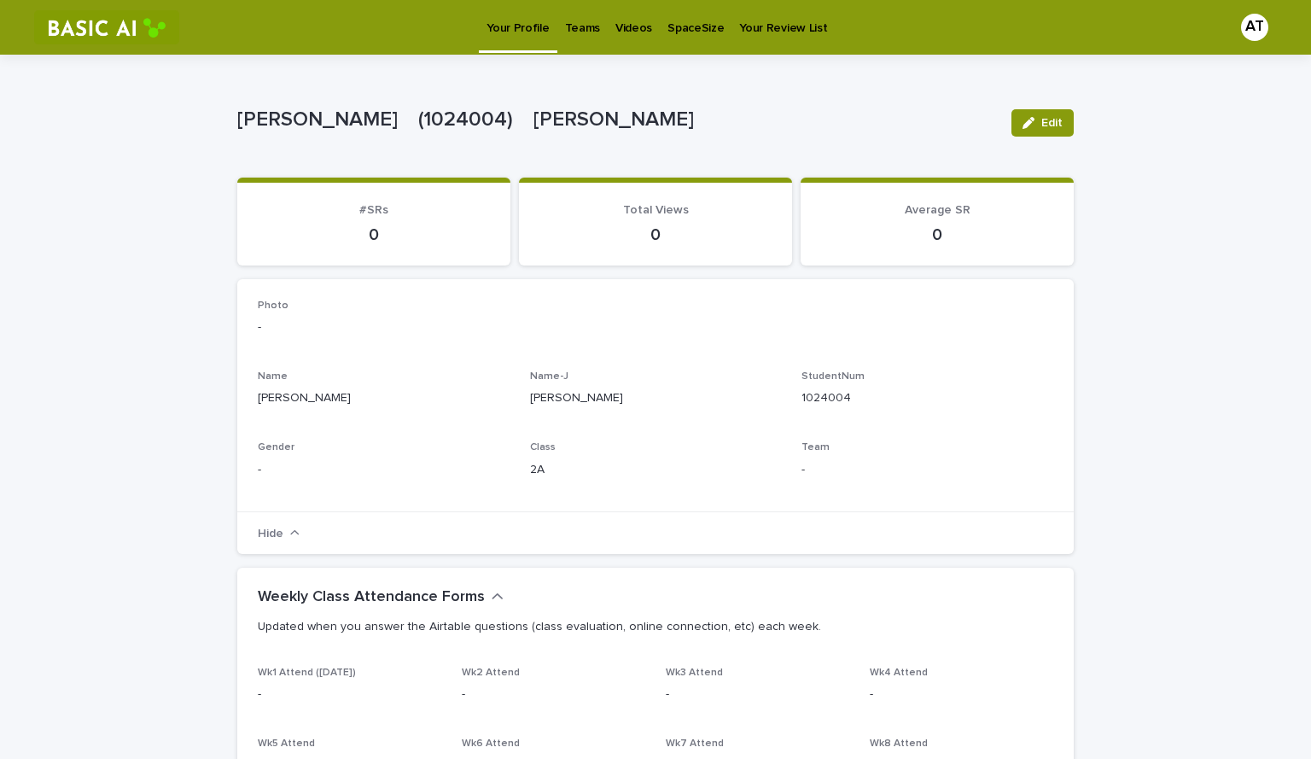
click at [622, 284] on div "Photo - Name ASANO Takato Name-J 浅野　宇翔 StudentNum 1024004 Gender - Class 2A Tea…" at bounding box center [655, 396] width 837 height 234
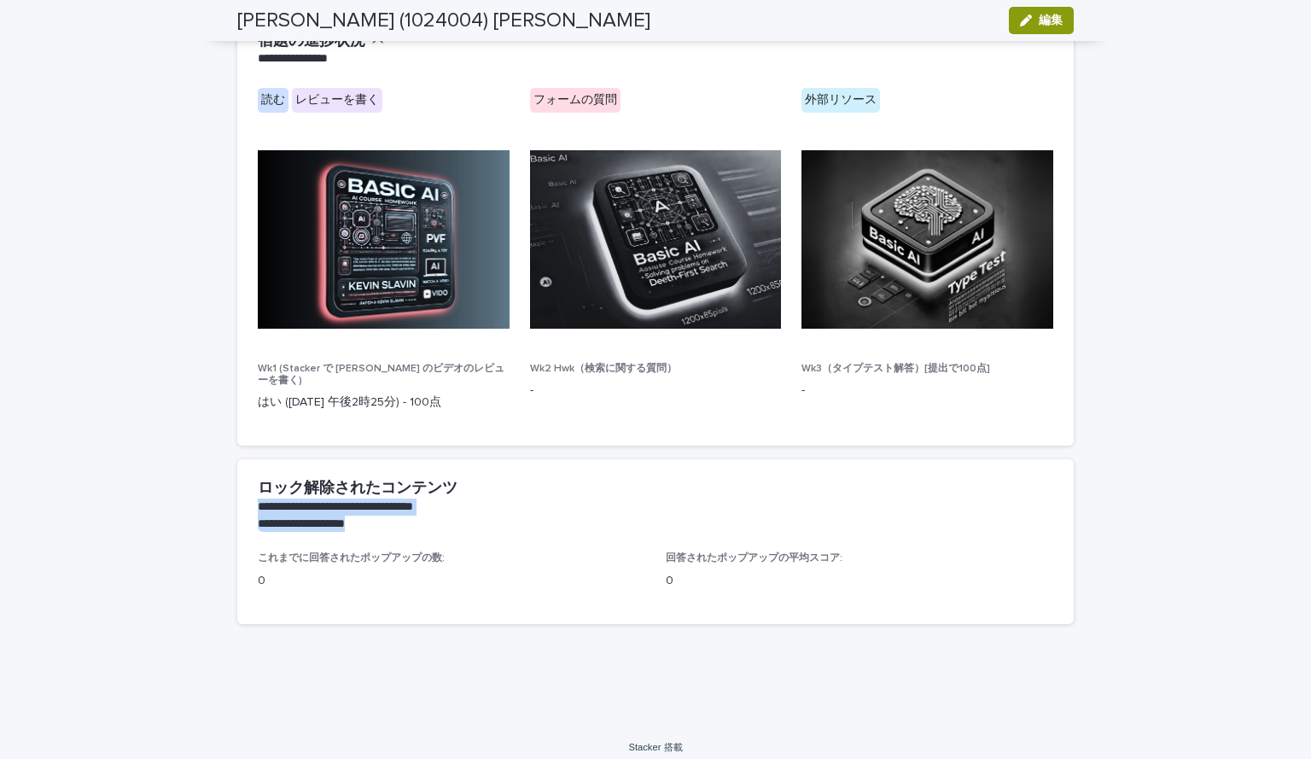
drag, startPoint x: 492, startPoint y: 523, endPoint x: 245, endPoint y: 509, distance: 247.1
click at [245, 509] on div "**********" at bounding box center [655, 505] width 837 height 93
drag, startPoint x: 494, startPoint y: 524, endPoint x: 218, endPoint y: 506, distance: 277.2
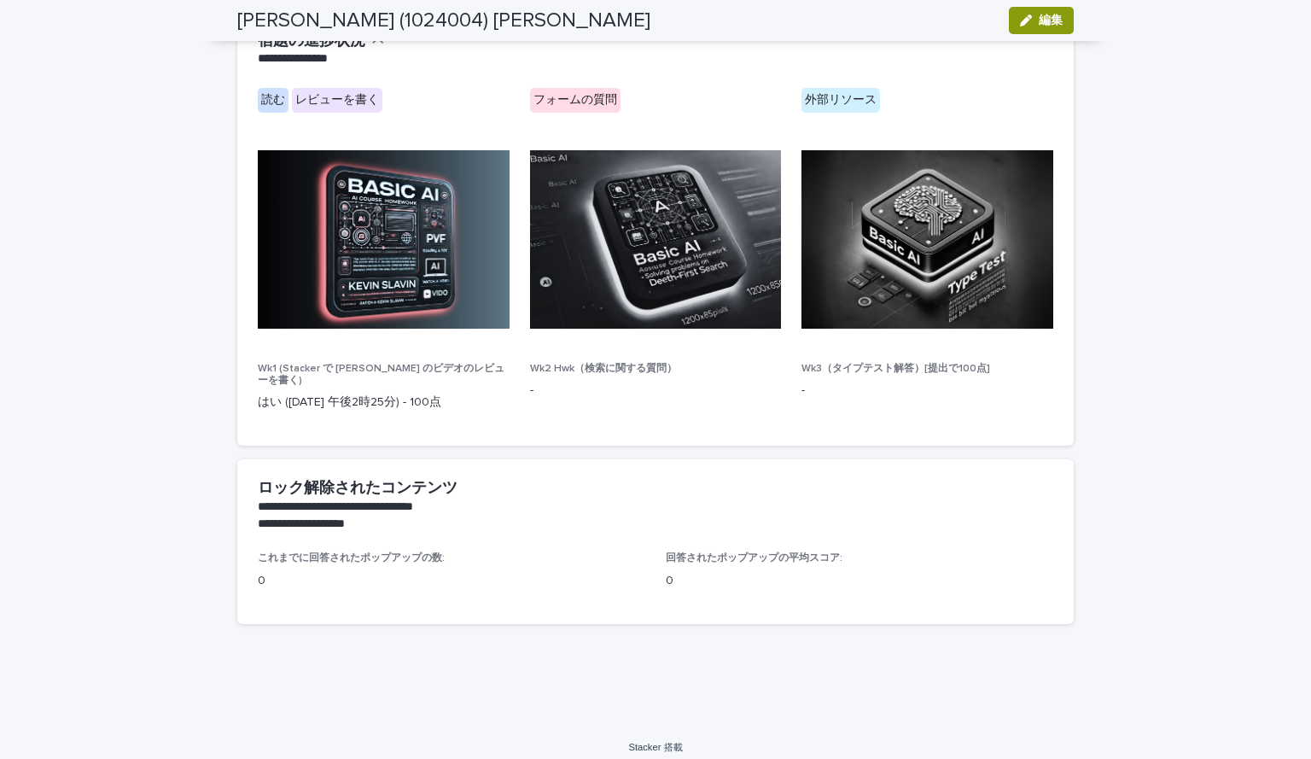
click at [593, 430] on div "読む レビューを書く フォームの質問 外部リソース Wk1 (Stacker で Kevin Slavin のビデオのレビューを書く) はい (9月19日 午…" at bounding box center [655, 267] width 837 height 358
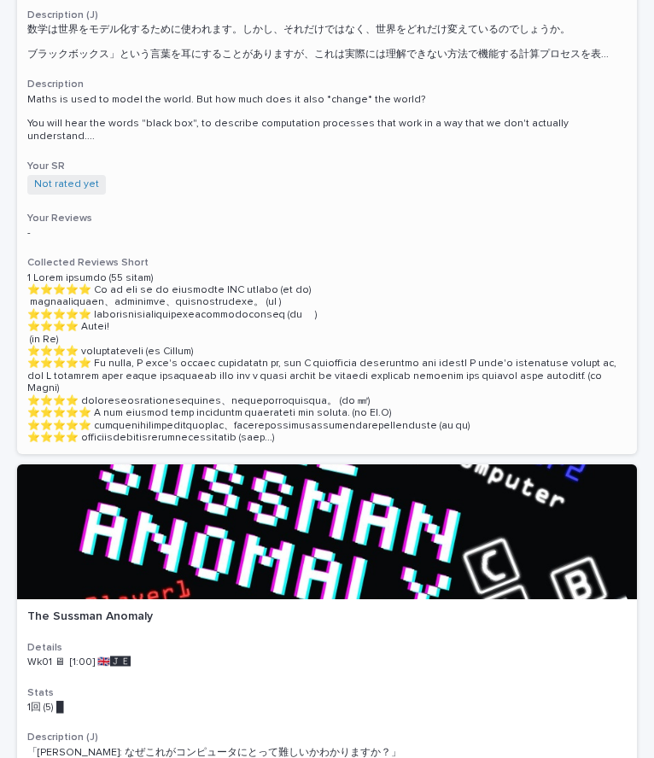
scroll to position [433, 0]
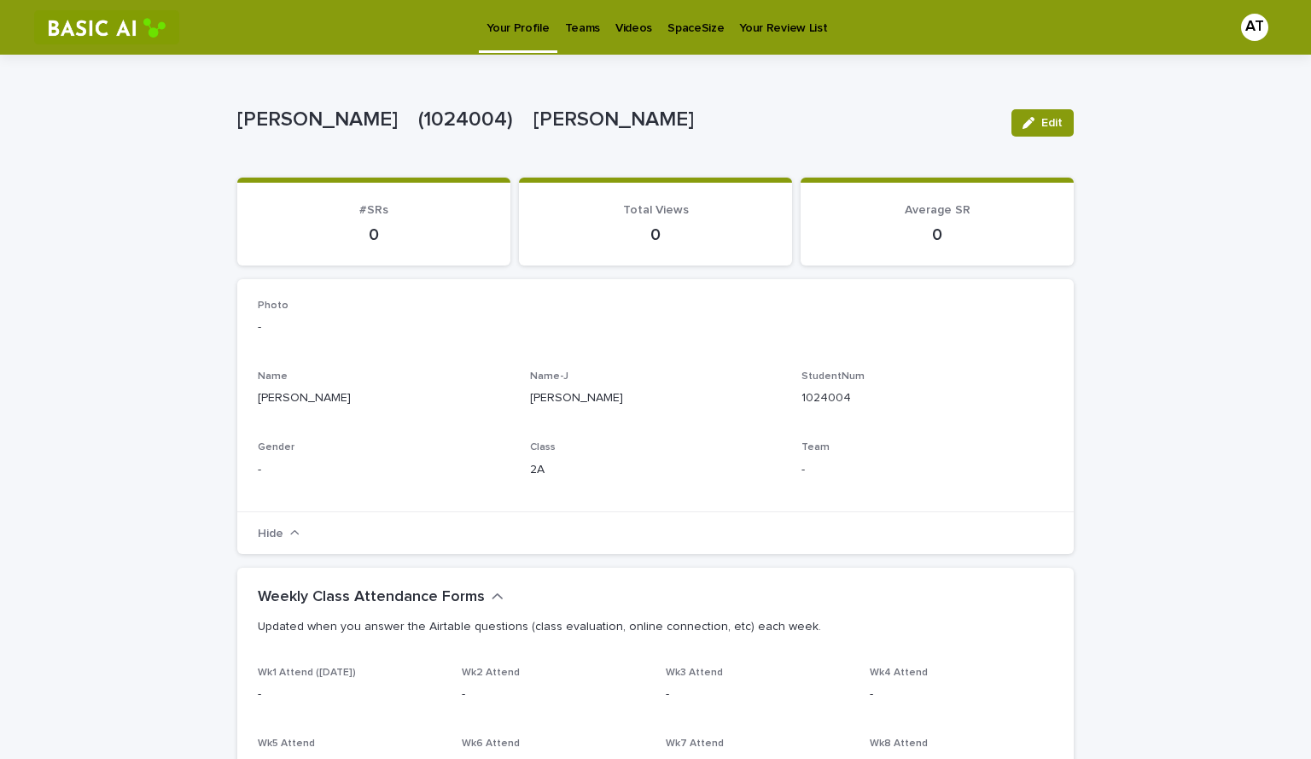
click at [576, 24] on p "Teams" at bounding box center [582, 18] width 35 height 36
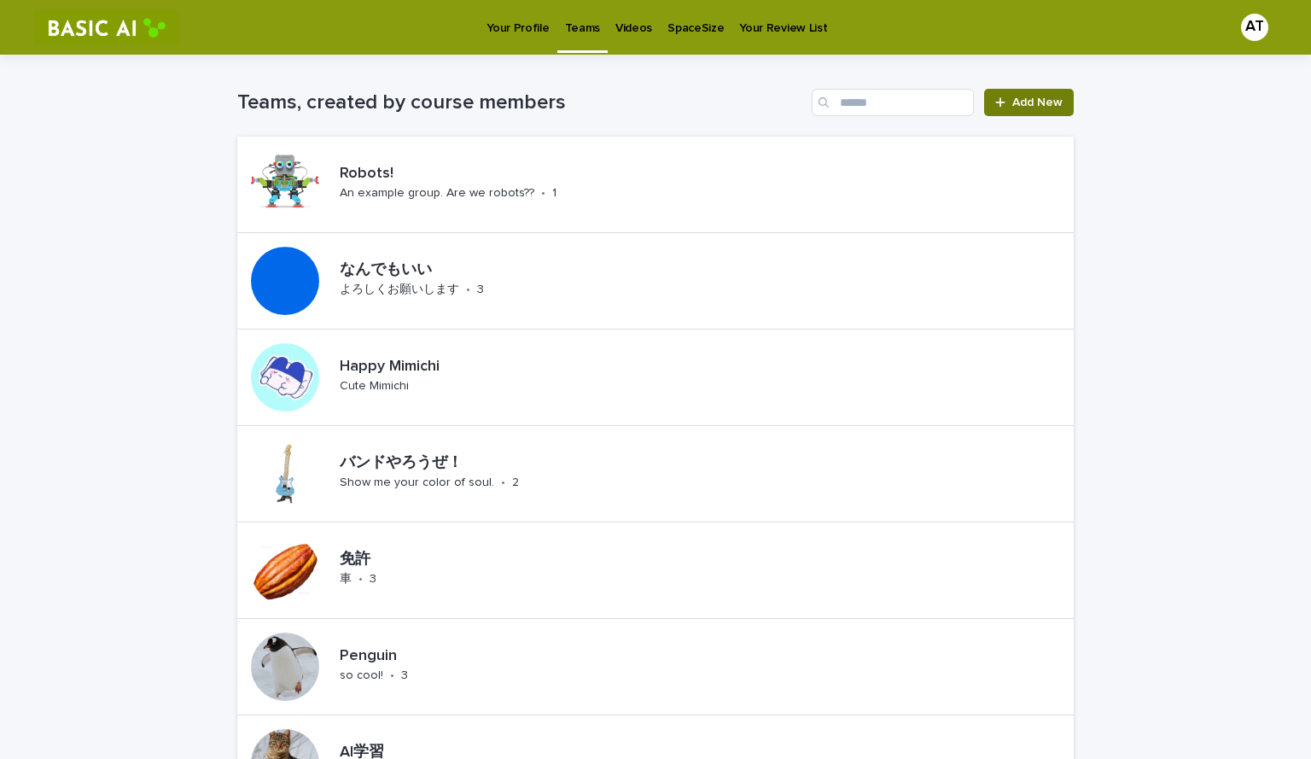
click at [1028, 96] on span "Add New" at bounding box center [1038, 102] width 50 height 12
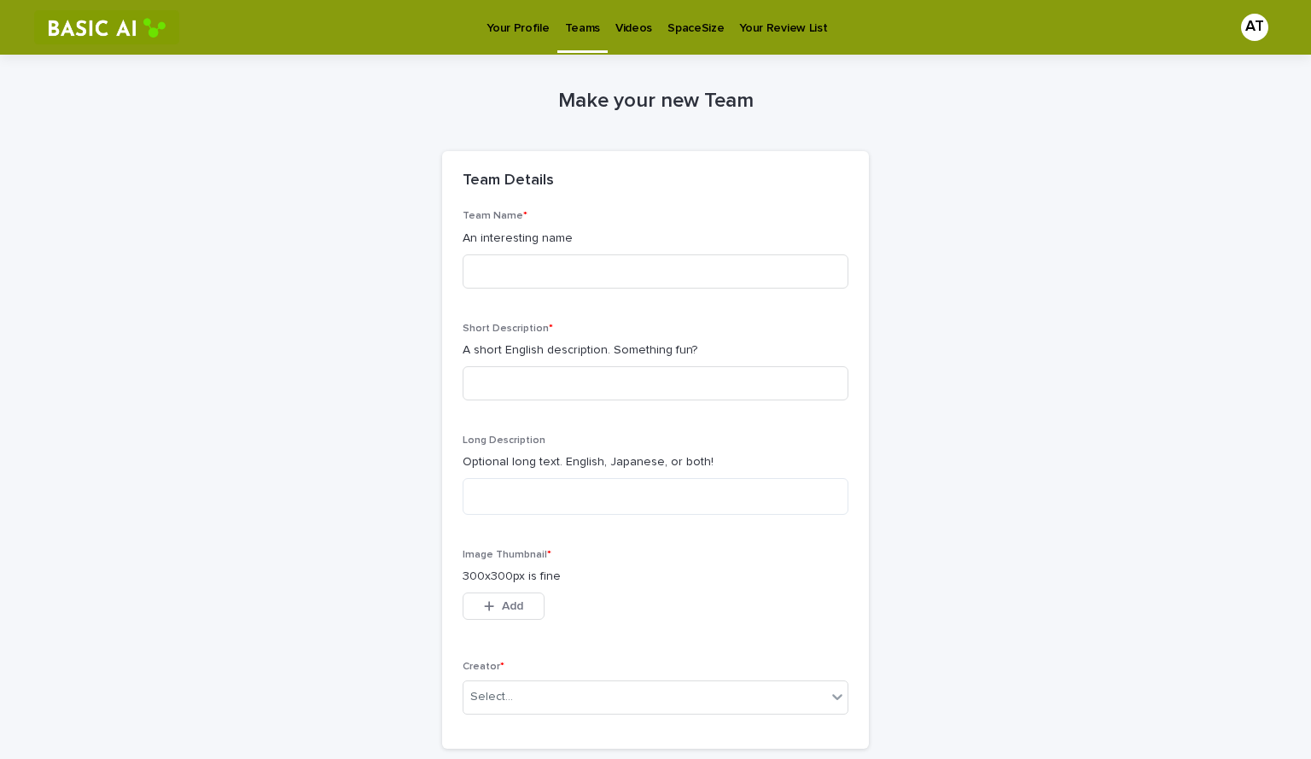
click at [579, 32] on p "Teams" at bounding box center [582, 18] width 35 height 36
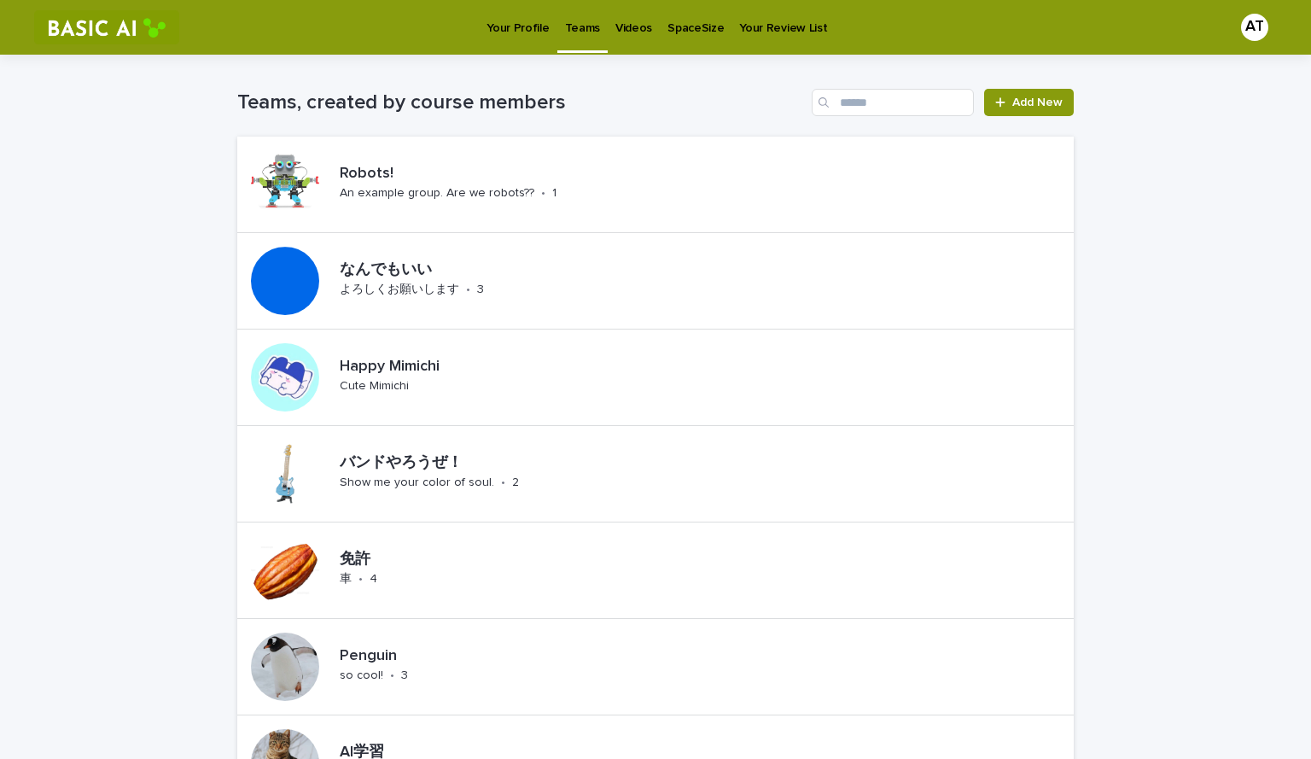
click at [374, 107] on h1 "Teams, created by course members" at bounding box center [521, 103] width 568 height 25
click at [681, 102] on h1 "Teams, created by course members" at bounding box center [521, 103] width 568 height 25
click at [984, 91] on link "Add New" at bounding box center [1029, 102] width 90 height 27
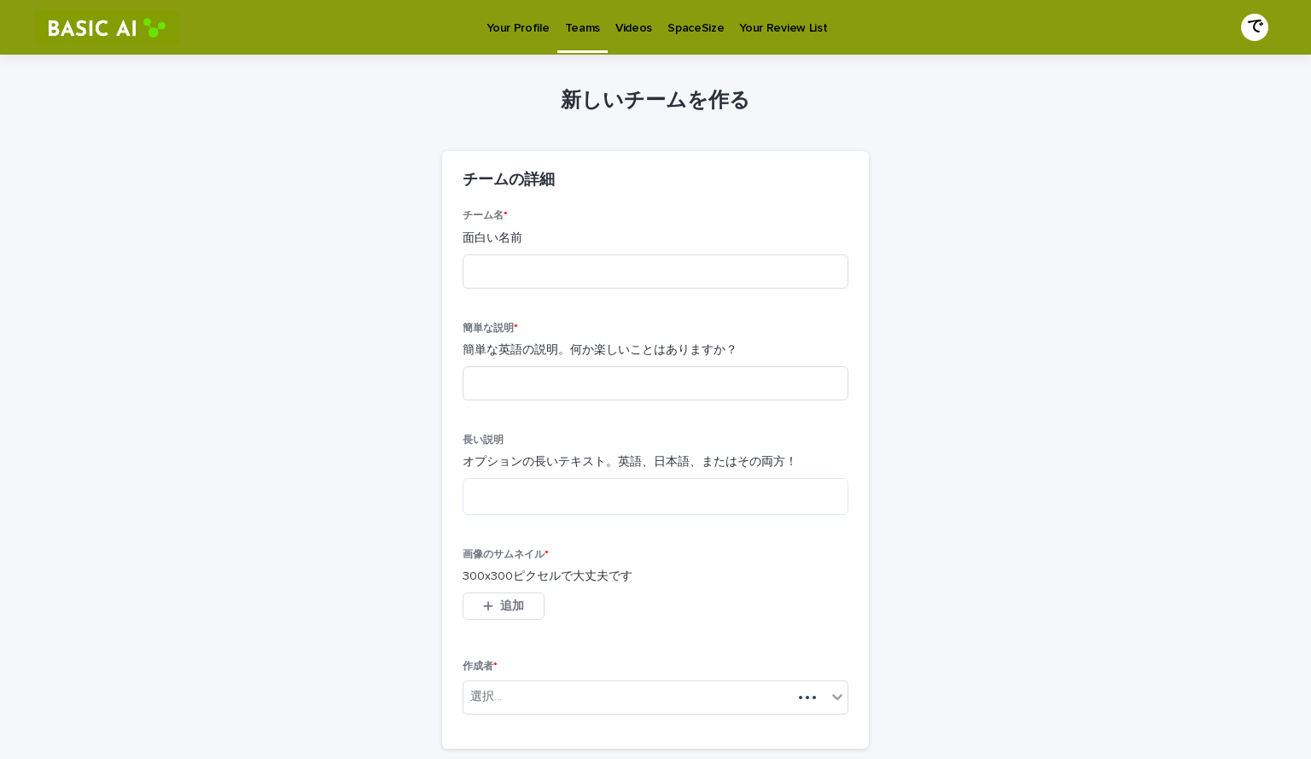
click at [517, 347] on font "簡単な英語の説明。何か楽しいことはありますか？" at bounding box center [600, 350] width 275 height 12
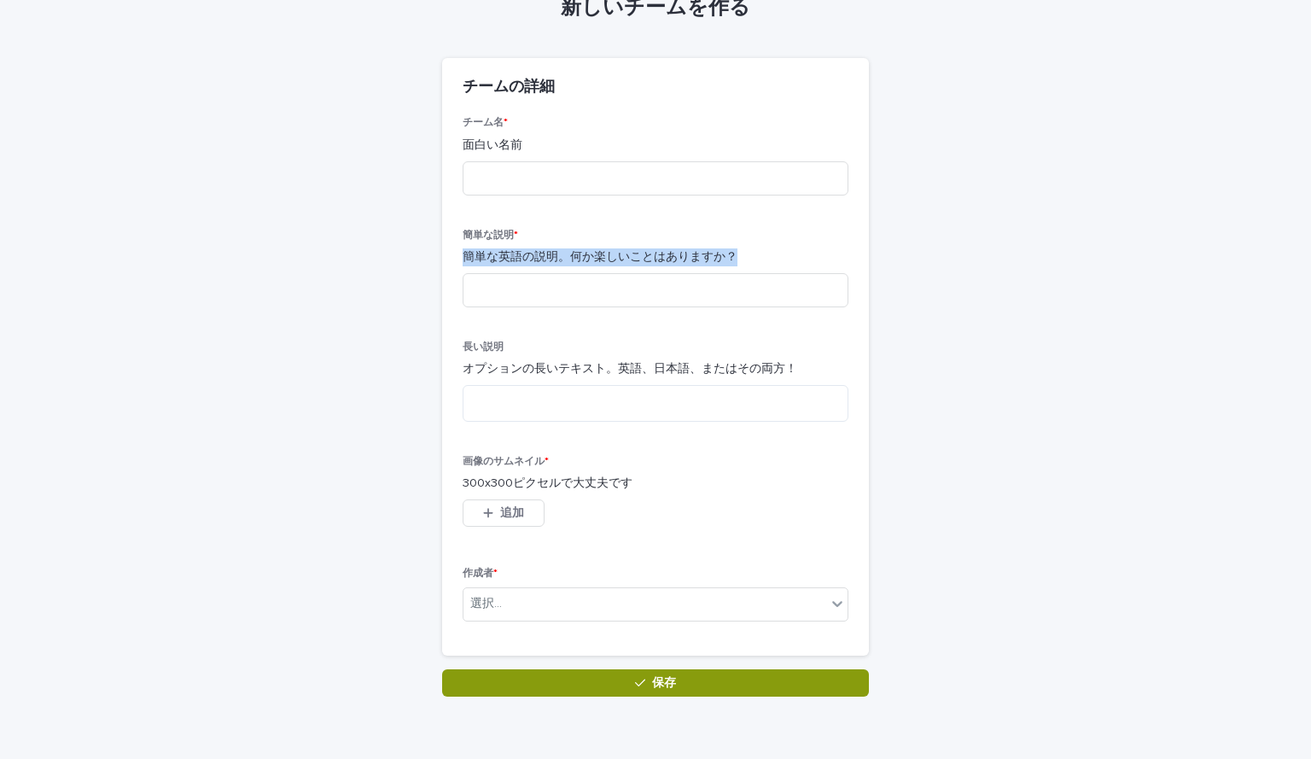
scroll to position [94, 0]
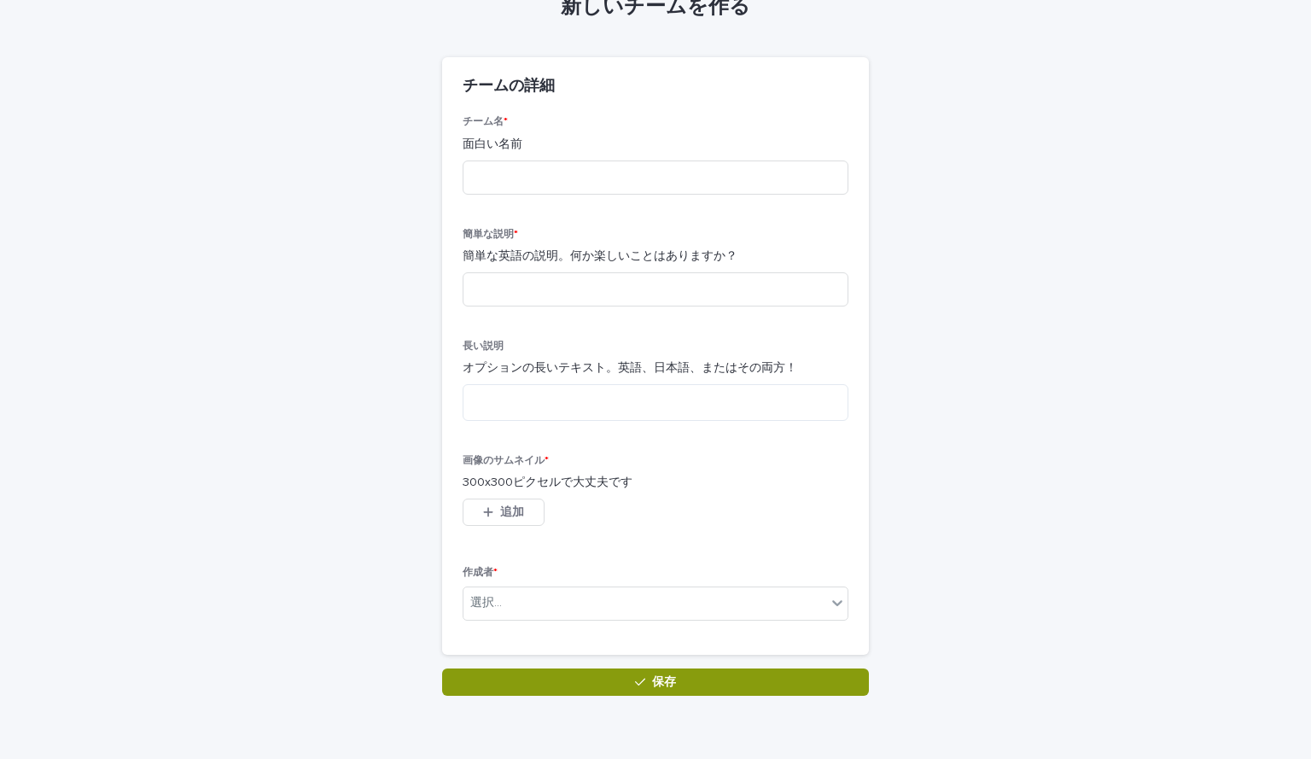
click at [611, 504] on div "このファイルを開くことができません ファイルをダウンロード 追加" at bounding box center [656, 516] width 386 height 34
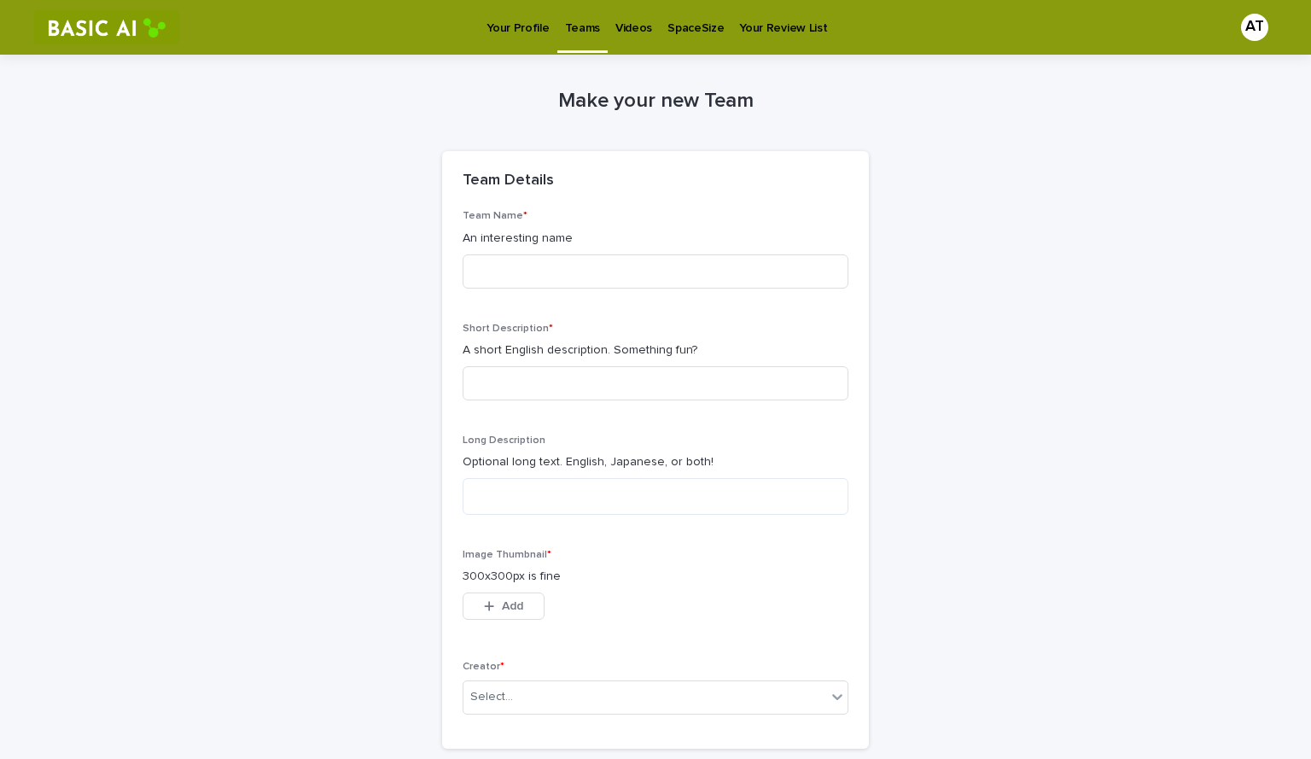
click at [581, 32] on p "Teams" at bounding box center [582, 18] width 35 height 36
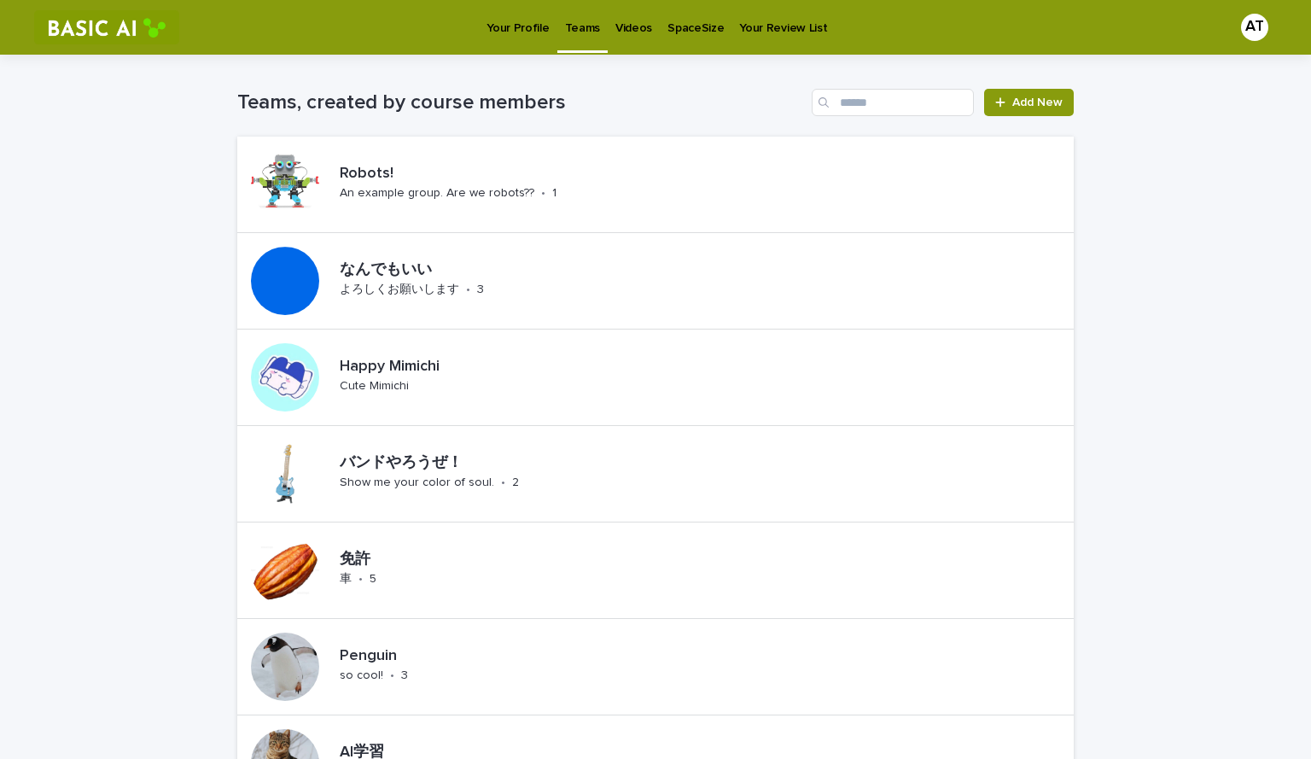
click at [513, 18] on p "Your Profile" at bounding box center [518, 18] width 62 height 36
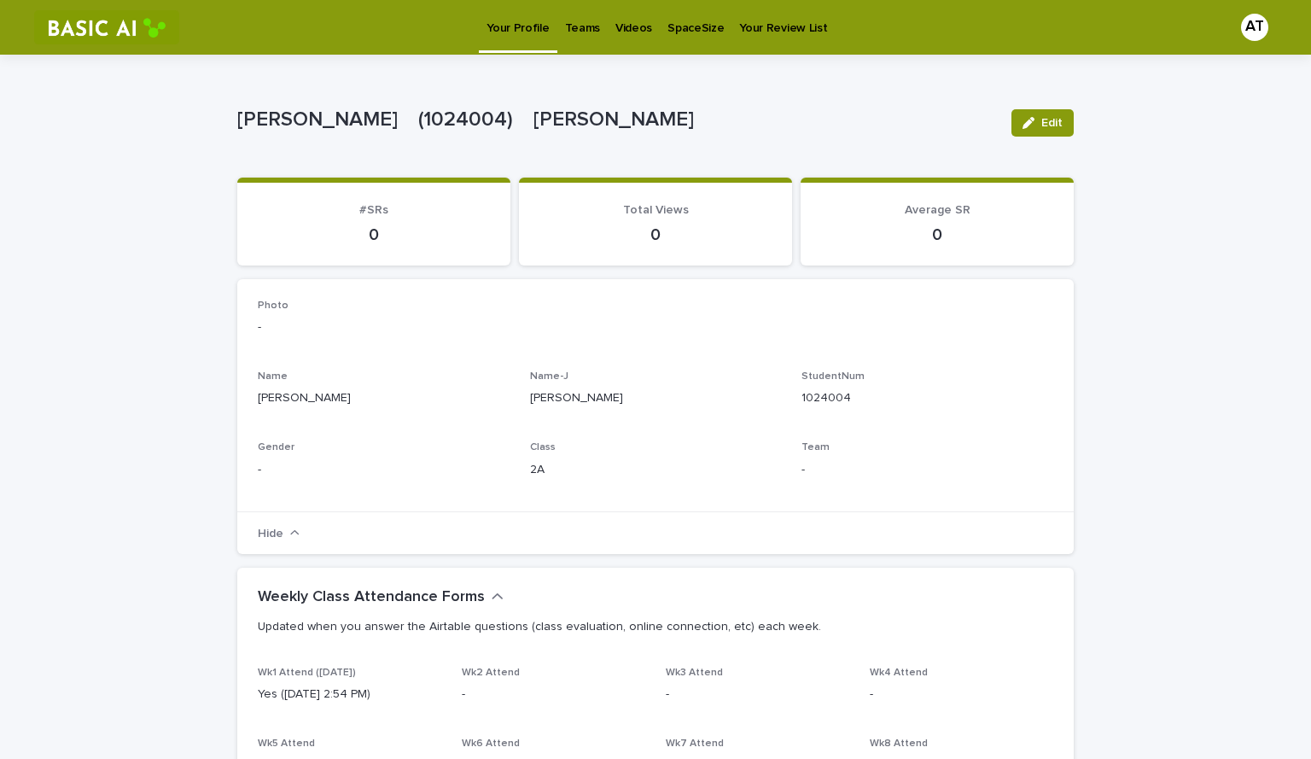
click at [586, 26] on p "Teams" at bounding box center [582, 18] width 35 height 36
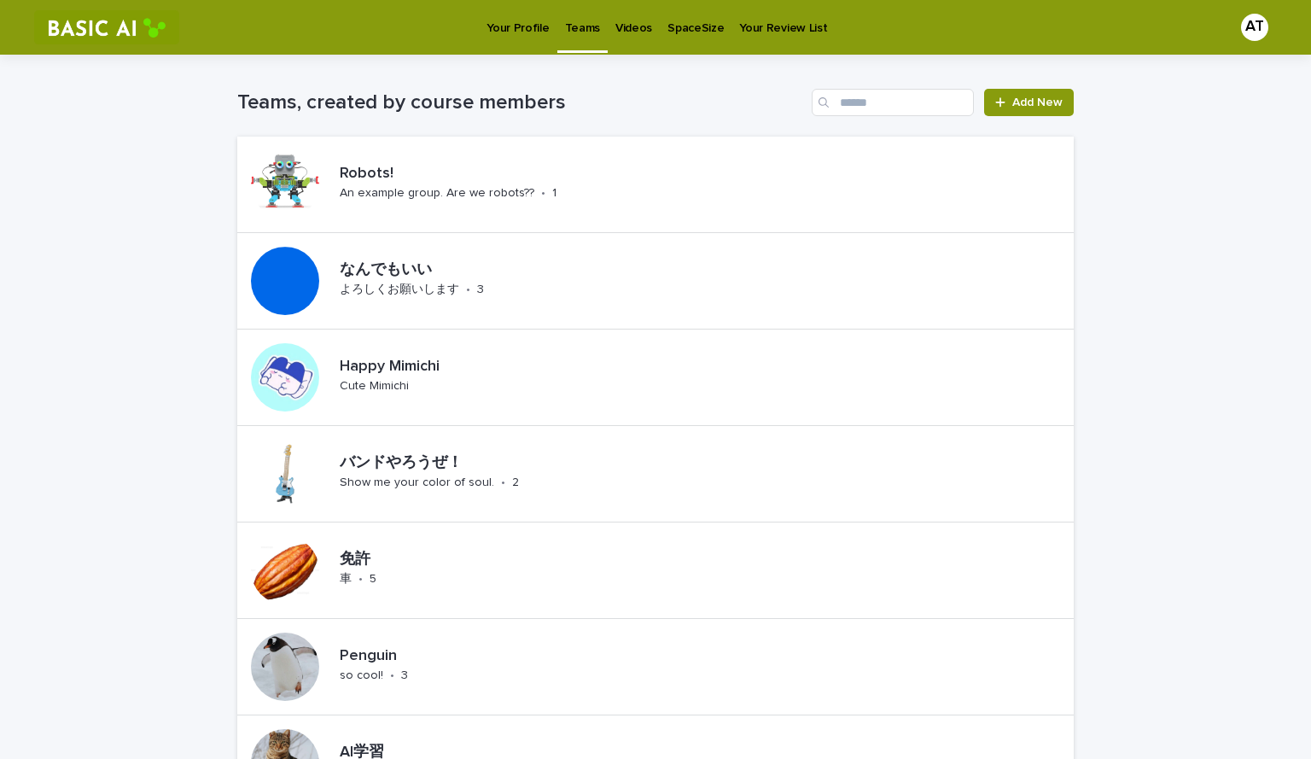
click at [523, 43] on link "Your Profile" at bounding box center [518, 26] width 78 height 53
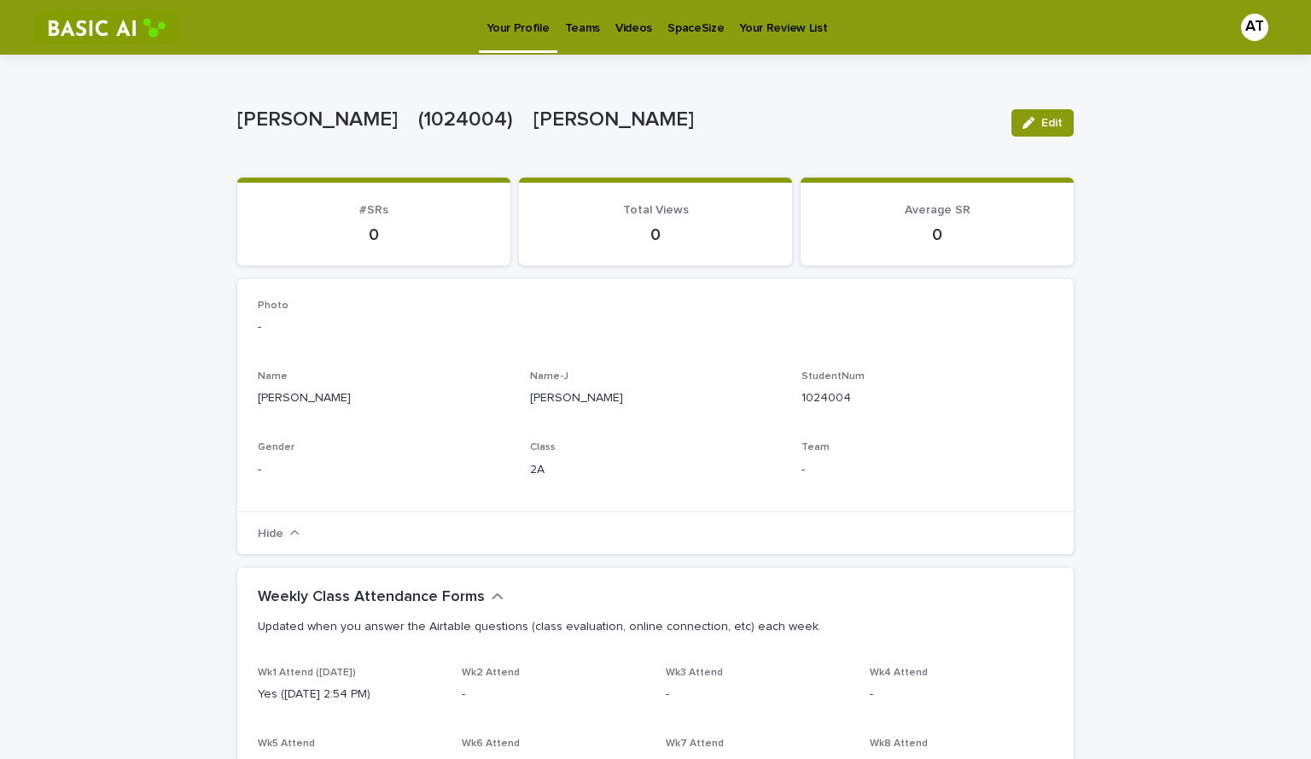
click at [581, 29] on p "Teams" at bounding box center [582, 18] width 35 height 36
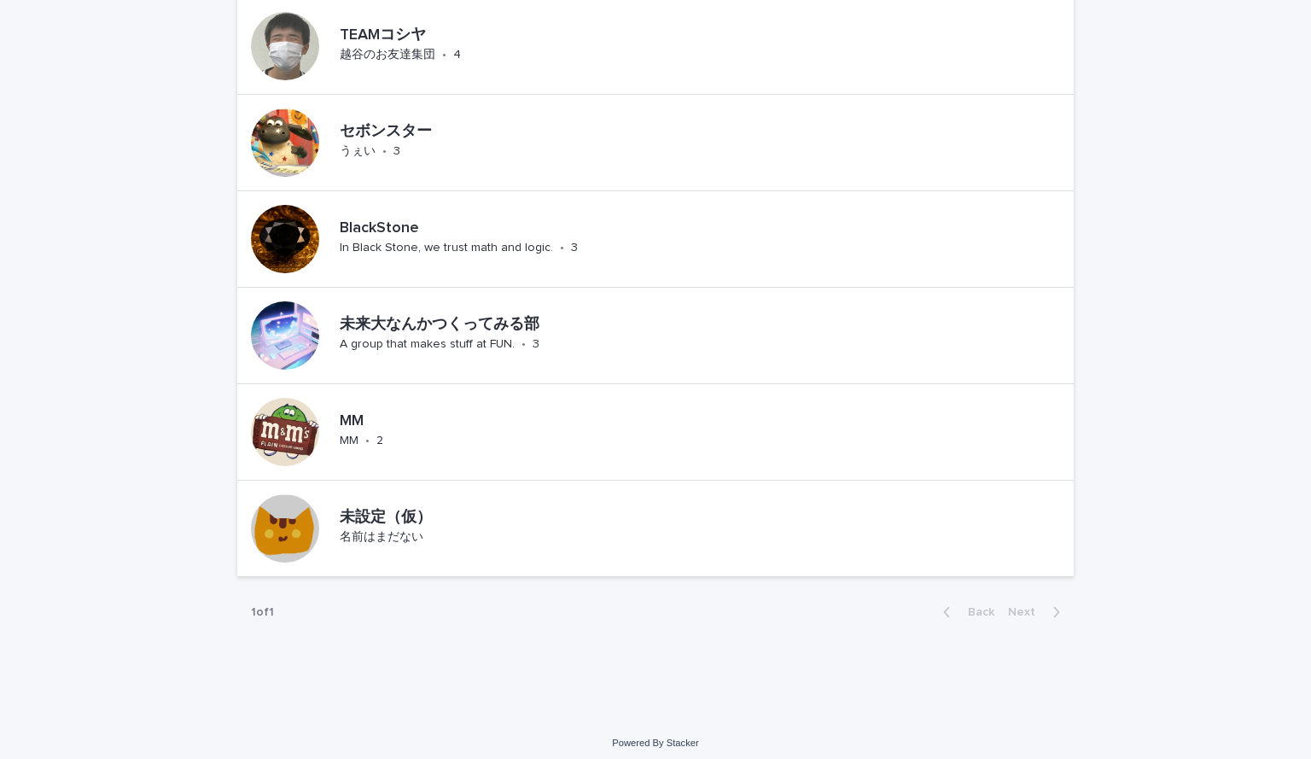
scroll to position [1104, 0]
click at [453, 540] on div "未設定（仮） 名前はまだない" at bounding box center [428, 527] width 190 height 53
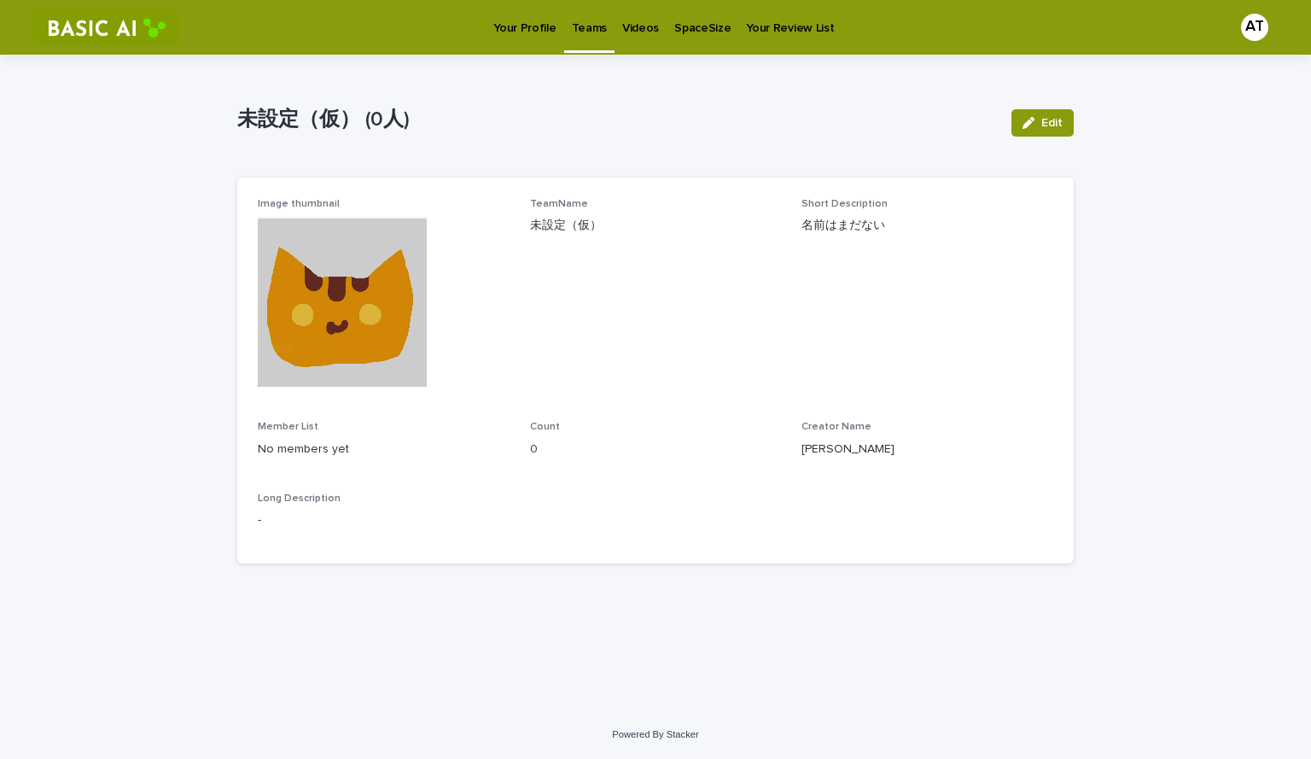
click at [357, 311] on img at bounding box center [342, 302] width 169 height 170
click at [1048, 120] on span "Edit" at bounding box center [1052, 123] width 21 height 12
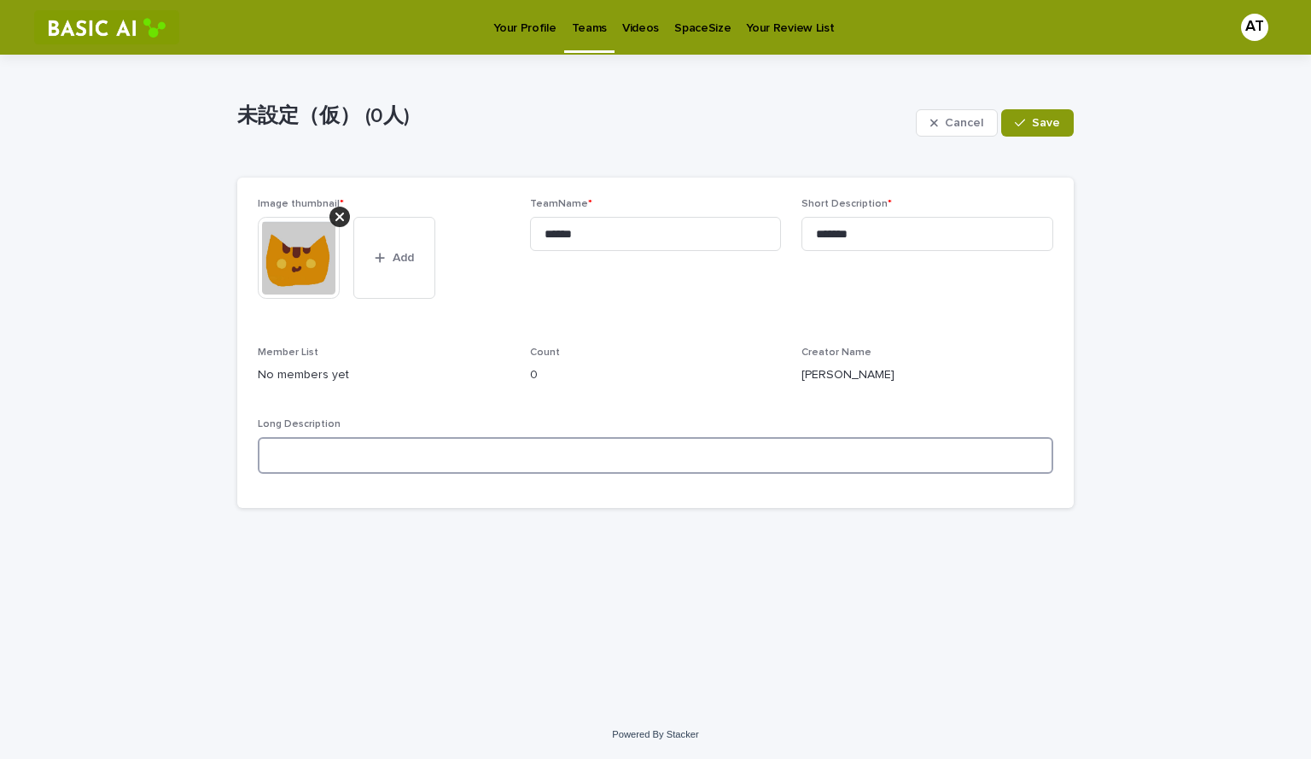
click at [807, 464] on textarea at bounding box center [656, 455] width 796 height 37
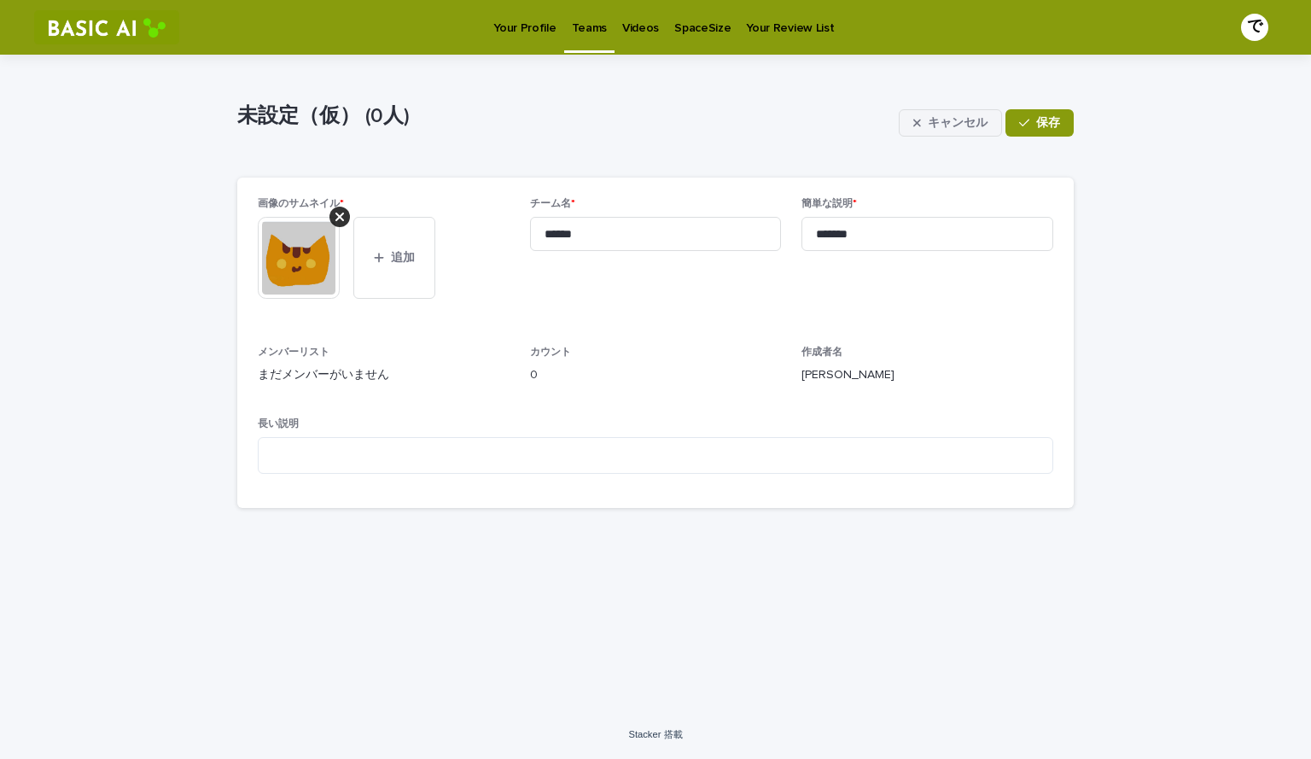
click at [956, 114] on button "キャンセル" at bounding box center [950, 122] width 103 height 27
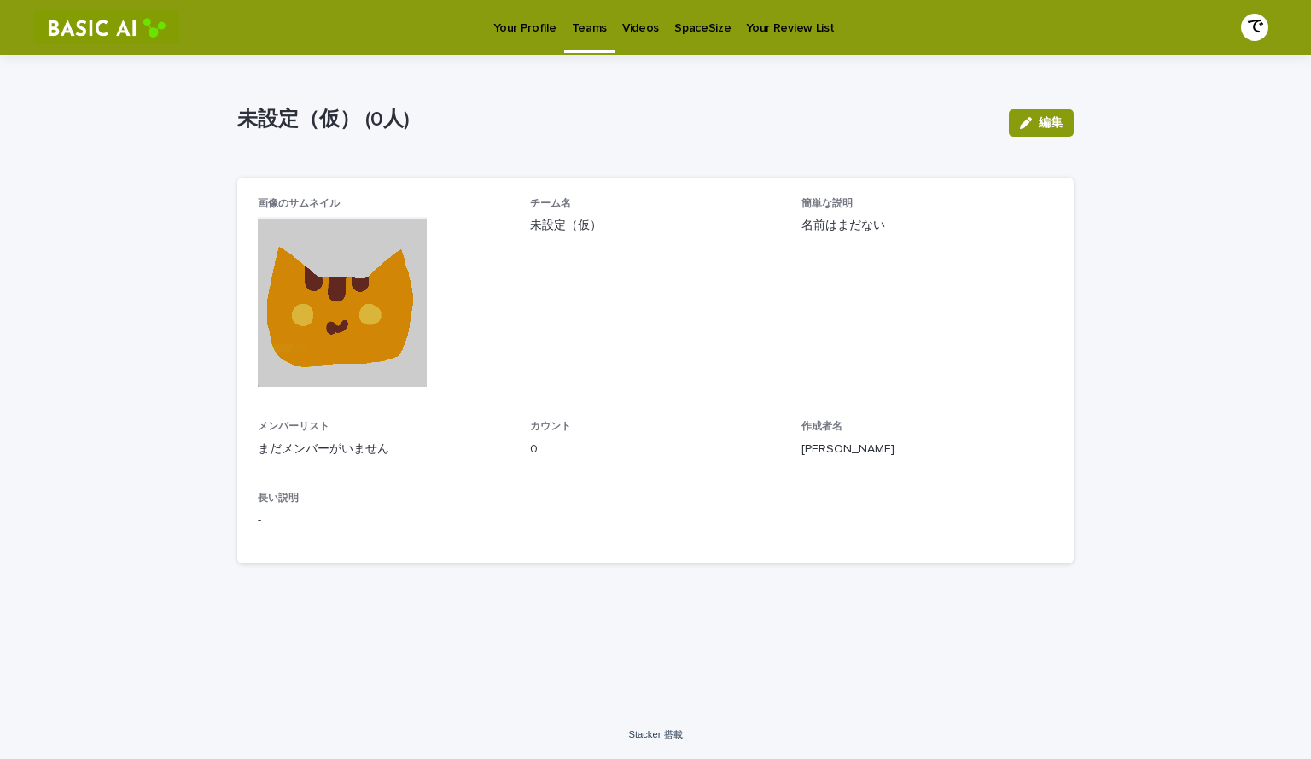
click at [1262, 21] on font "で" at bounding box center [1254, 26] width 15 height 15
click at [1066, 49] on div at bounding box center [655, 27] width 1311 height 55
click at [511, 50] on link "Your Profile" at bounding box center [525, 26] width 78 height 53
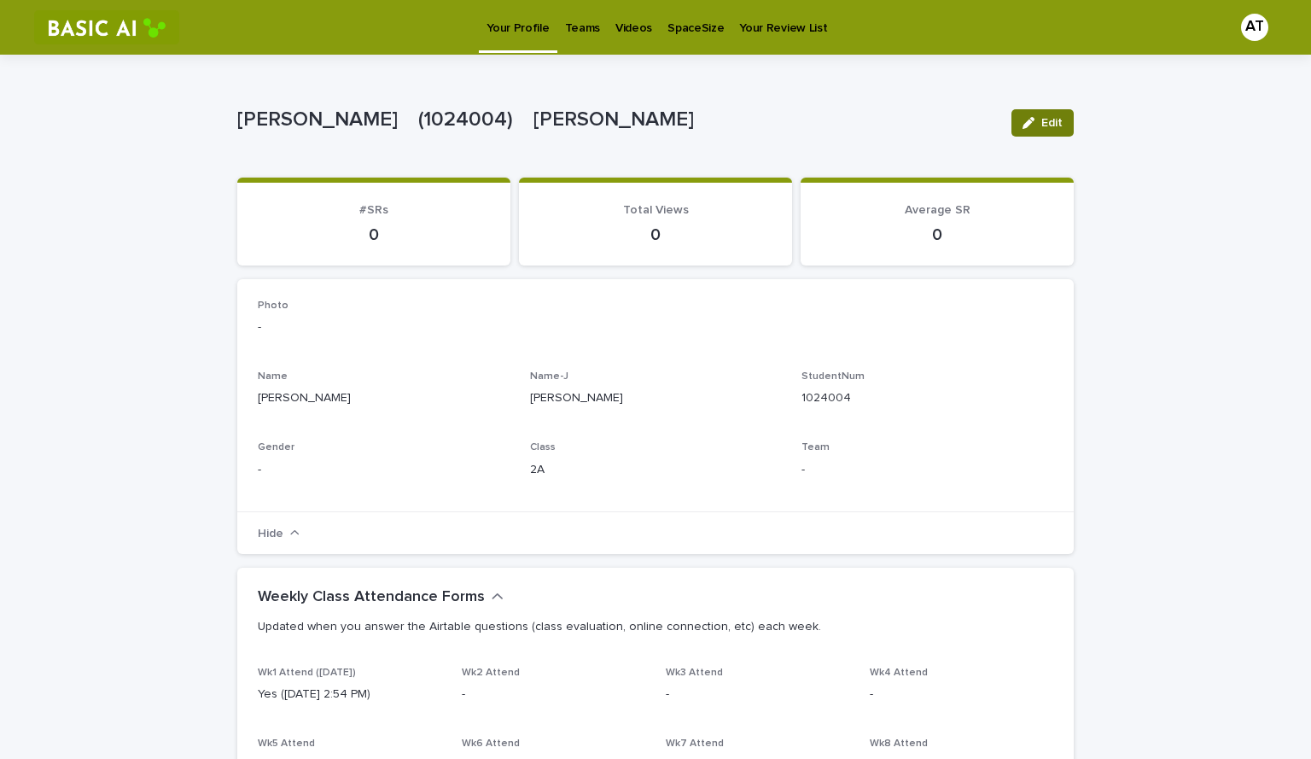
click at [1047, 125] on span "Edit" at bounding box center [1052, 123] width 21 height 12
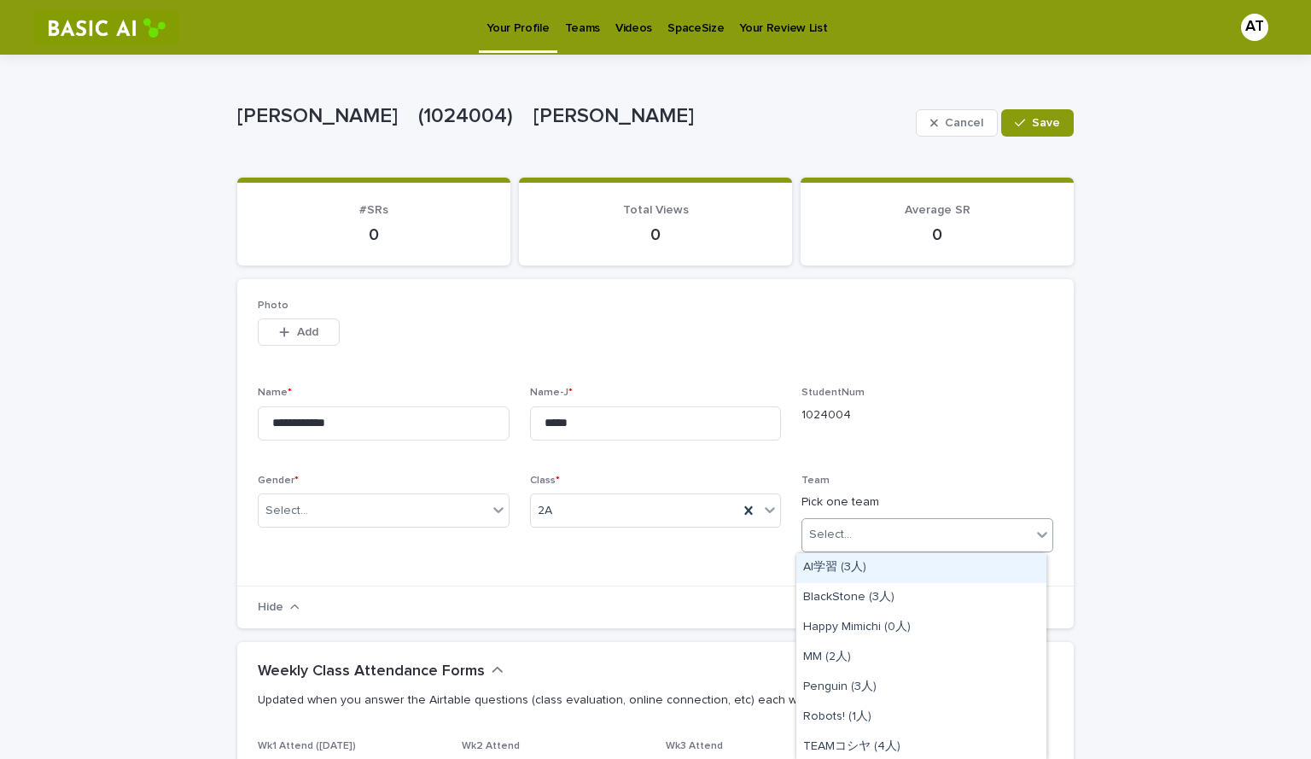
click at [848, 532] on div "Select..." at bounding box center [917, 535] width 229 height 28
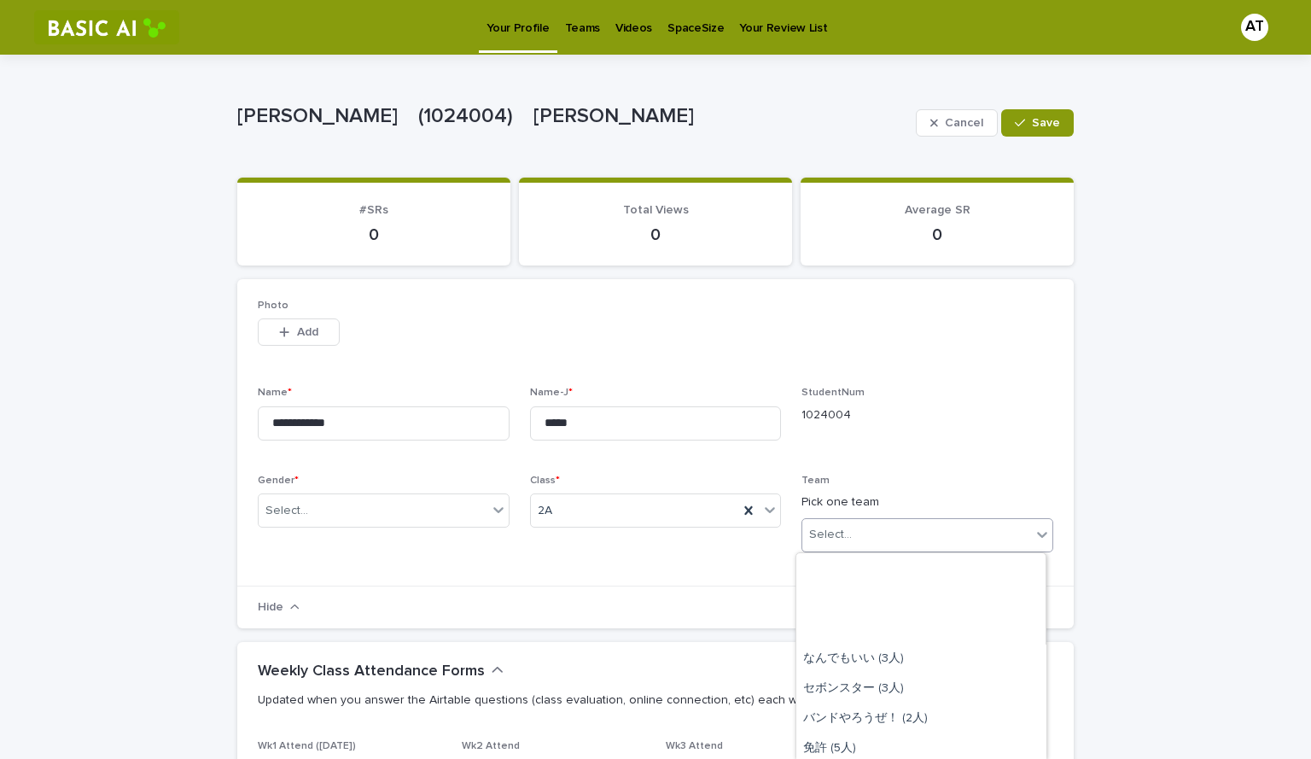
scroll to position [272, 0]
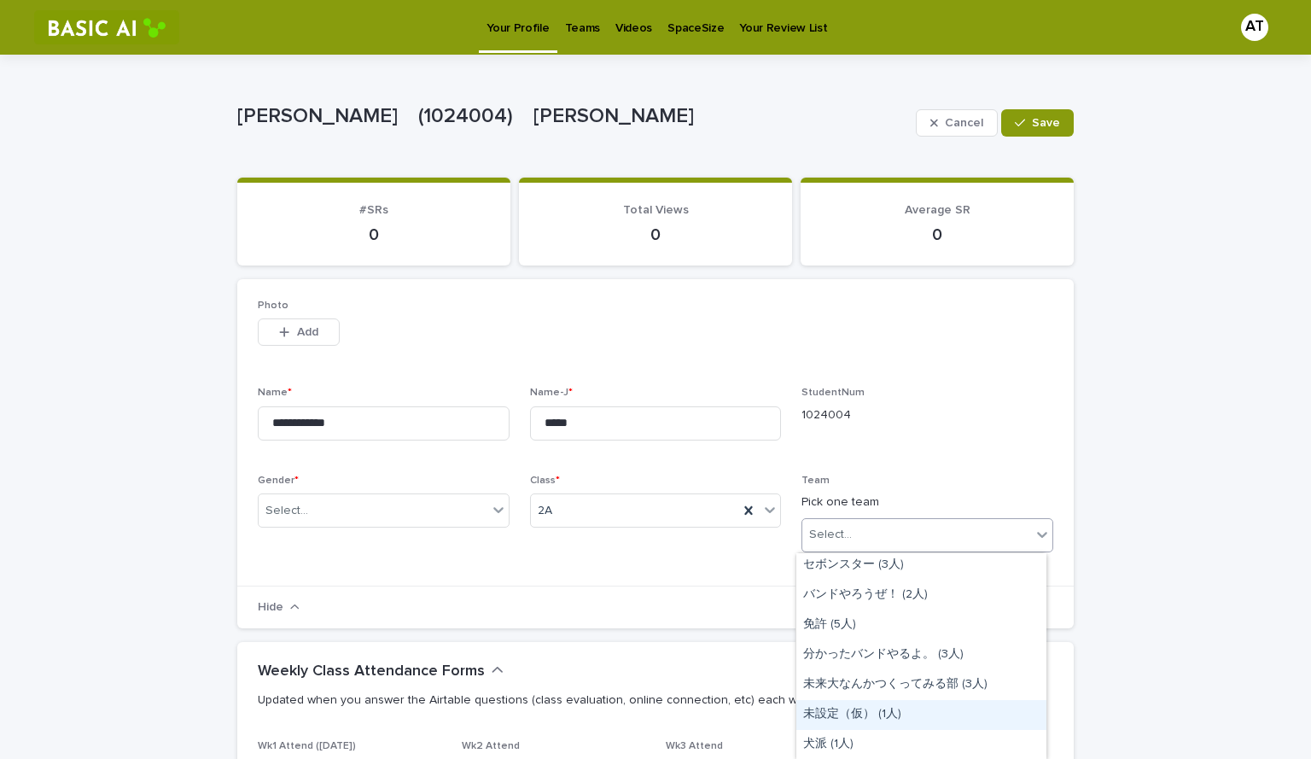
click at [923, 714] on div "未設定（仮） (1人)" at bounding box center [922, 715] width 250 height 30
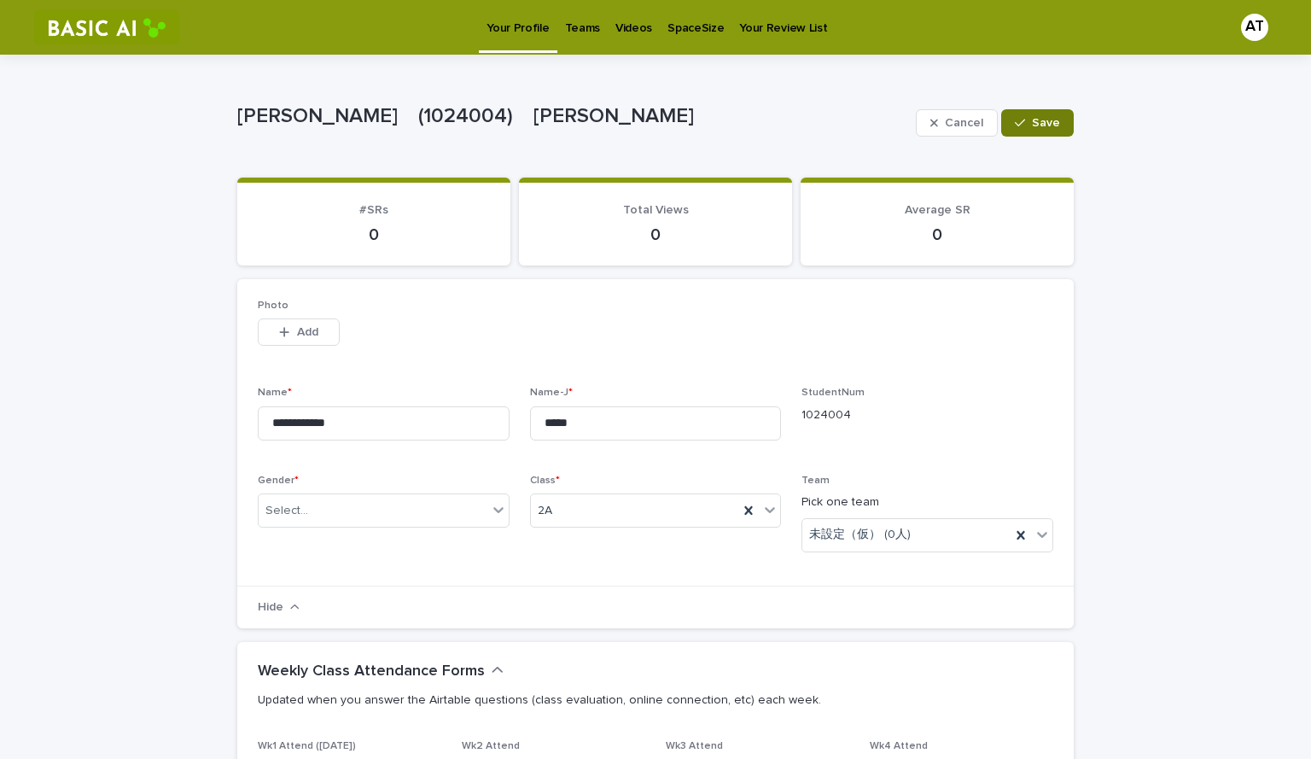
click at [1048, 132] on button "Save" at bounding box center [1037, 122] width 73 height 27
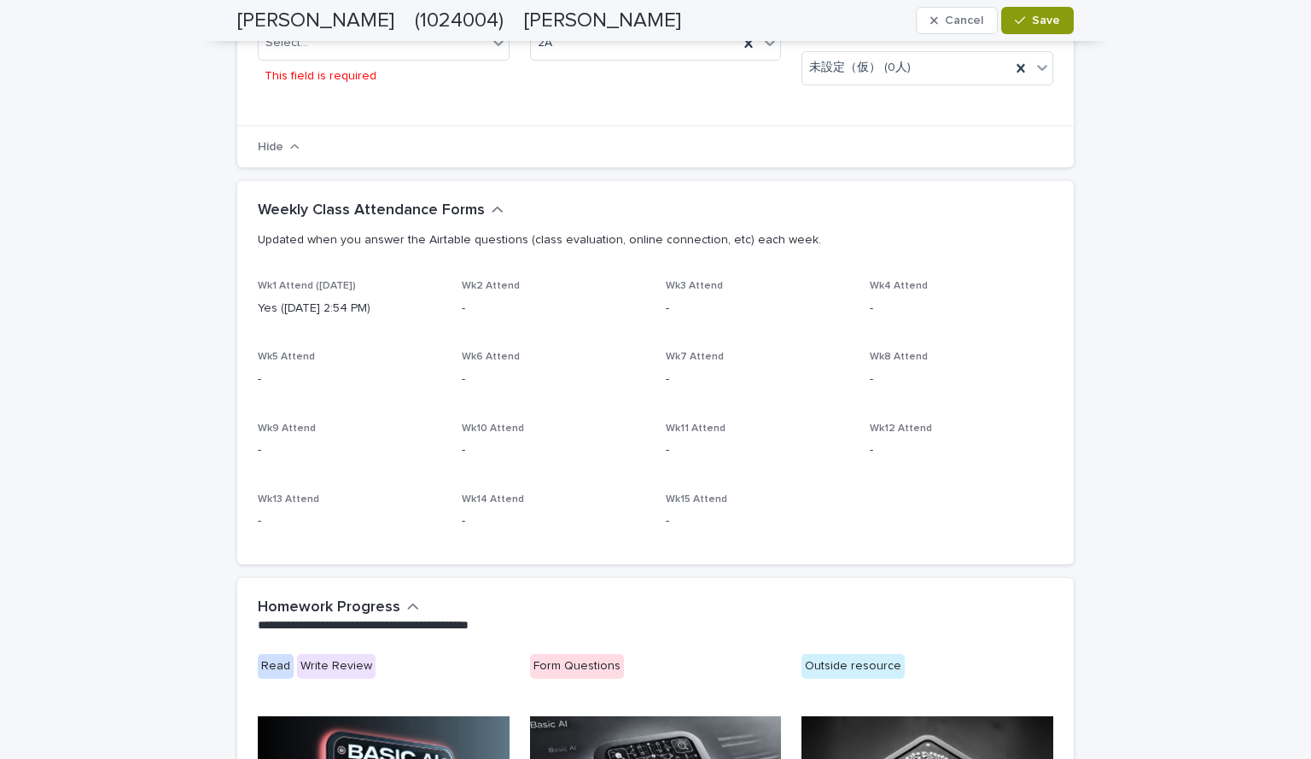
scroll to position [0, 0]
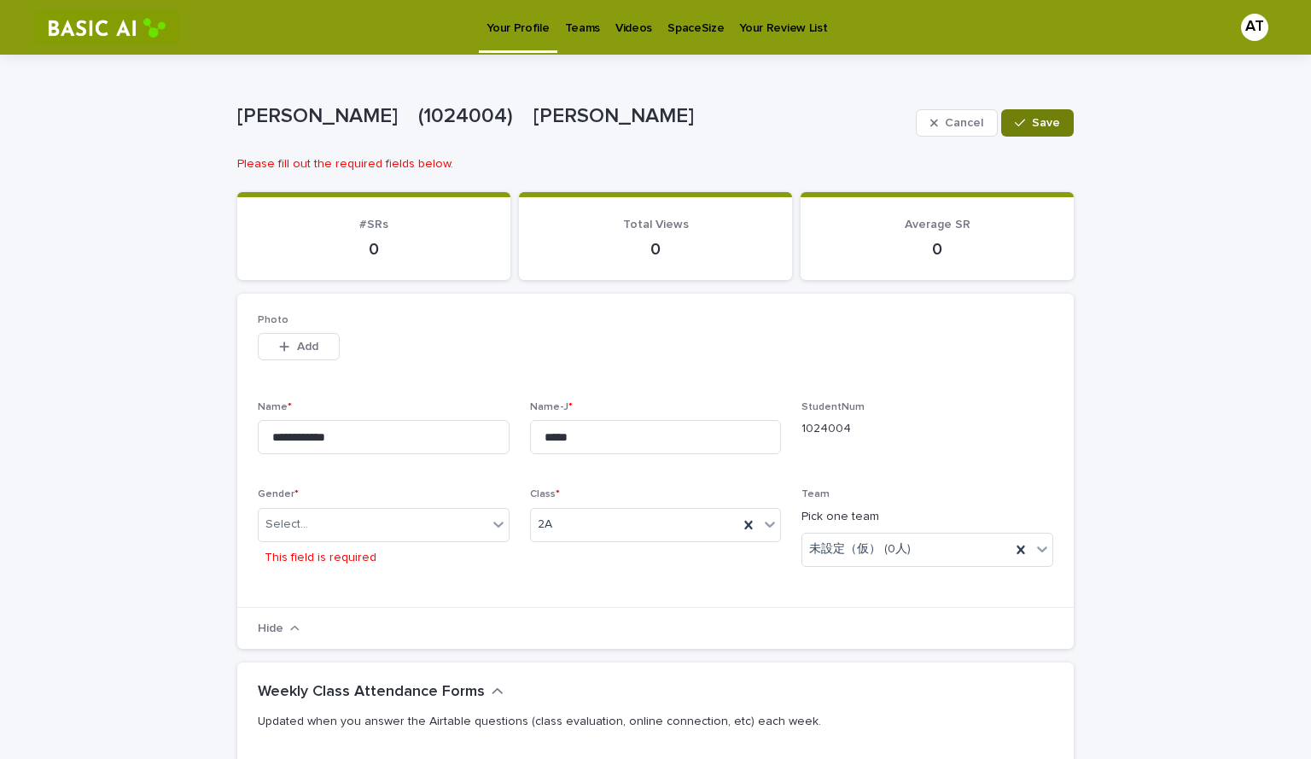
click at [1039, 127] on span "Save" at bounding box center [1046, 123] width 28 height 12
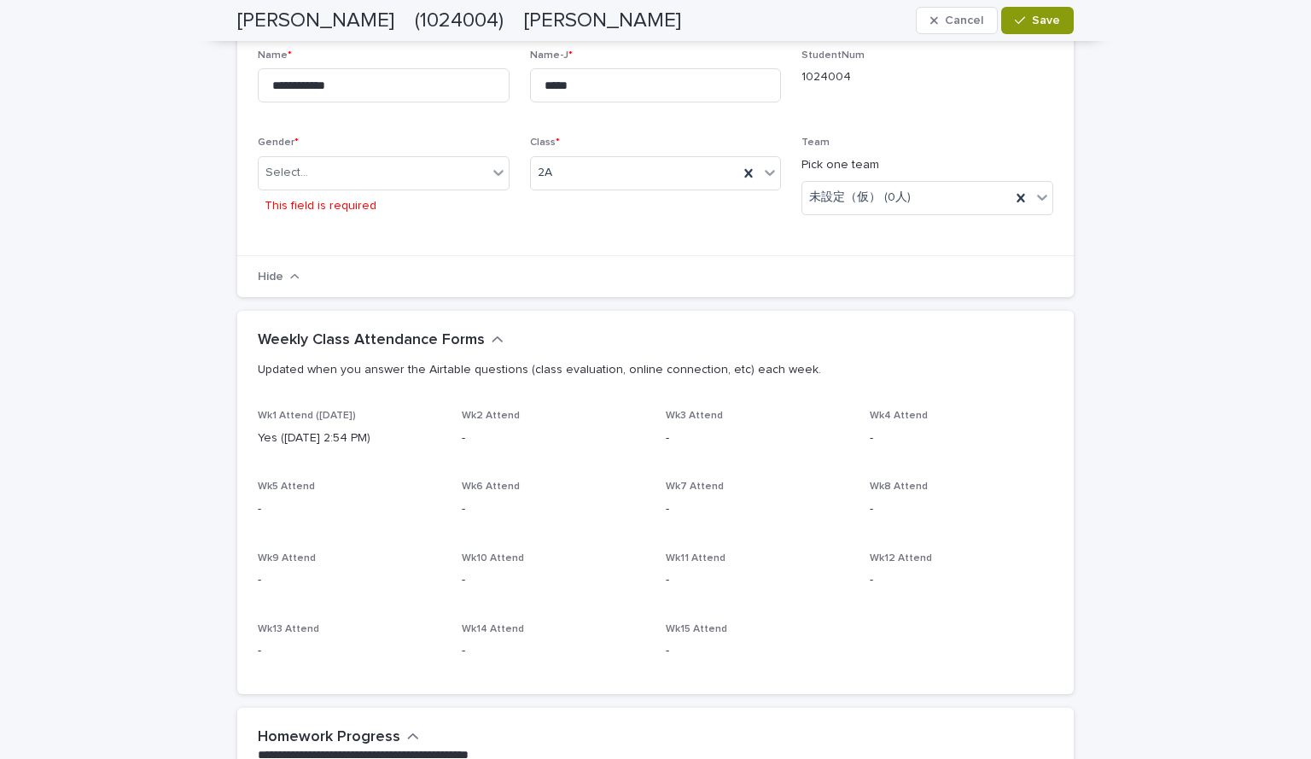
scroll to position [346, 0]
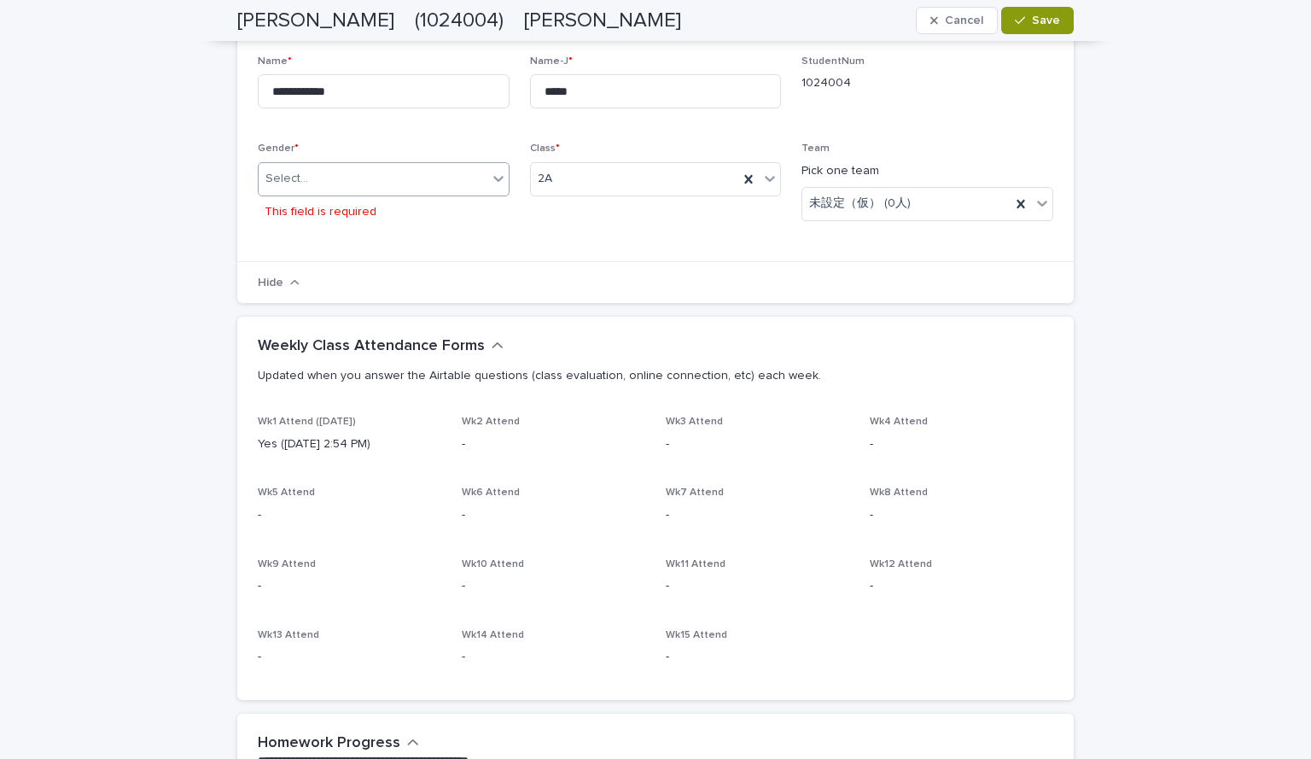
click at [310, 180] on div "Select..." at bounding box center [373, 179] width 229 height 28
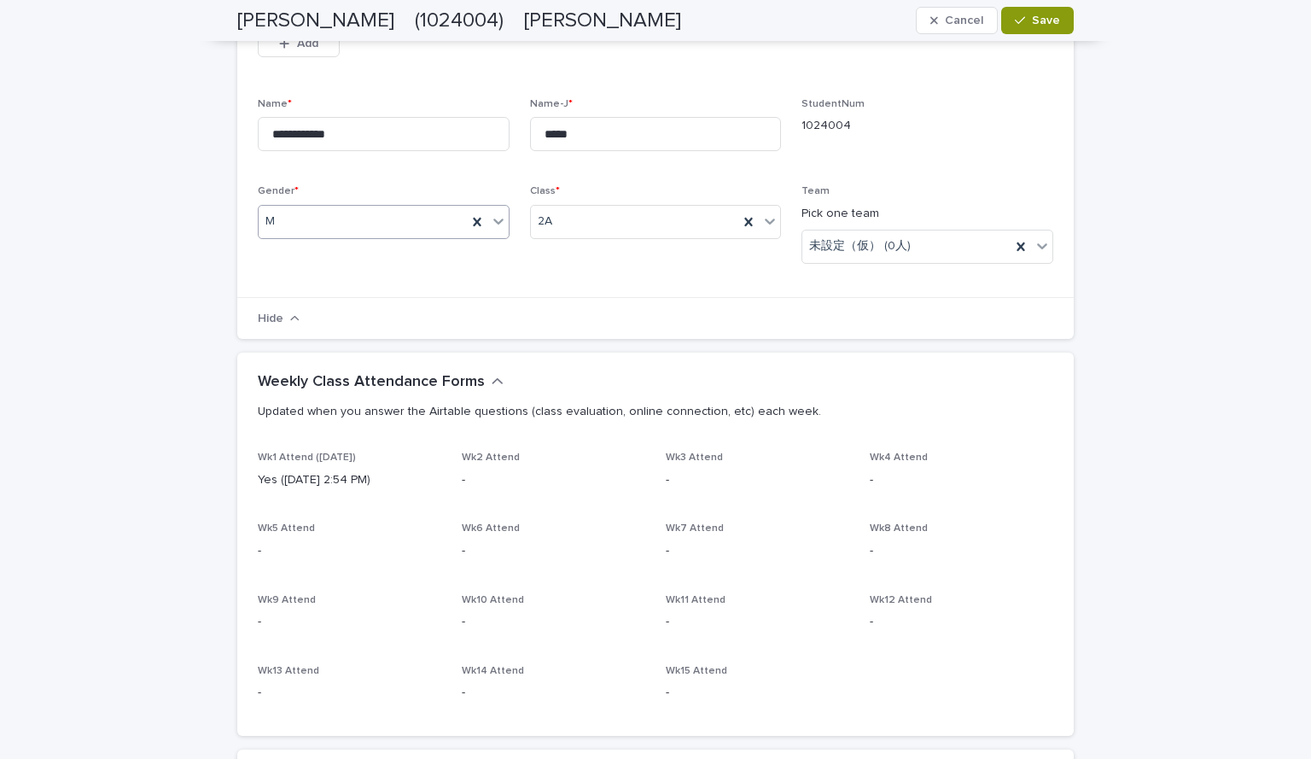
scroll to position [378, 0]
click at [1026, 19] on div "button" at bounding box center [1023, 21] width 17 height 12
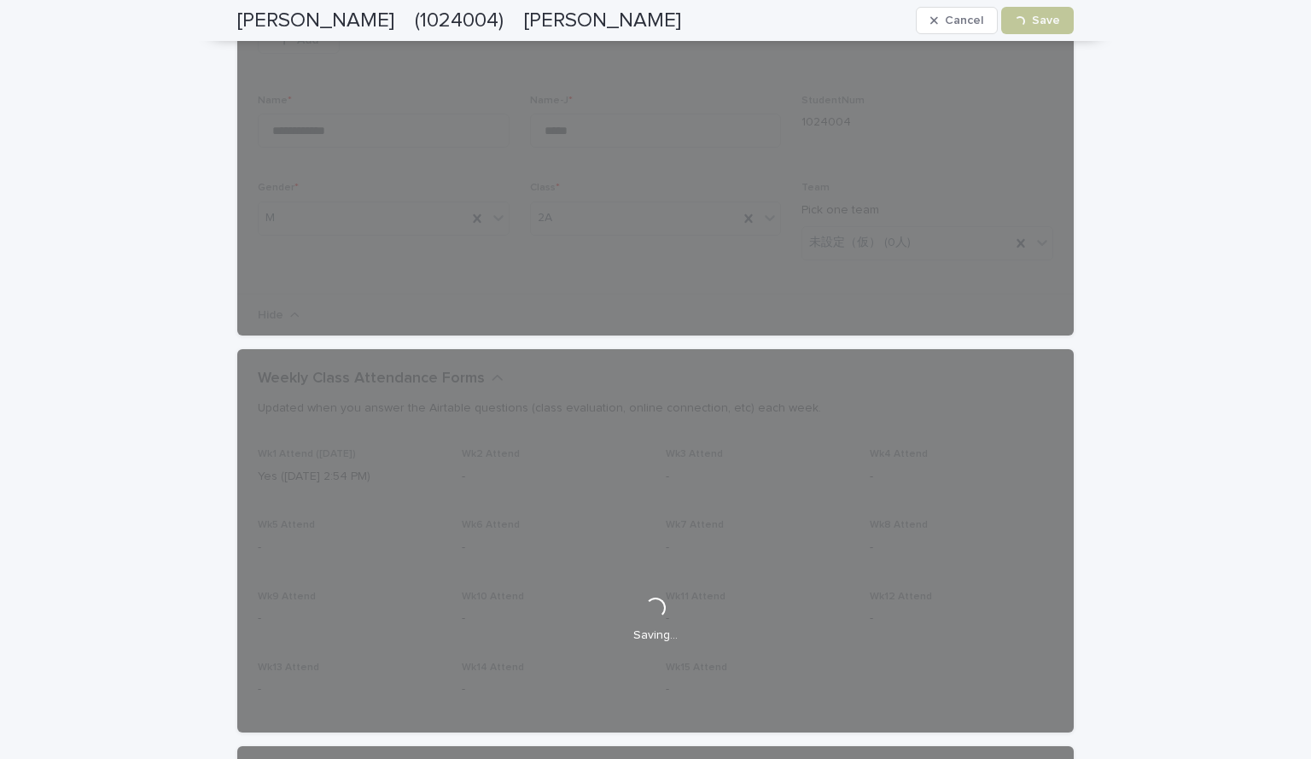
scroll to position [0, 0]
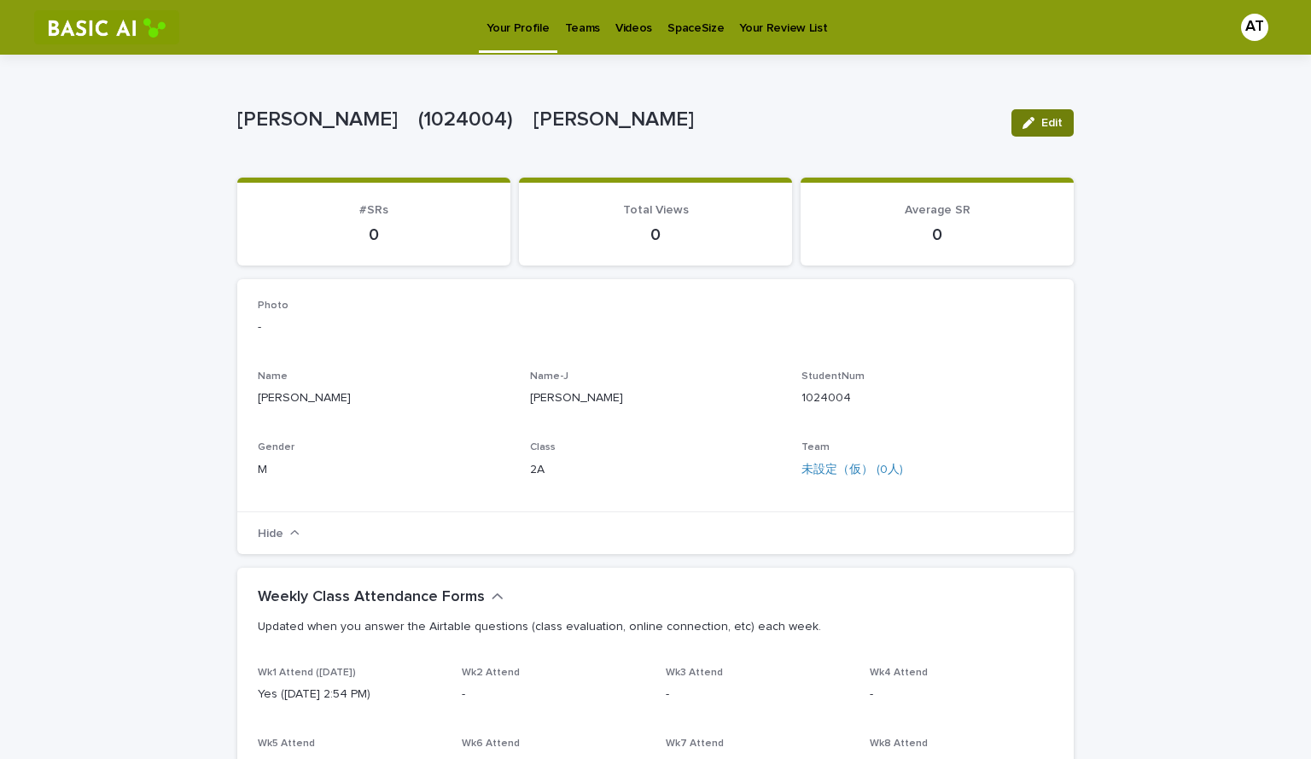
click at [1061, 130] on button "Edit" at bounding box center [1043, 122] width 62 height 27
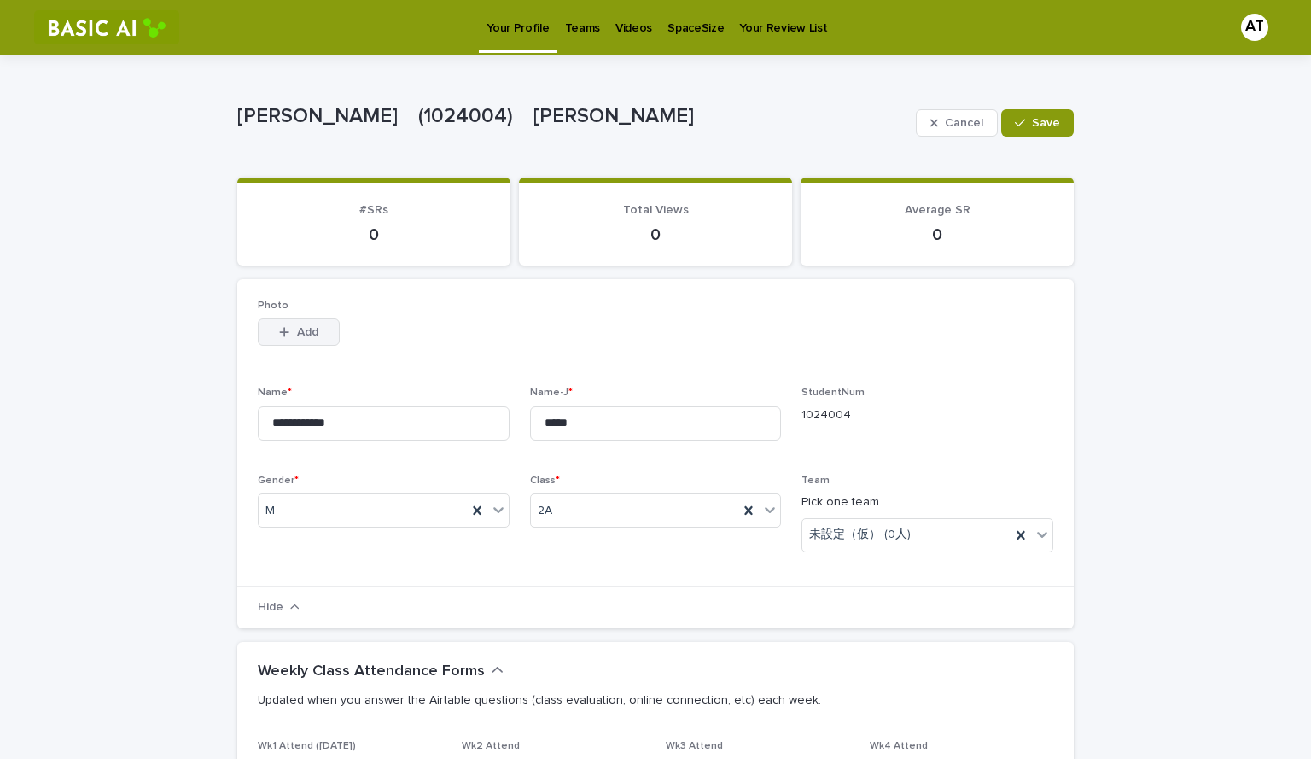
click at [297, 333] on span "Add" at bounding box center [307, 332] width 21 height 12
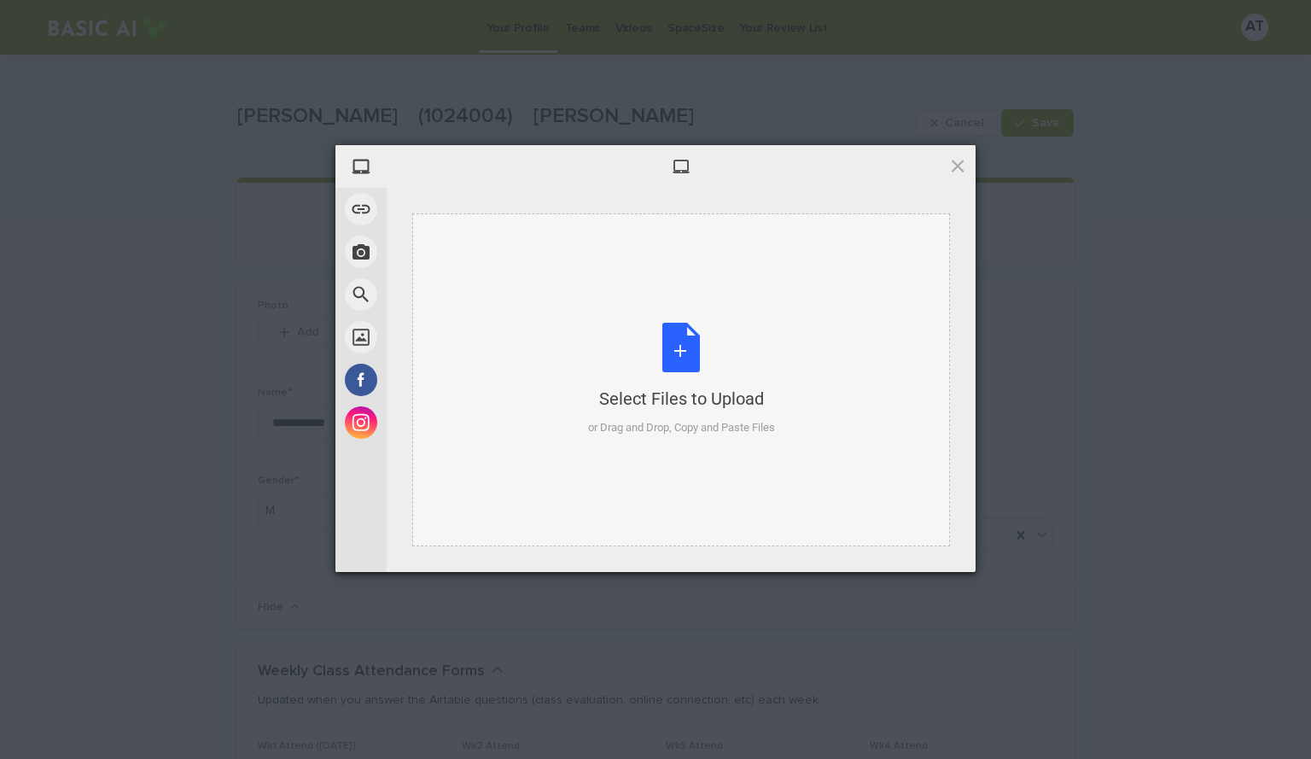
click at [686, 359] on div "Select Files to Upload or Drag and Drop, Copy and Paste Files" at bounding box center [681, 380] width 187 height 114
click at [953, 162] on span at bounding box center [958, 165] width 19 height 19
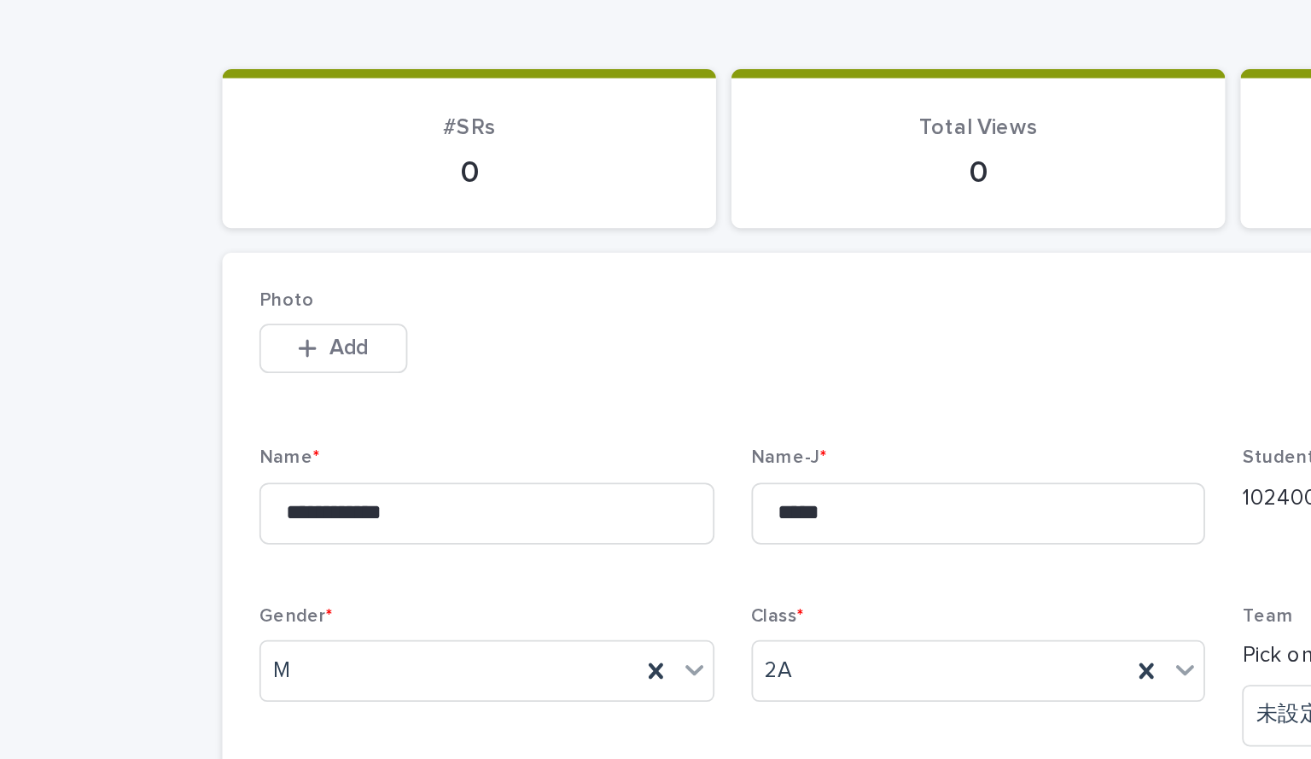
click at [263, 305] on span "Photo" at bounding box center [273, 306] width 31 height 10
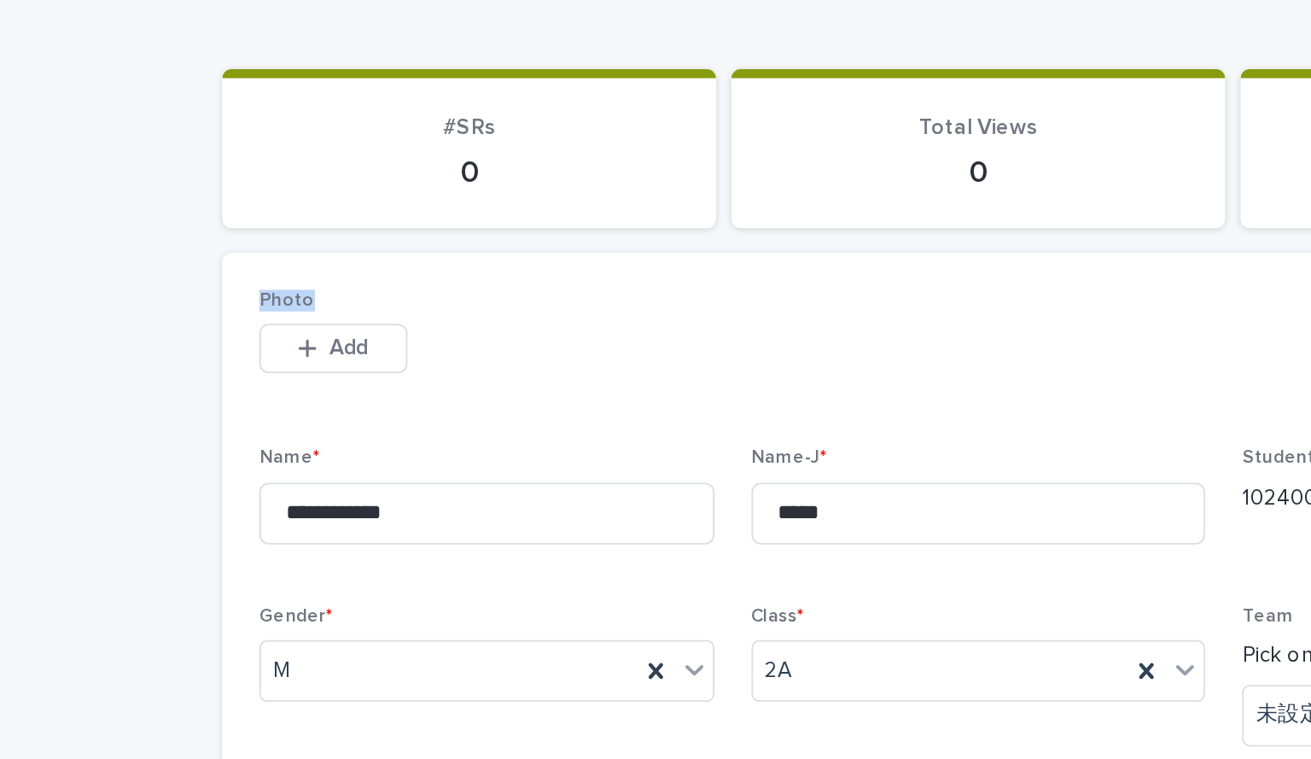
click at [263, 305] on span "Photo" at bounding box center [273, 306] width 31 height 10
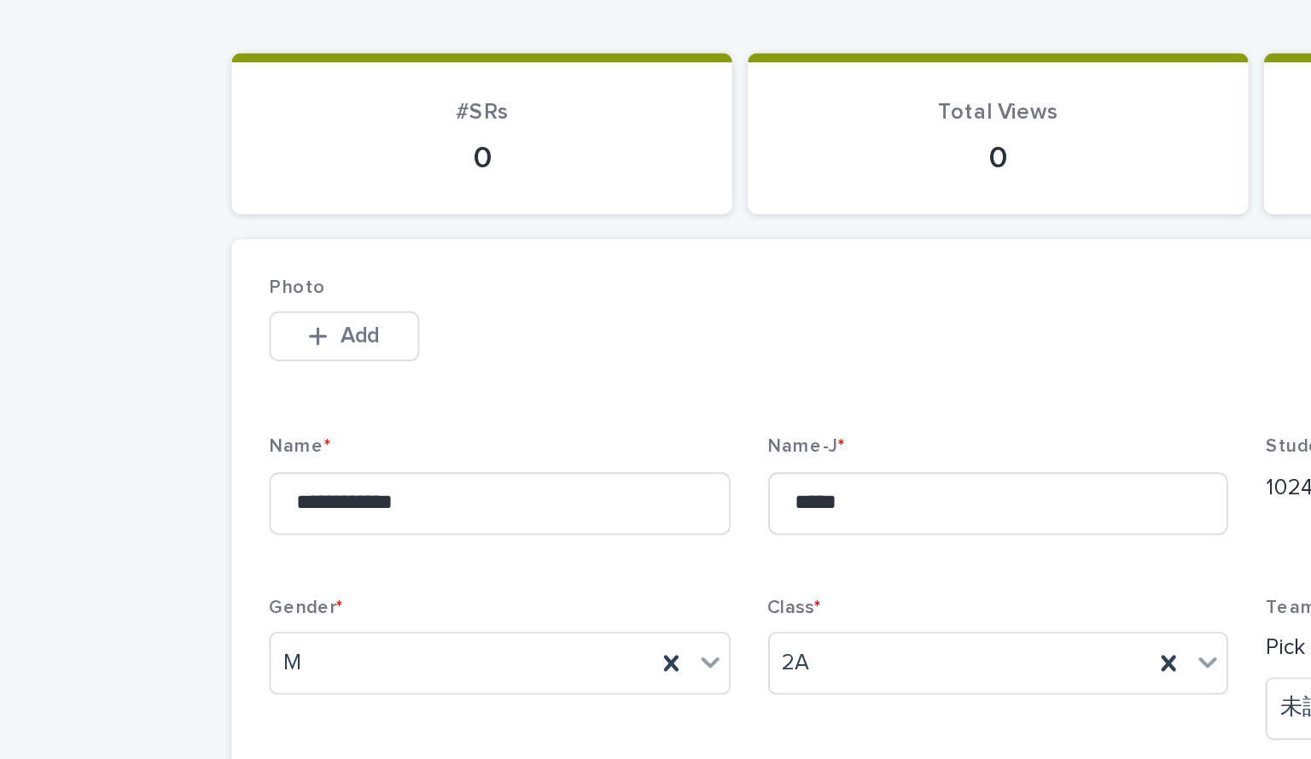
click at [263, 304] on span "Photo" at bounding box center [273, 306] width 31 height 10
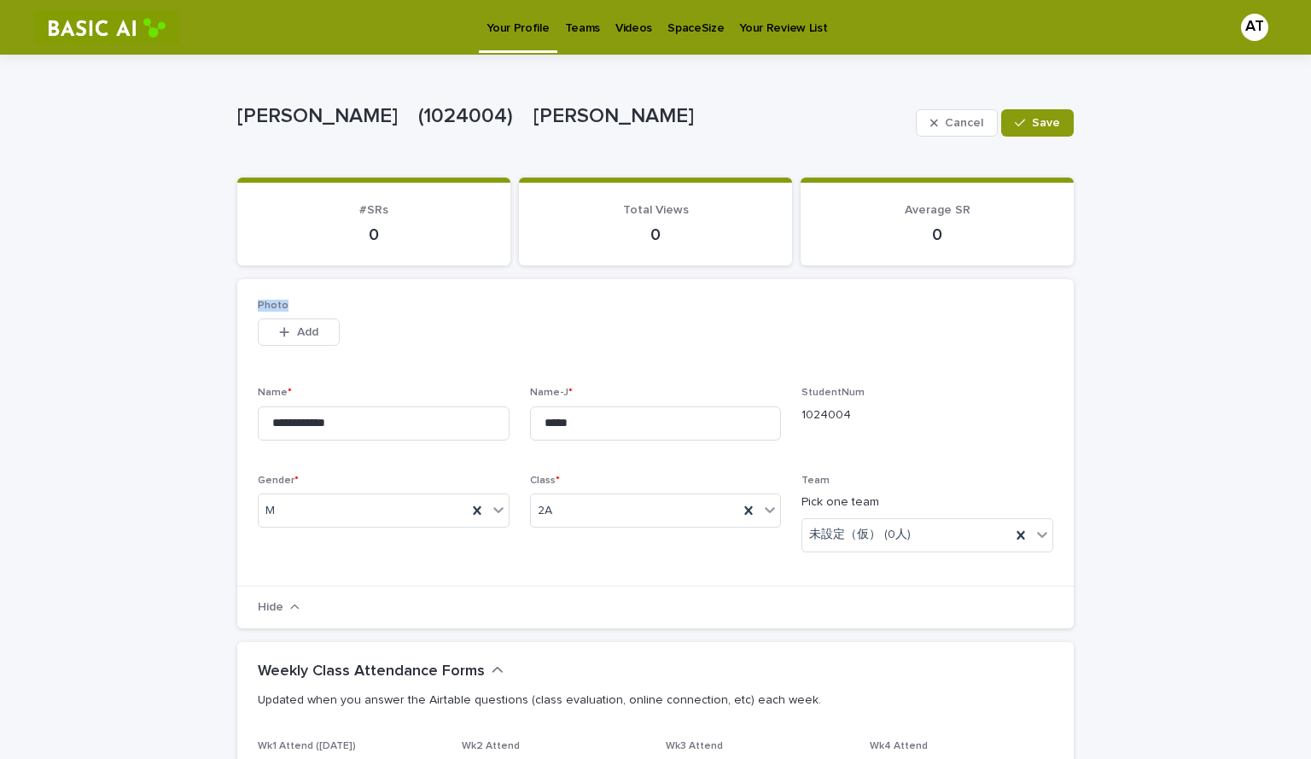
click at [279, 285] on div "**********" at bounding box center [655, 432] width 837 height 307
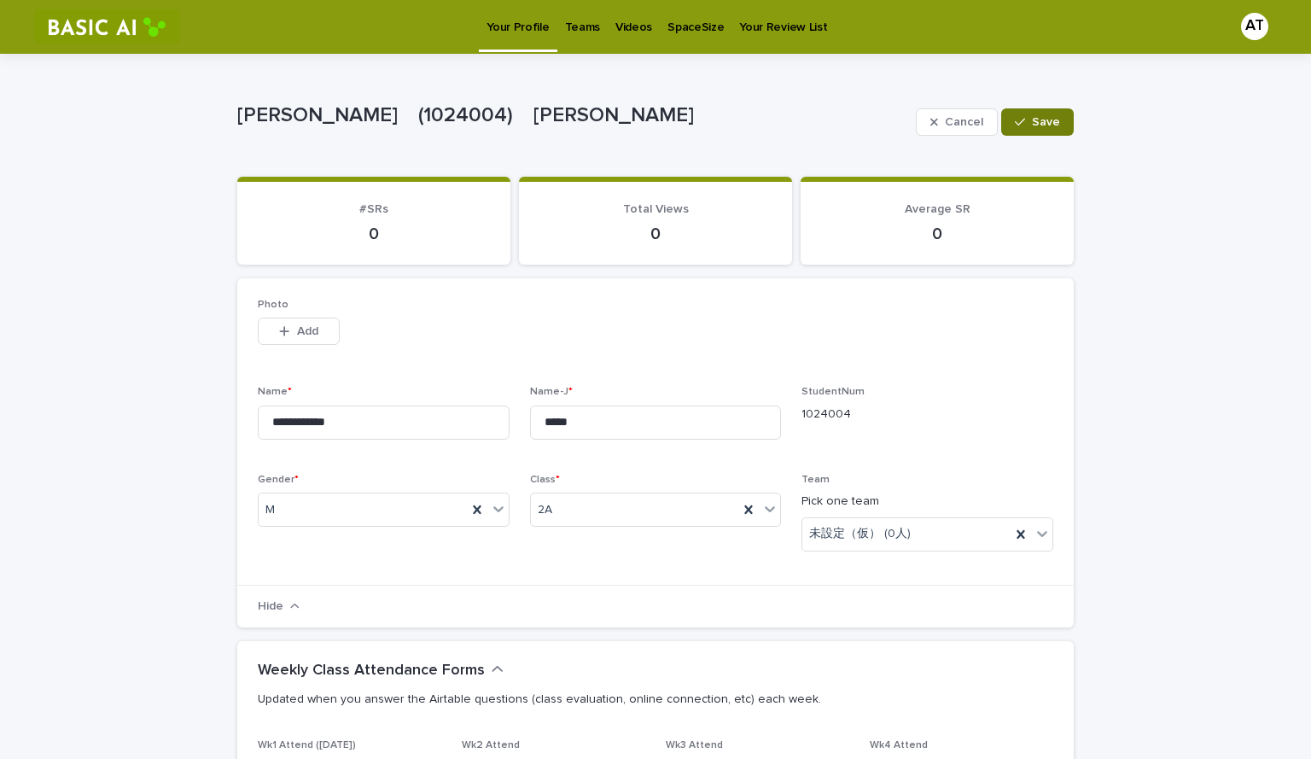
click at [1032, 127] on span "Save" at bounding box center [1046, 122] width 28 height 12
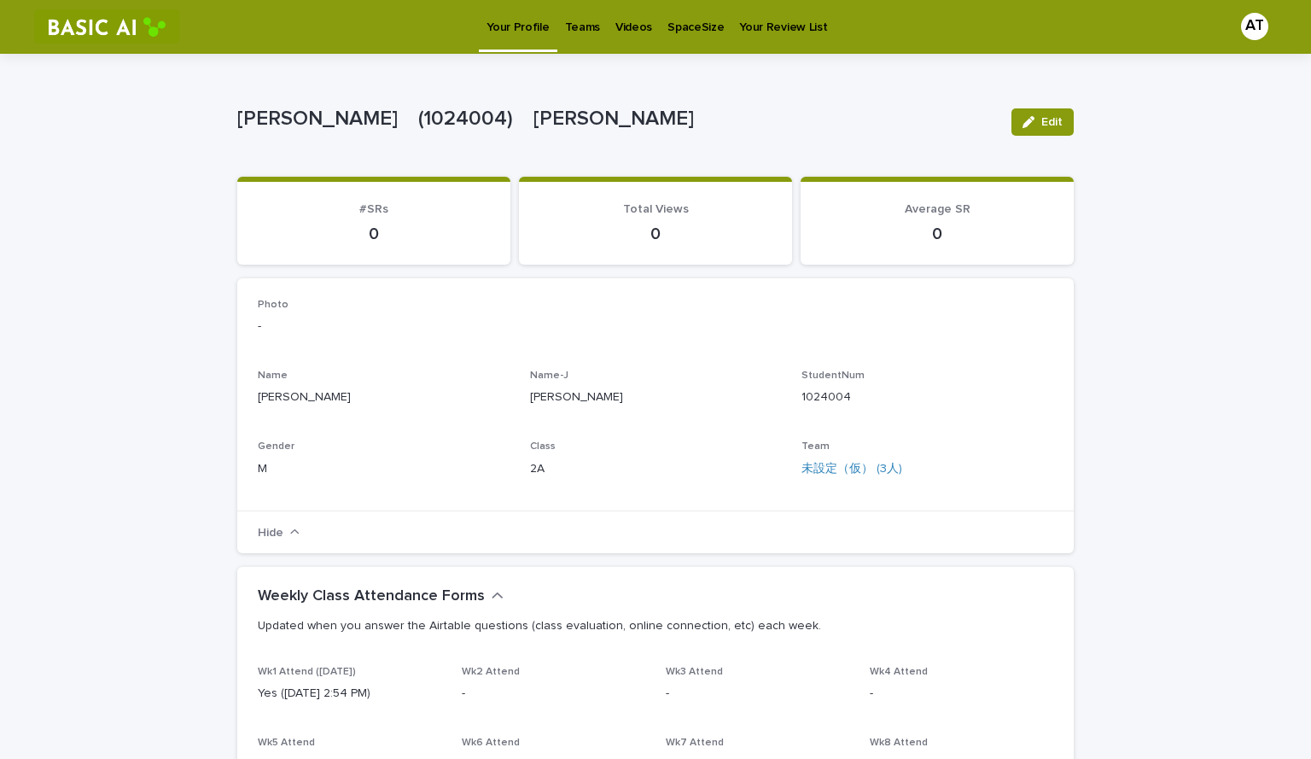
click at [595, 28] on div "Teams" at bounding box center [583, 17] width 50 height 36
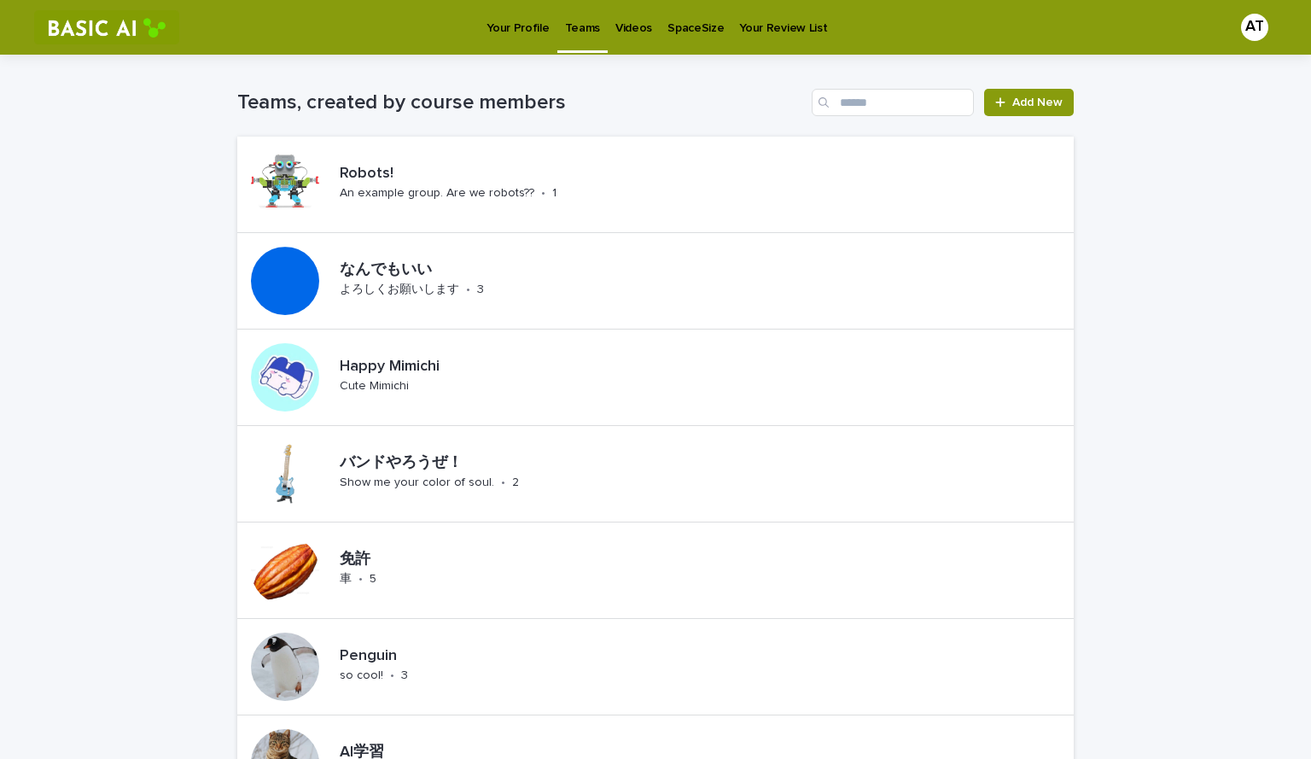
scroll to position [1112, 0]
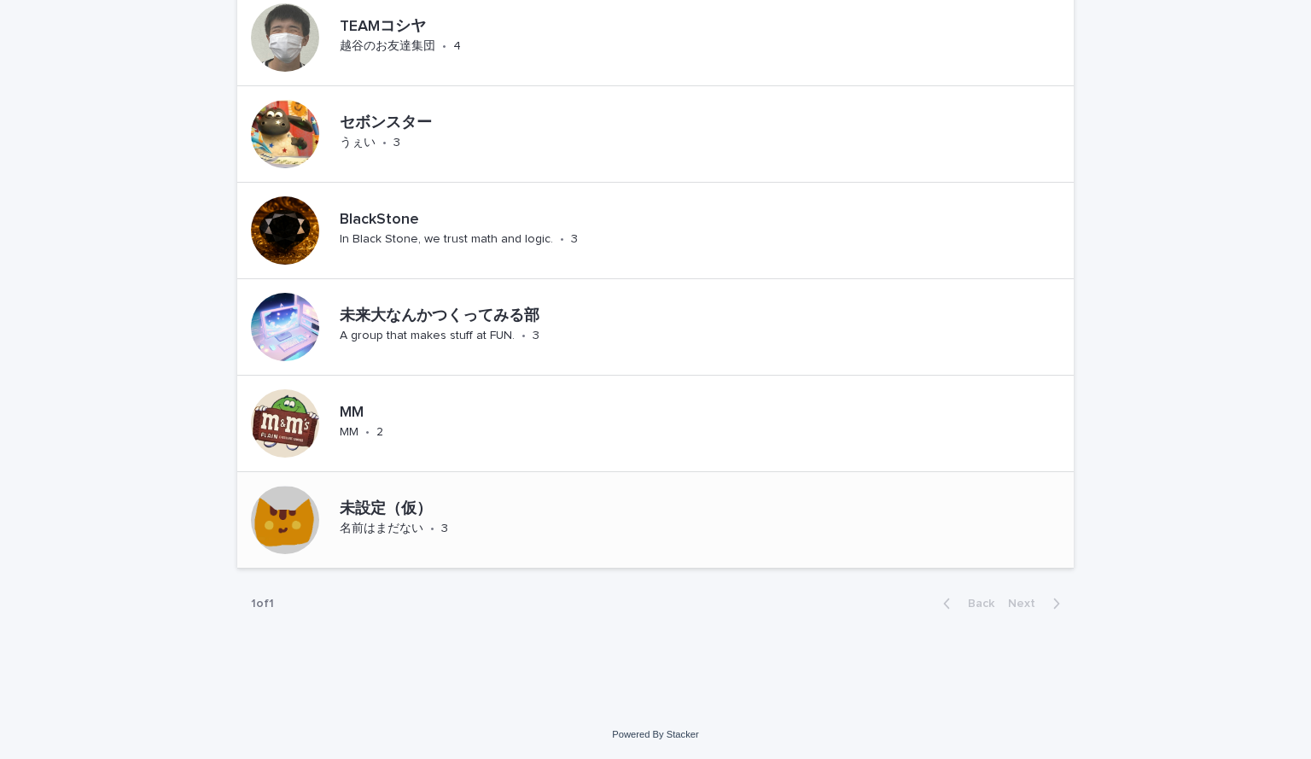
click at [464, 491] on div "未設定（仮） 名前はまだない • 3" at bounding box center [392, 520] width 310 height 96
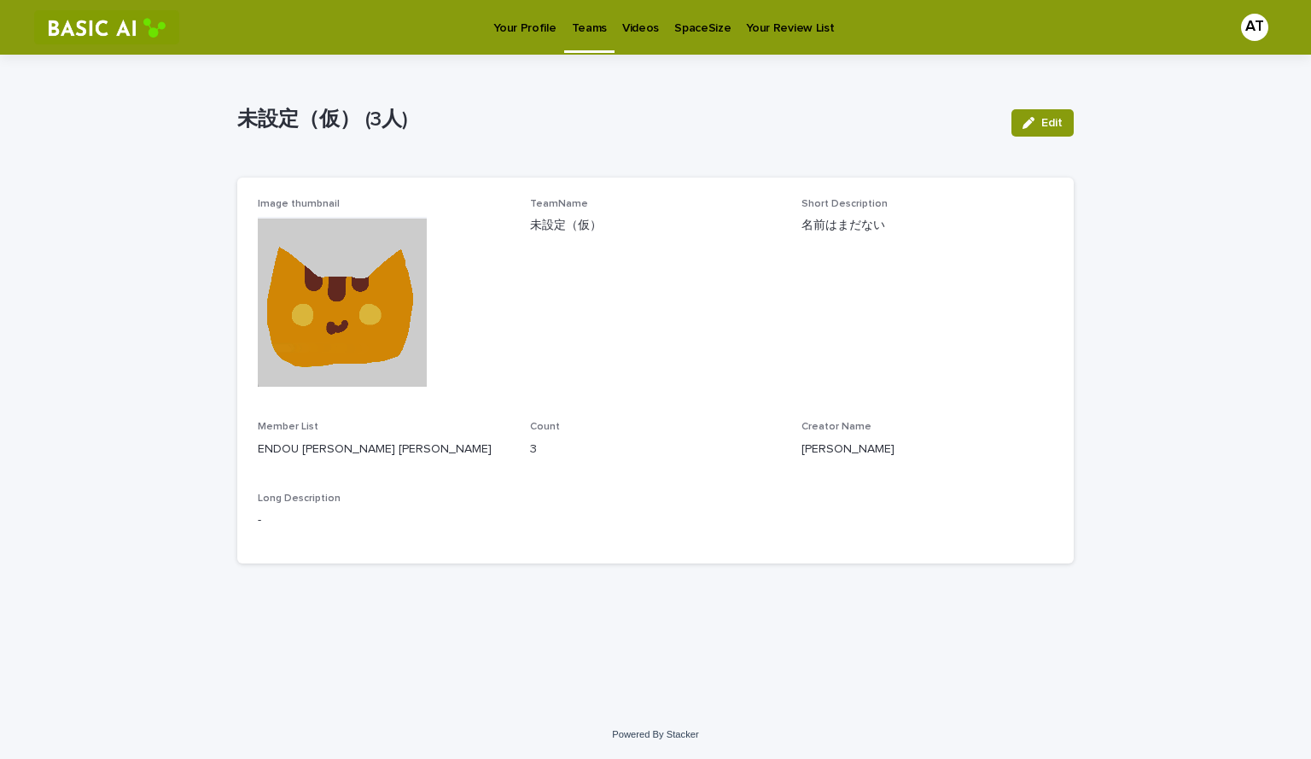
click at [311, 199] on span "Image thumbnail" at bounding box center [299, 204] width 82 height 10
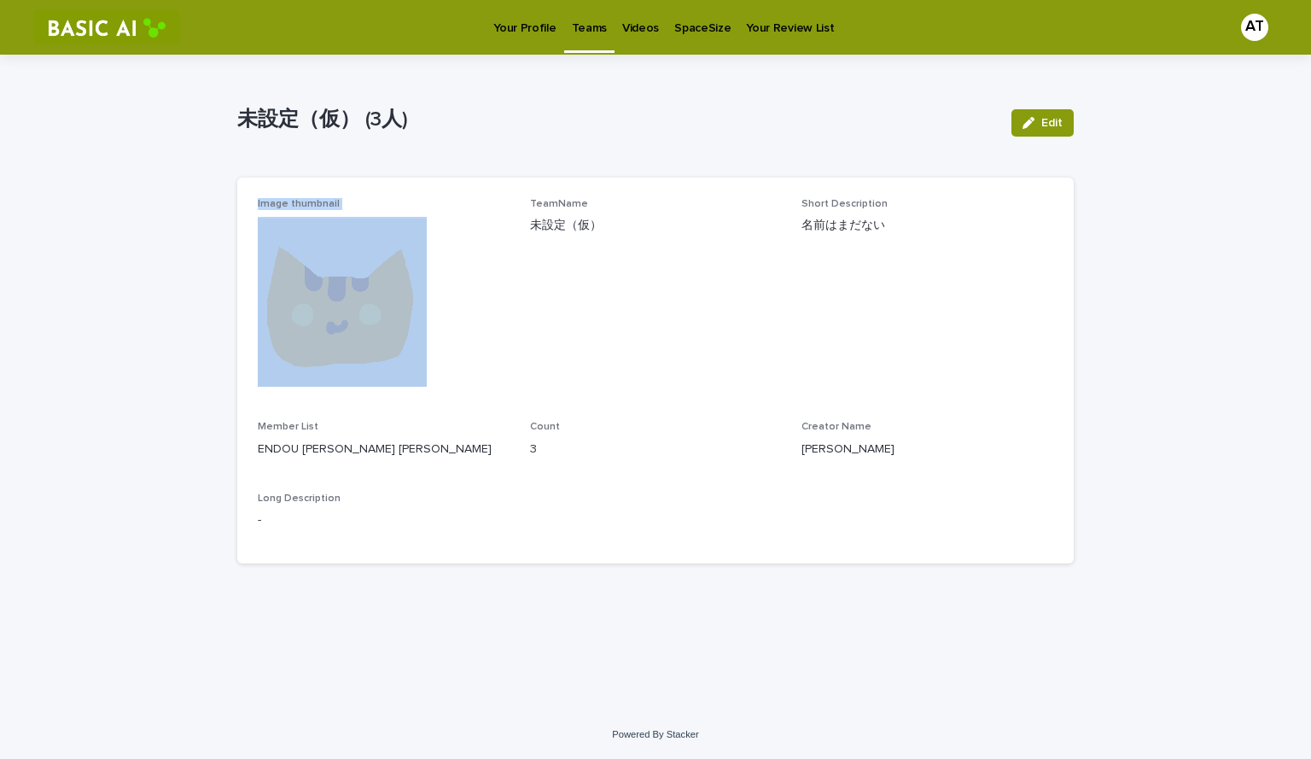
click at [311, 199] on span "Image thumbnail" at bounding box center [299, 204] width 82 height 10
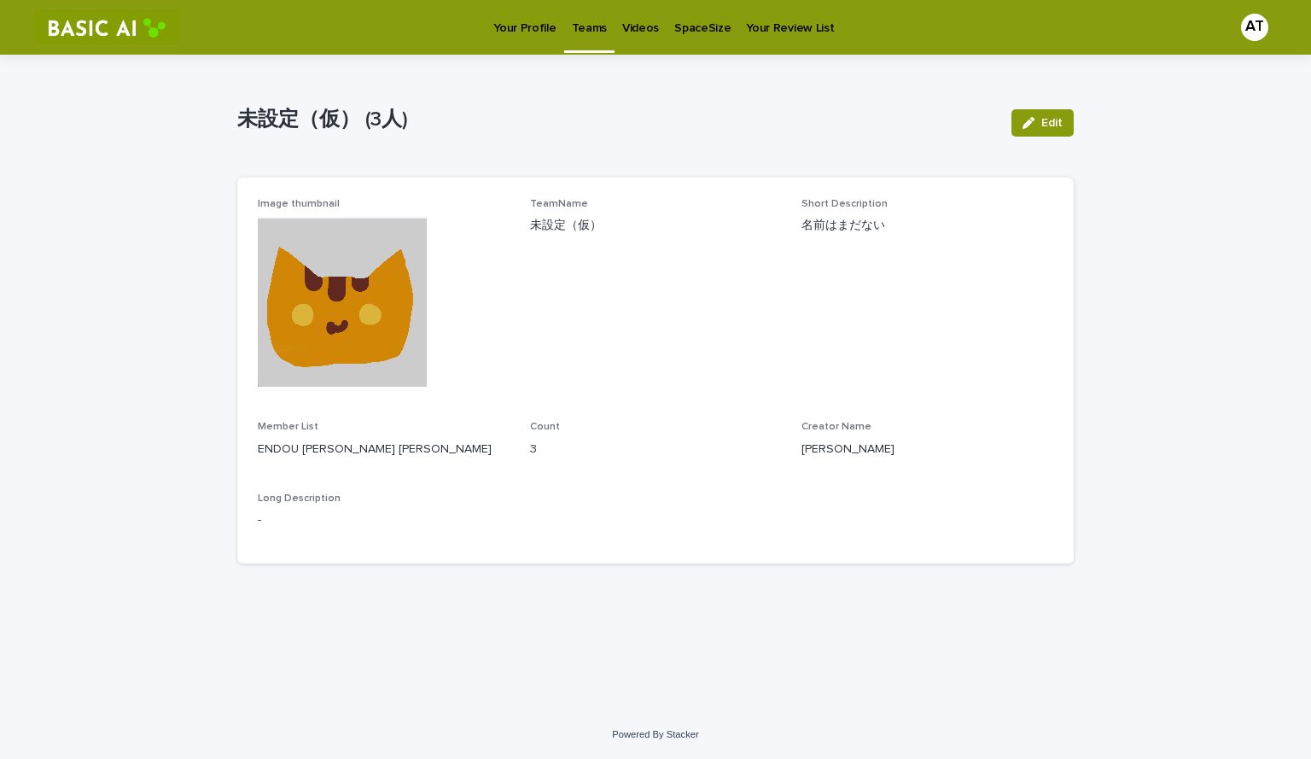
click at [281, 424] on span "Member List" at bounding box center [288, 427] width 61 height 10
click at [373, 529] on p "-" at bounding box center [656, 520] width 796 height 18
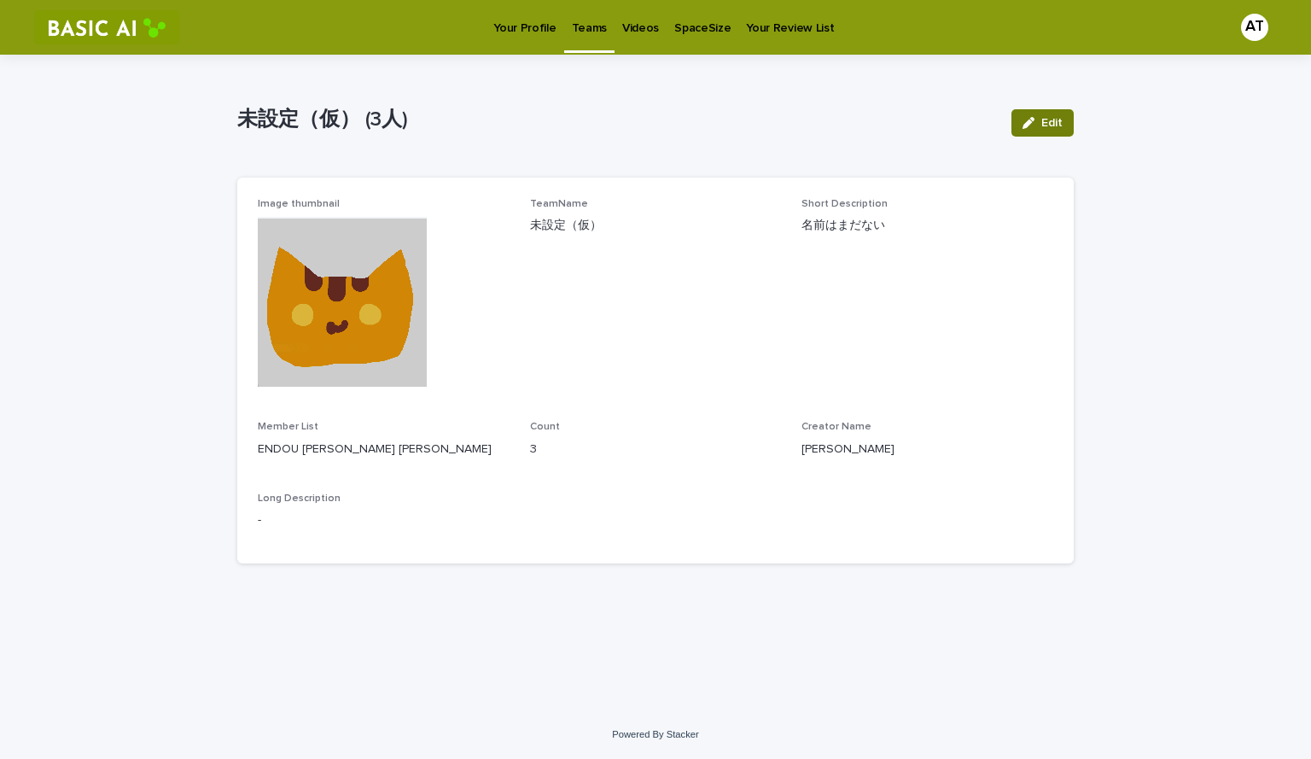
click at [1051, 132] on button "Edit" at bounding box center [1043, 122] width 62 height 27
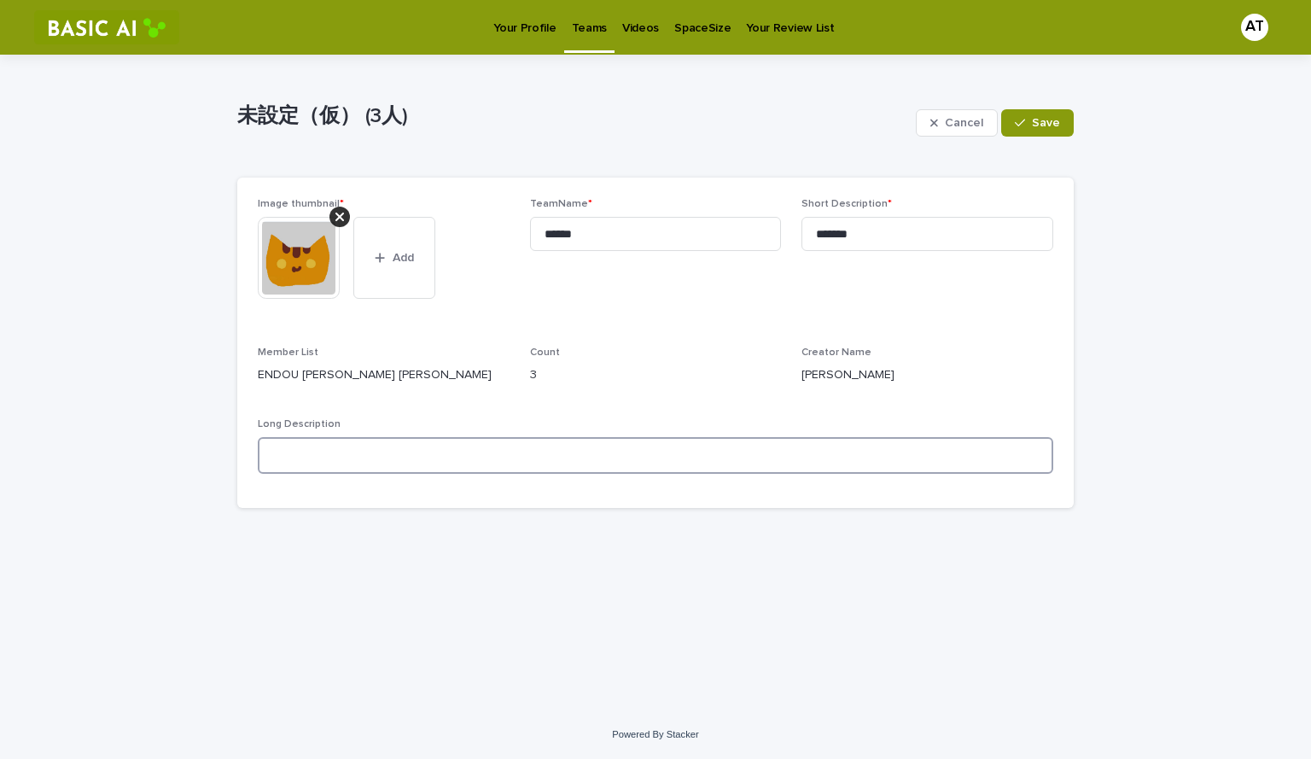
click at [351, 474] on textarea at bounding box center [656, 455] width 796 height 37
click at [583, 32] on p "Teams" at bounding box center [589, 18] width 35 height 36
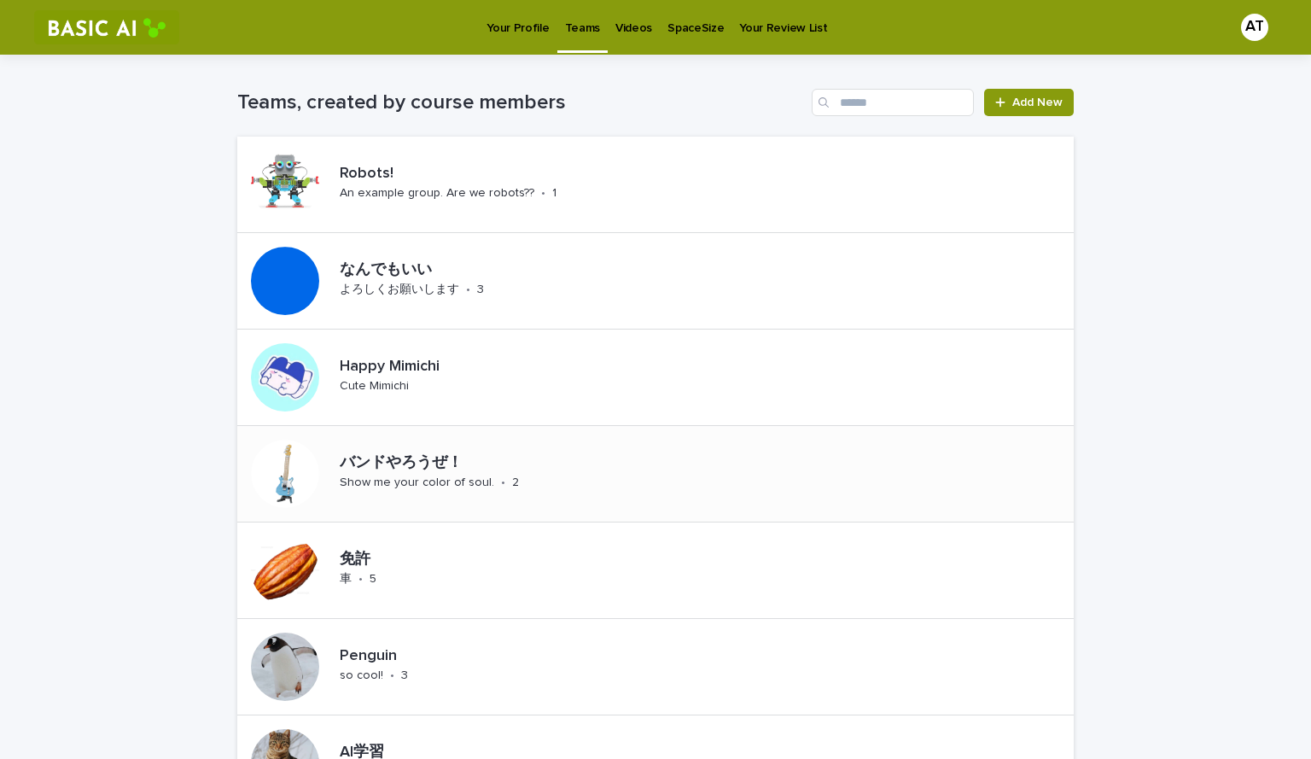
click at [592, 482] on div "バンドやろうぜ！ Show me your color of soul. • 2" at bounding box center [491, 473] width 316 height 53
